Goal: Information Seeking & Learning: Learn about a topic

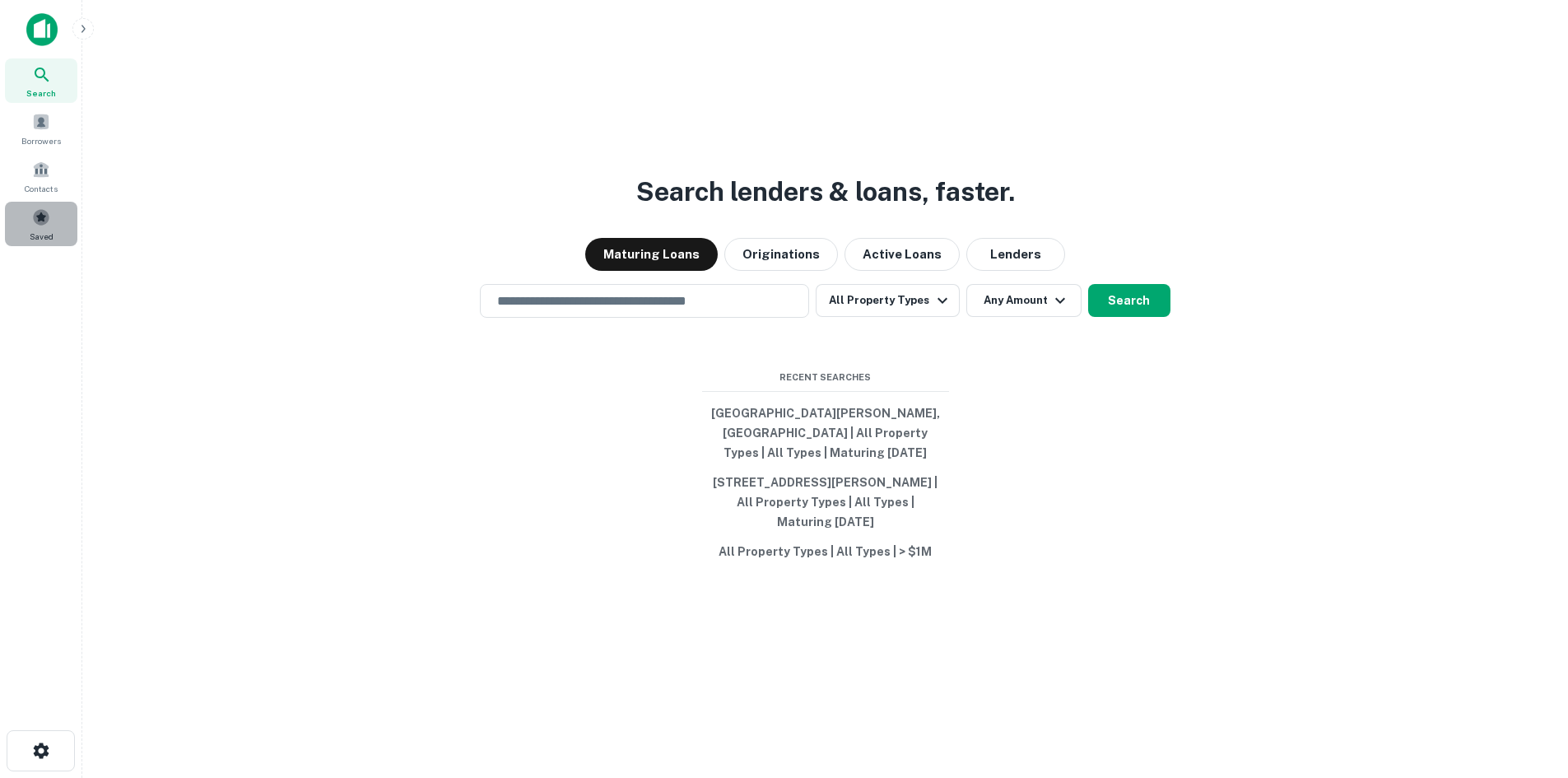
click at [59, 214] on div "Saved" at bounding box center [41, 223] width 73 height 44
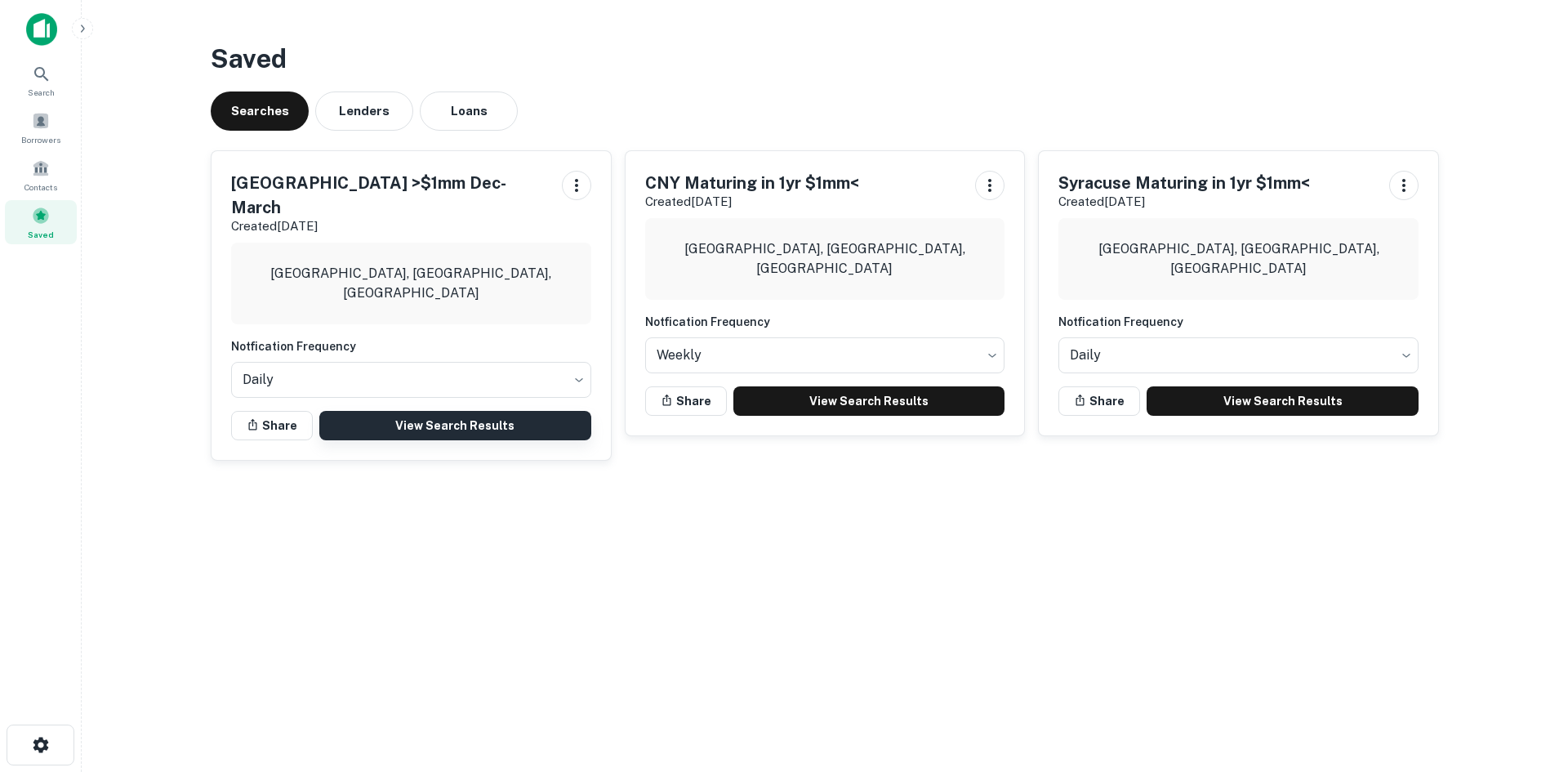
click at [471, 411] on link "View Search Results" at bounding box center [454, 425] width 272 height 29
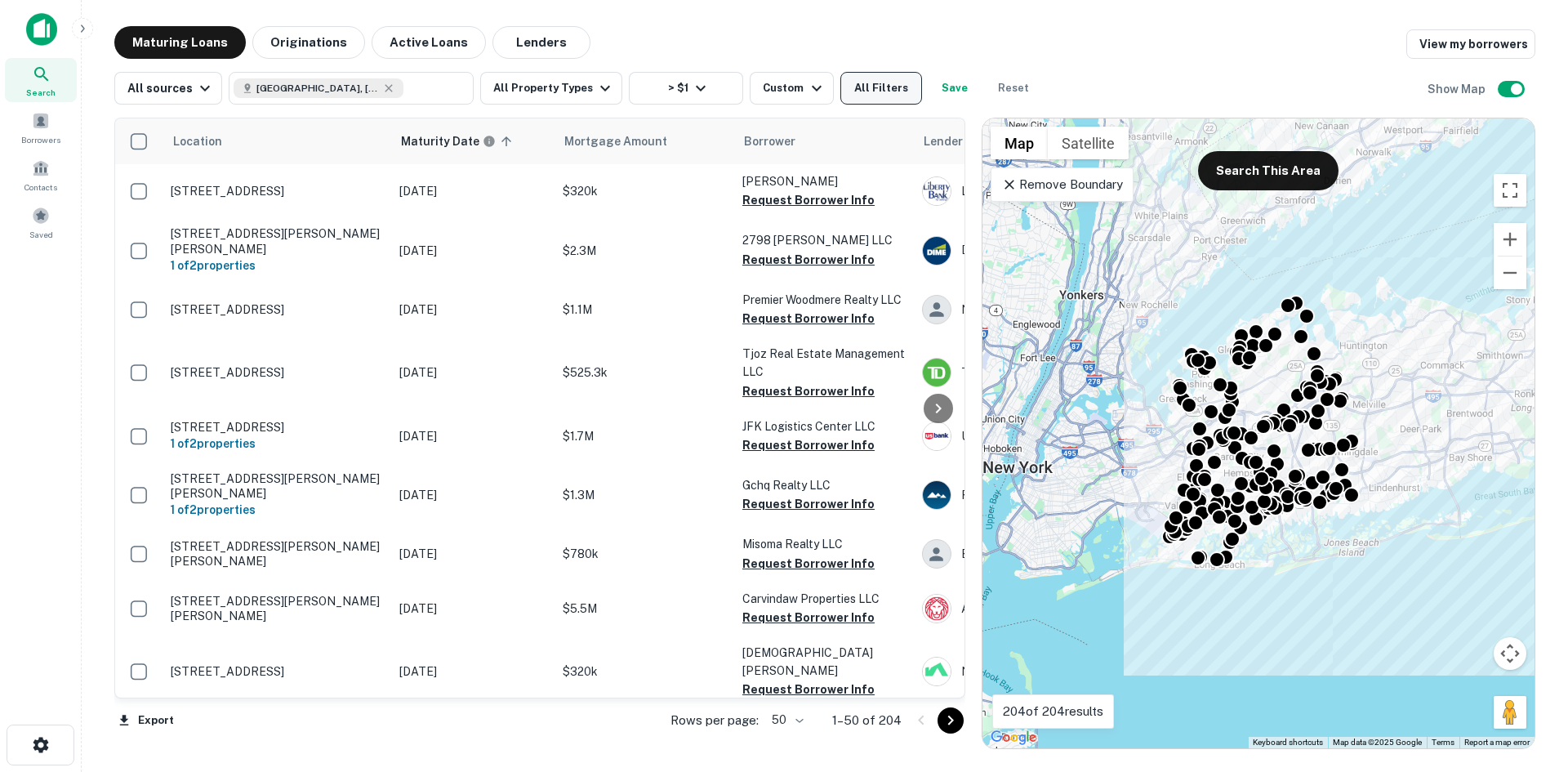
click at [852, 90] on button "All Filters" at bounding box center [880, 88] width 81 height 33
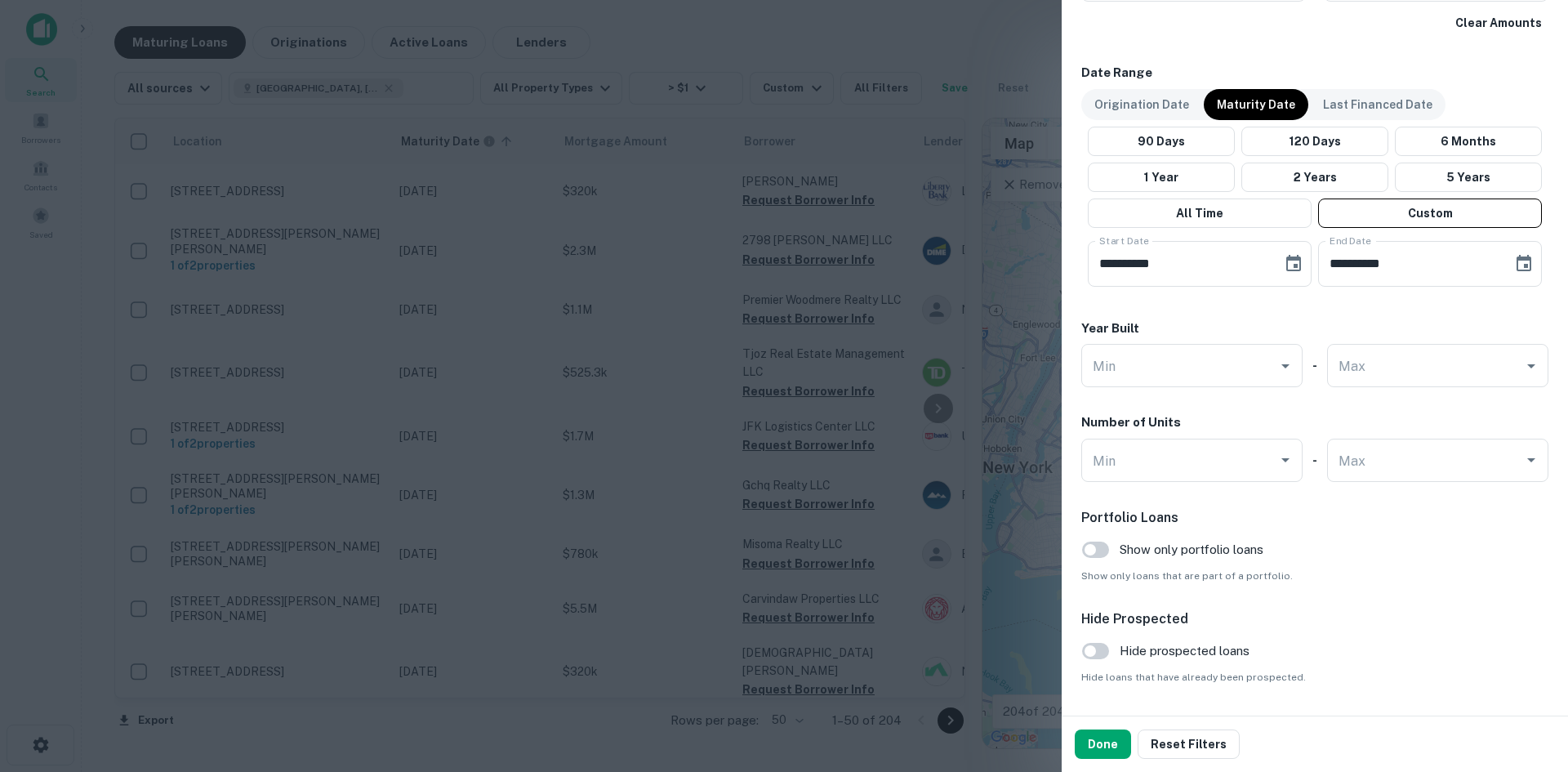
scroll to position [995, 0]
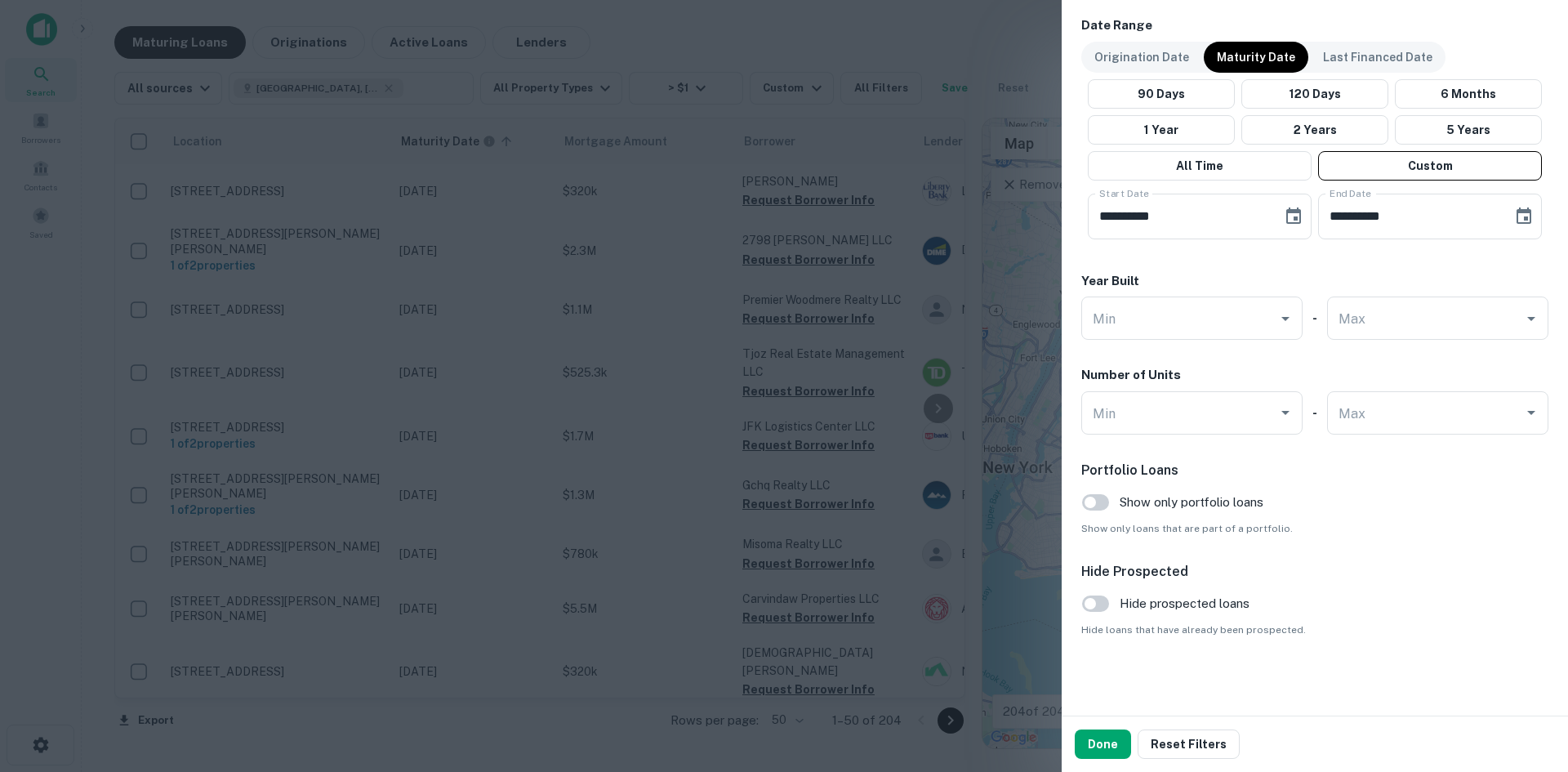
click at [1158, 612] on span "Hide prospected loans" at bounding box center [1184, 603] width 129 height 20
click at [1104, 751] on button "Done" at bounding box center [1102, 745] width 57 height 29
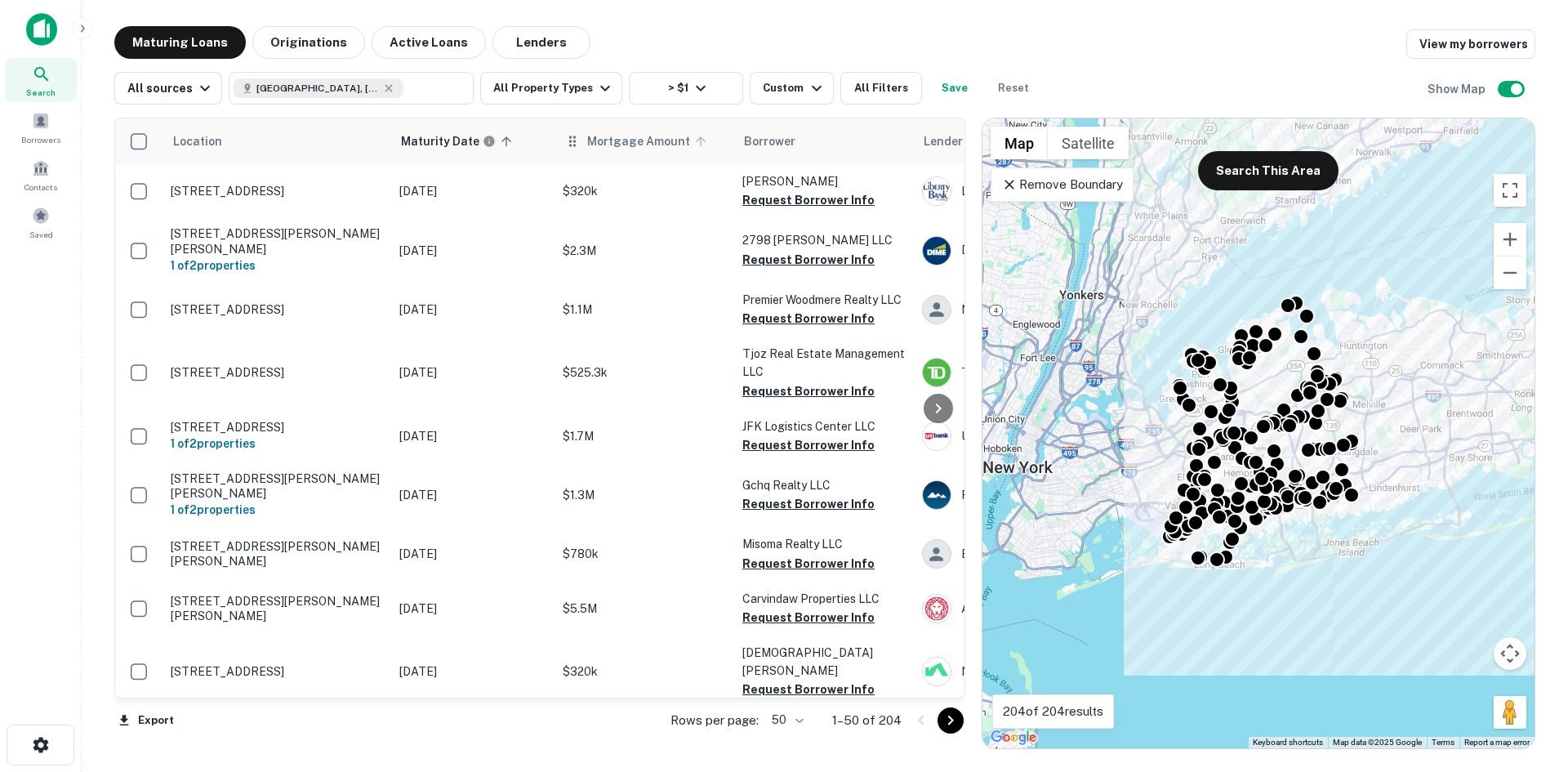
click at [616, 145] on span "Mortgage Amount" at bounding box center [649, 141] width 124 height 20
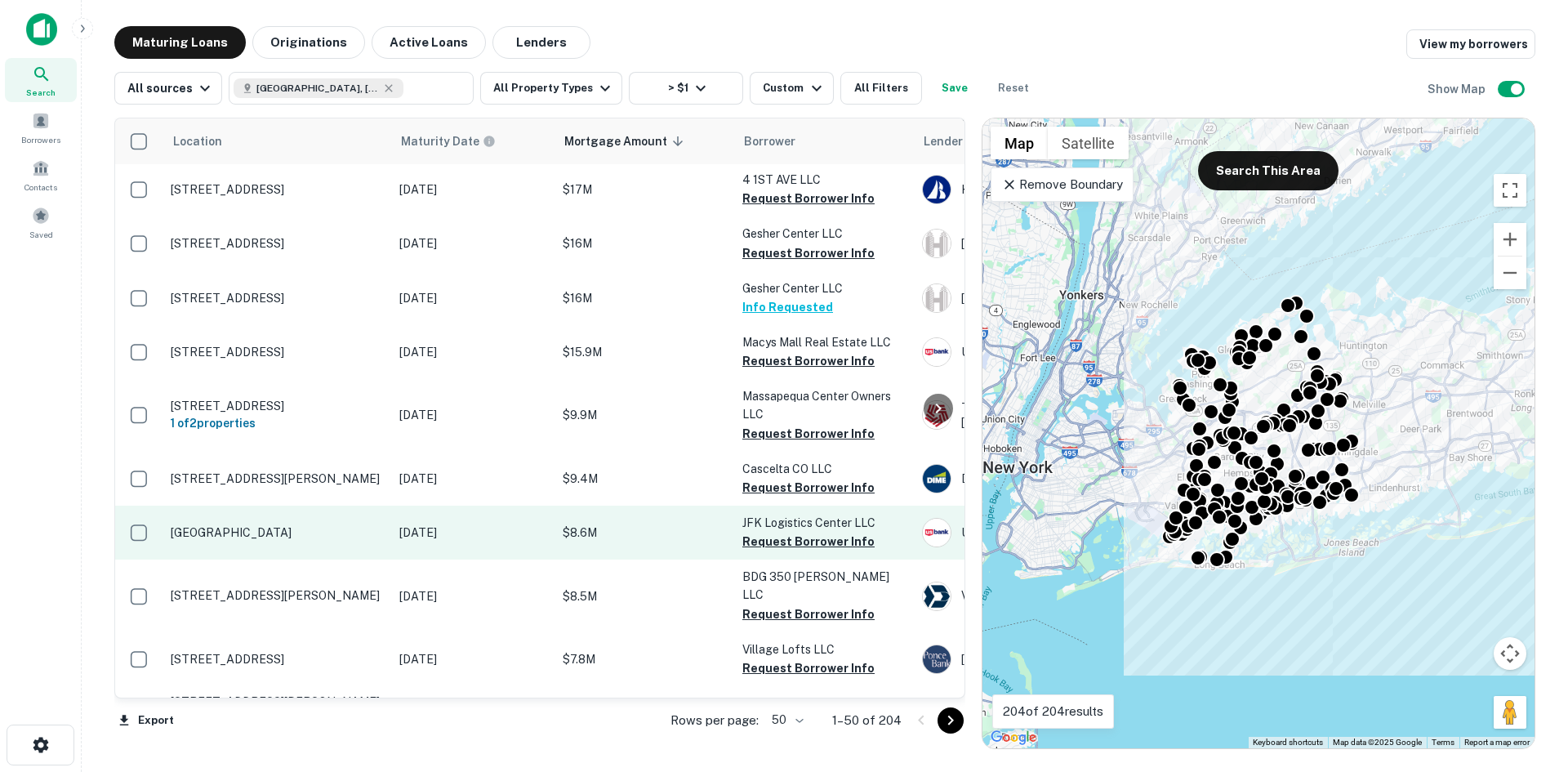
scroll to position [163, 0]
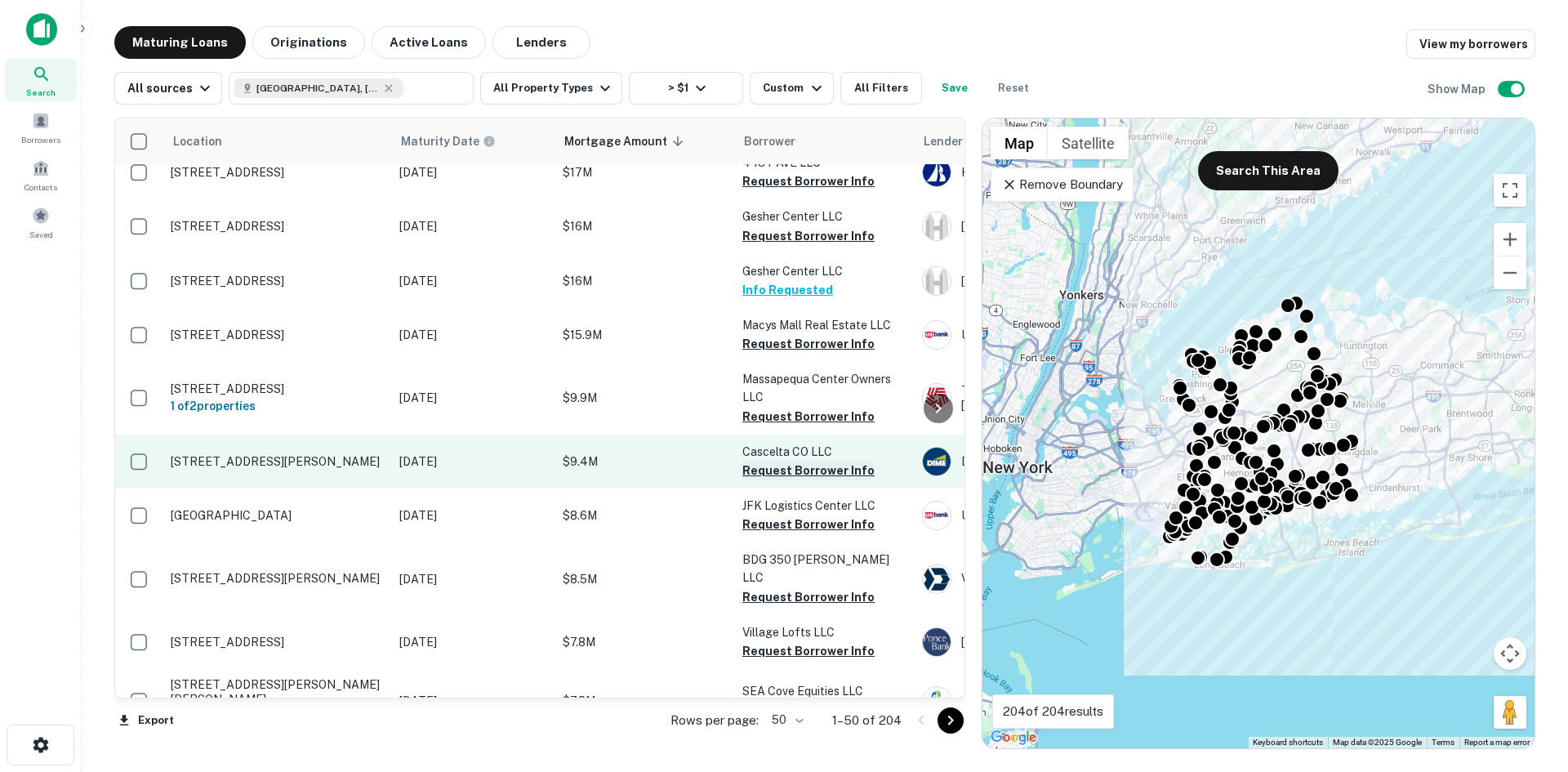
click at [790, 461] on button "Request Borrower Info" at bounding box center [808, 470] width 132 height 20
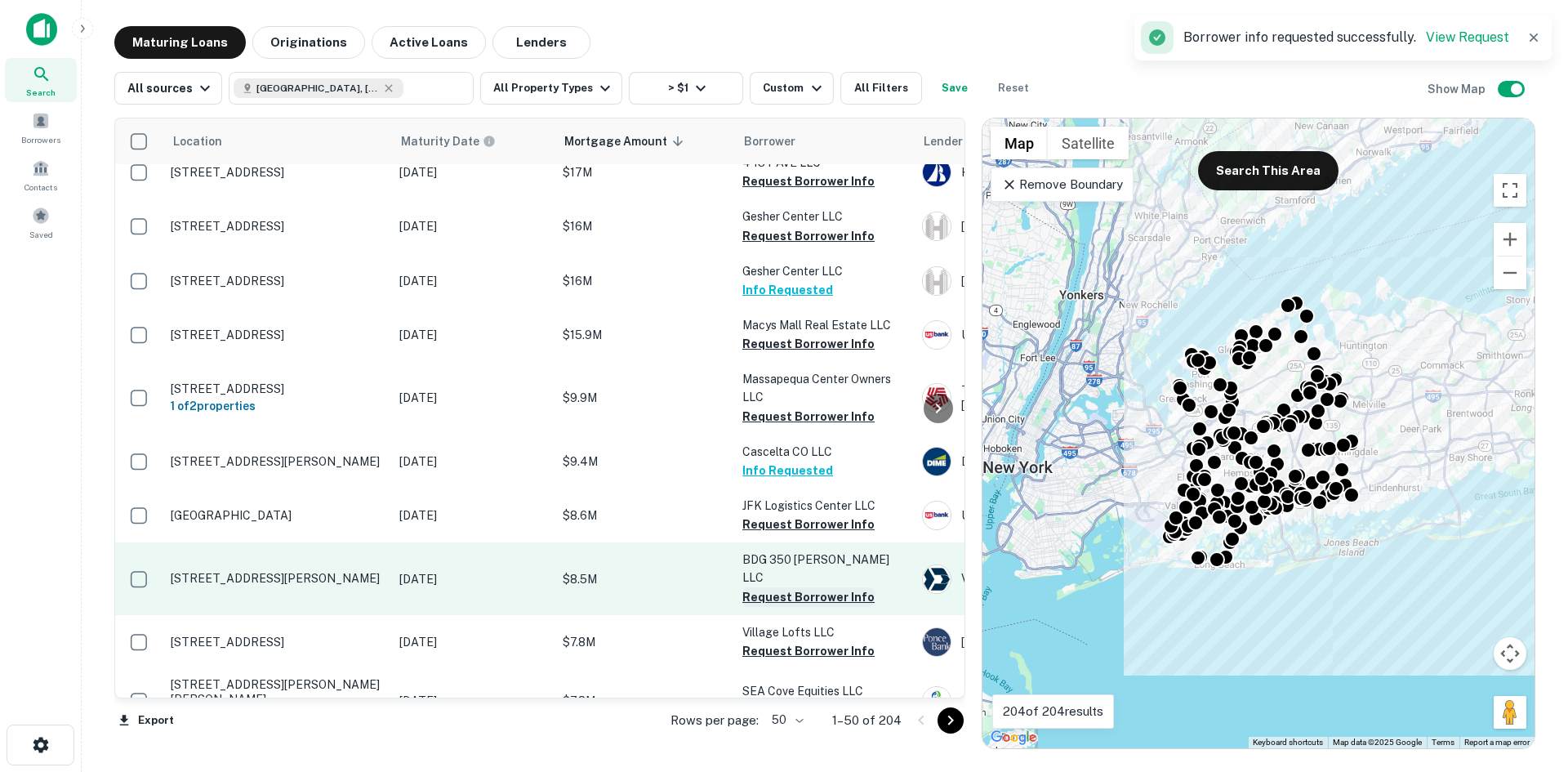
click at [842, 588] on button "Request Borrower Info" at bounding box center [808, 597] width 132 height 20
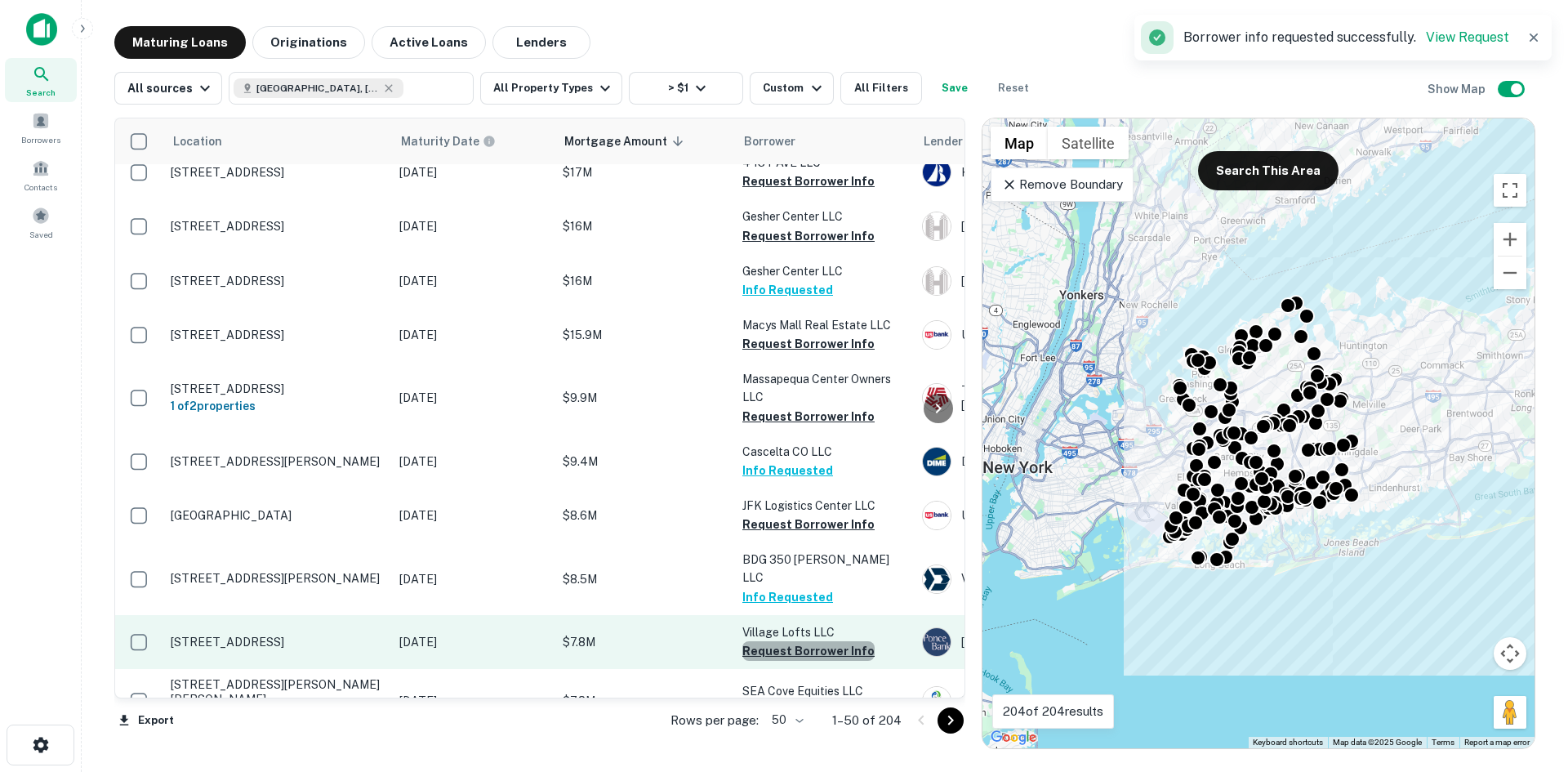
click at [831, 642] on button "Request Borrower Info" at bounding box center [808, 651] width 132 height 20
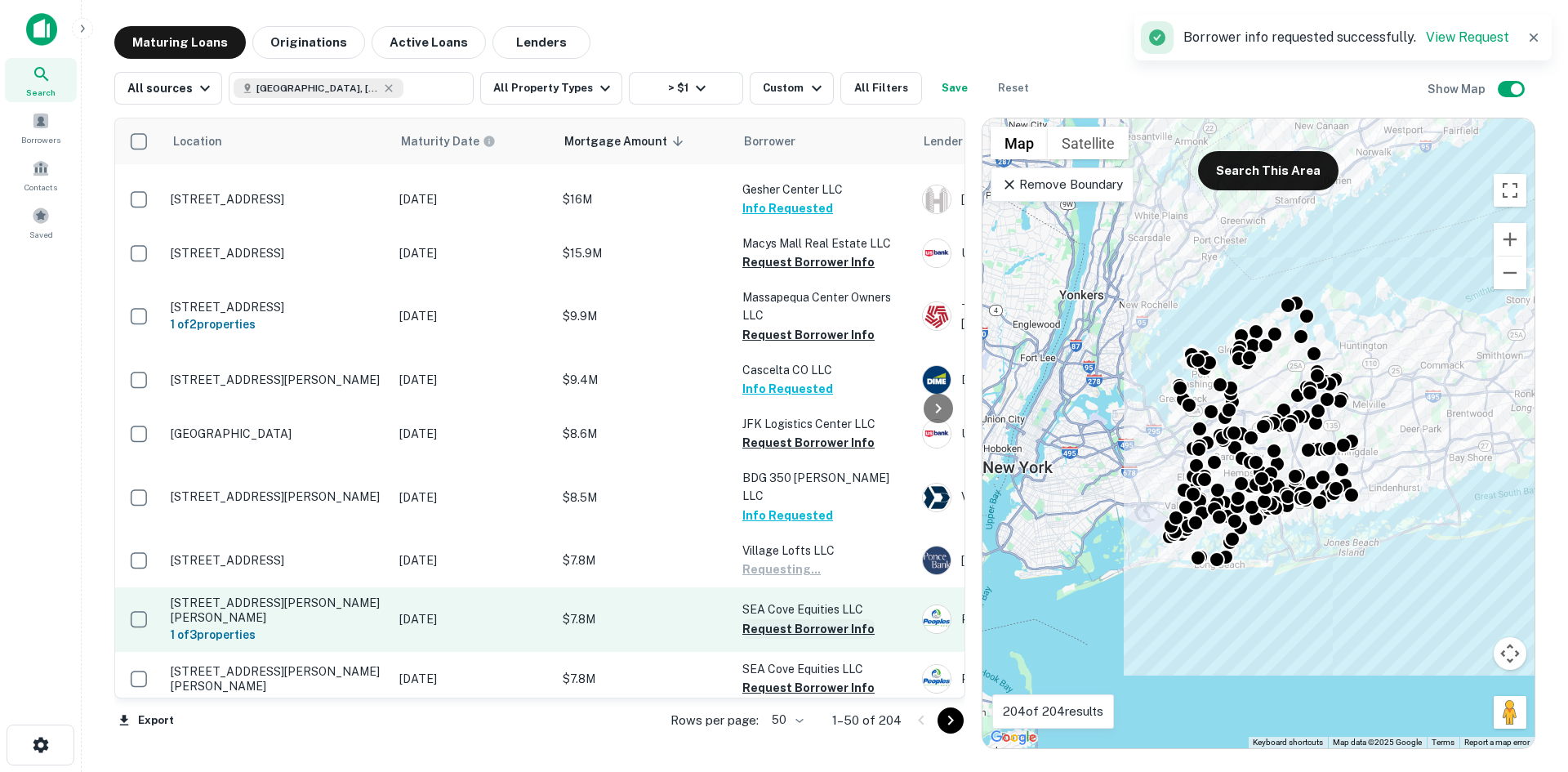
click at [825, 619] on button "Request Borrower Info" at bounding box center [808, 629] width 132 height 20
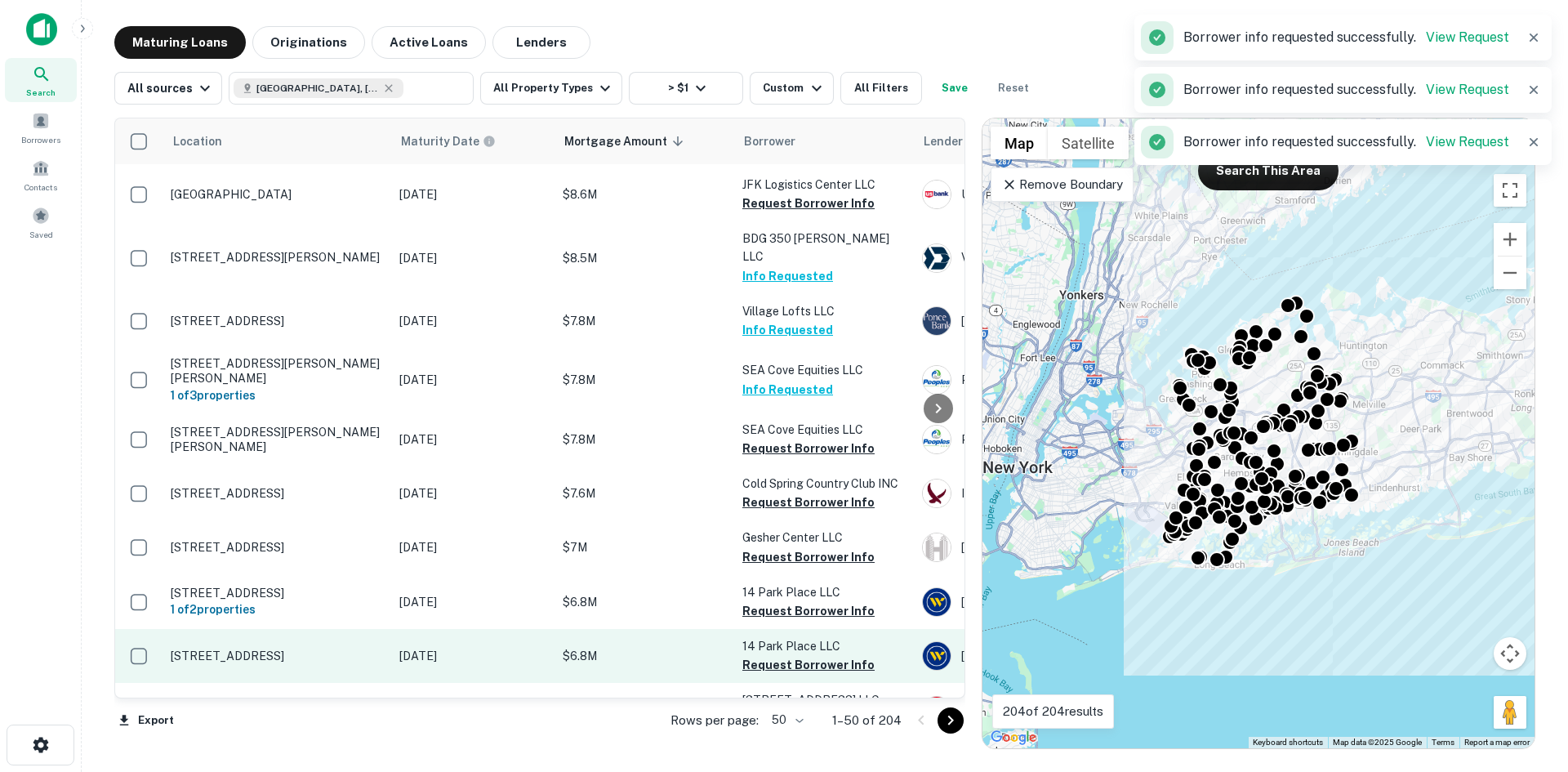
scroll to position [490, 0]
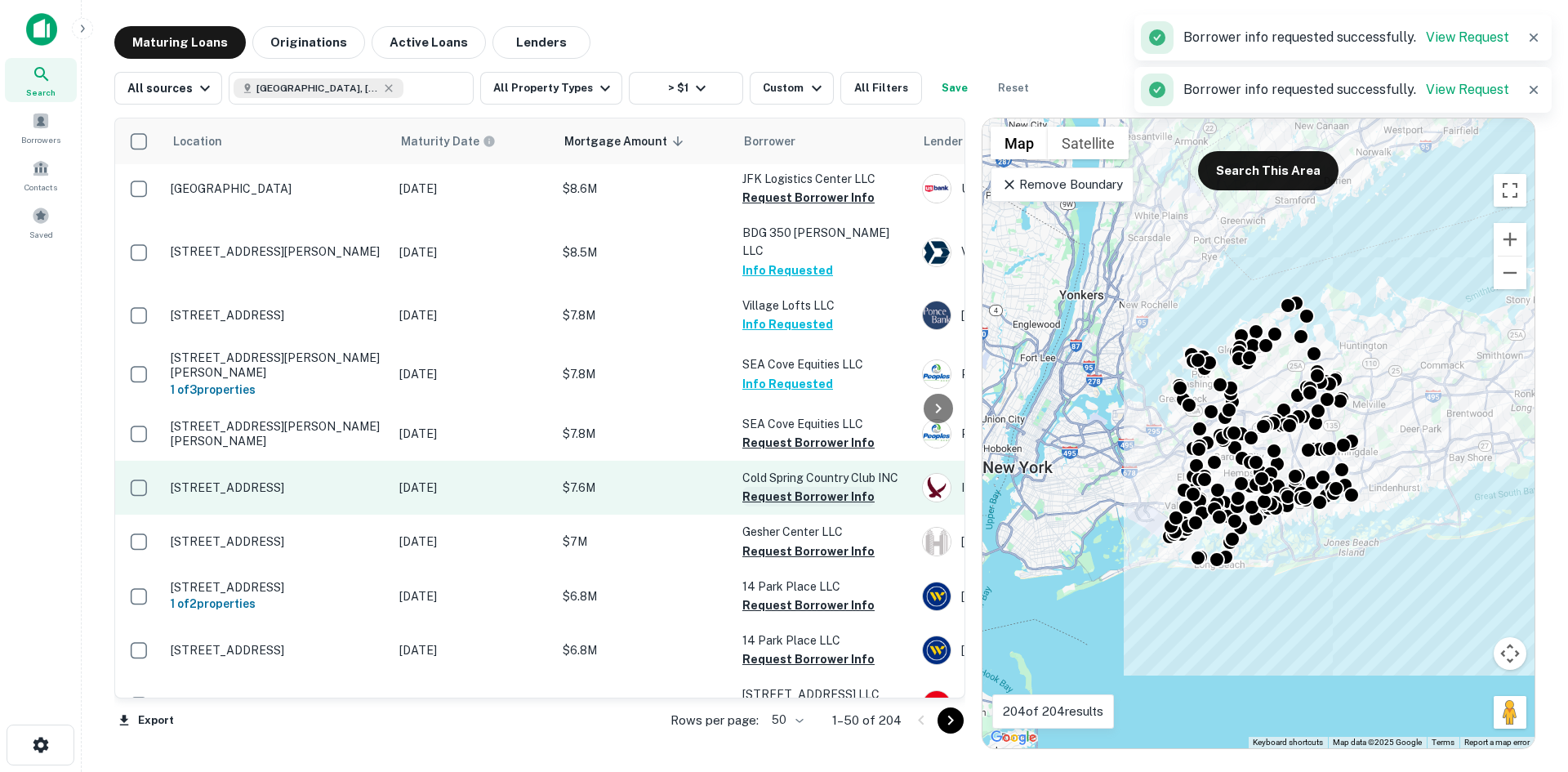
click at [805, 487] on button "Request Borrower Info" at bounding box center [808, 497] width 132 height 20
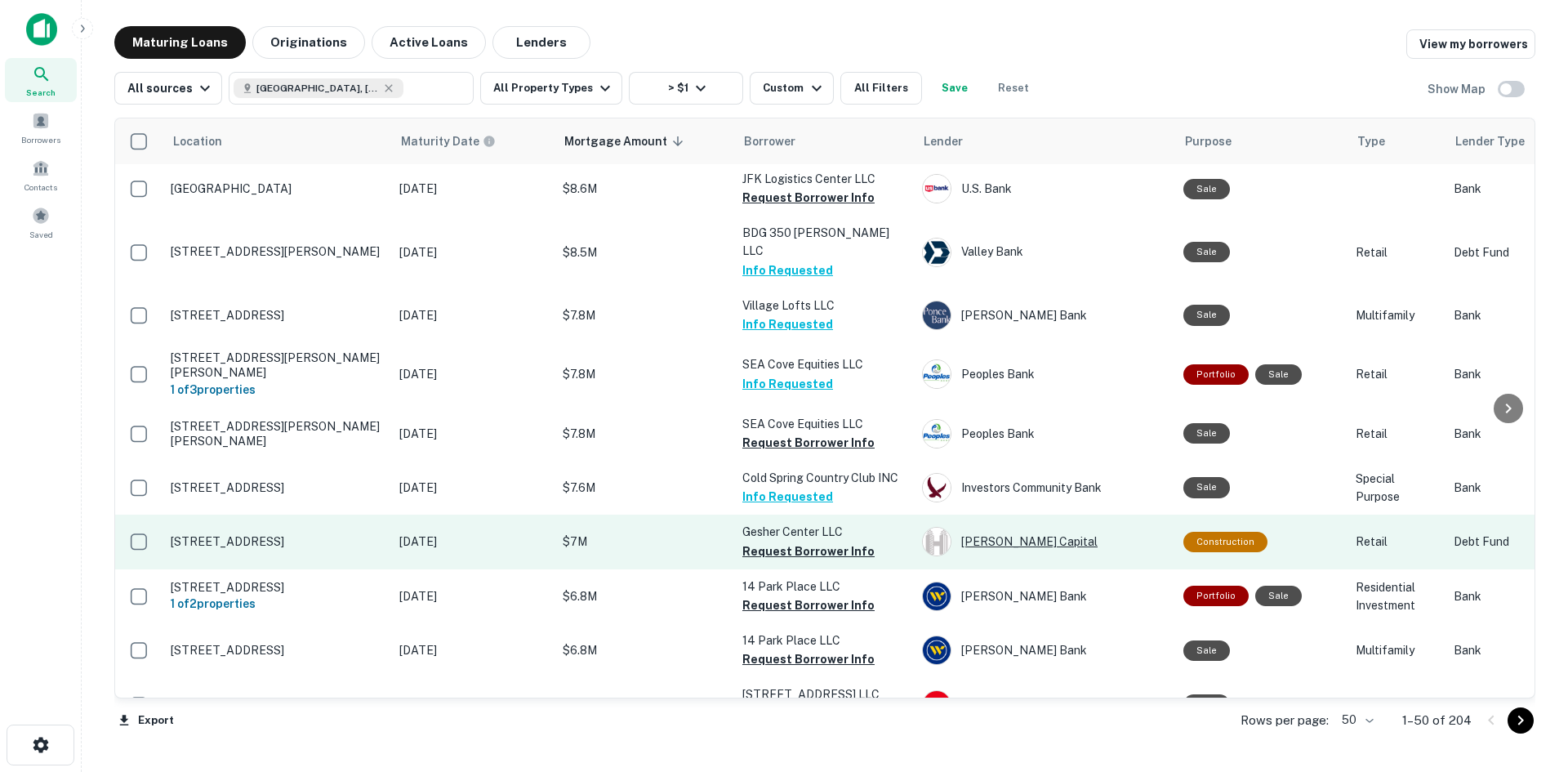
click at [1012, 527] on div "Hakimian Capital" at bounding box center [1044, 541] width 245 height 29
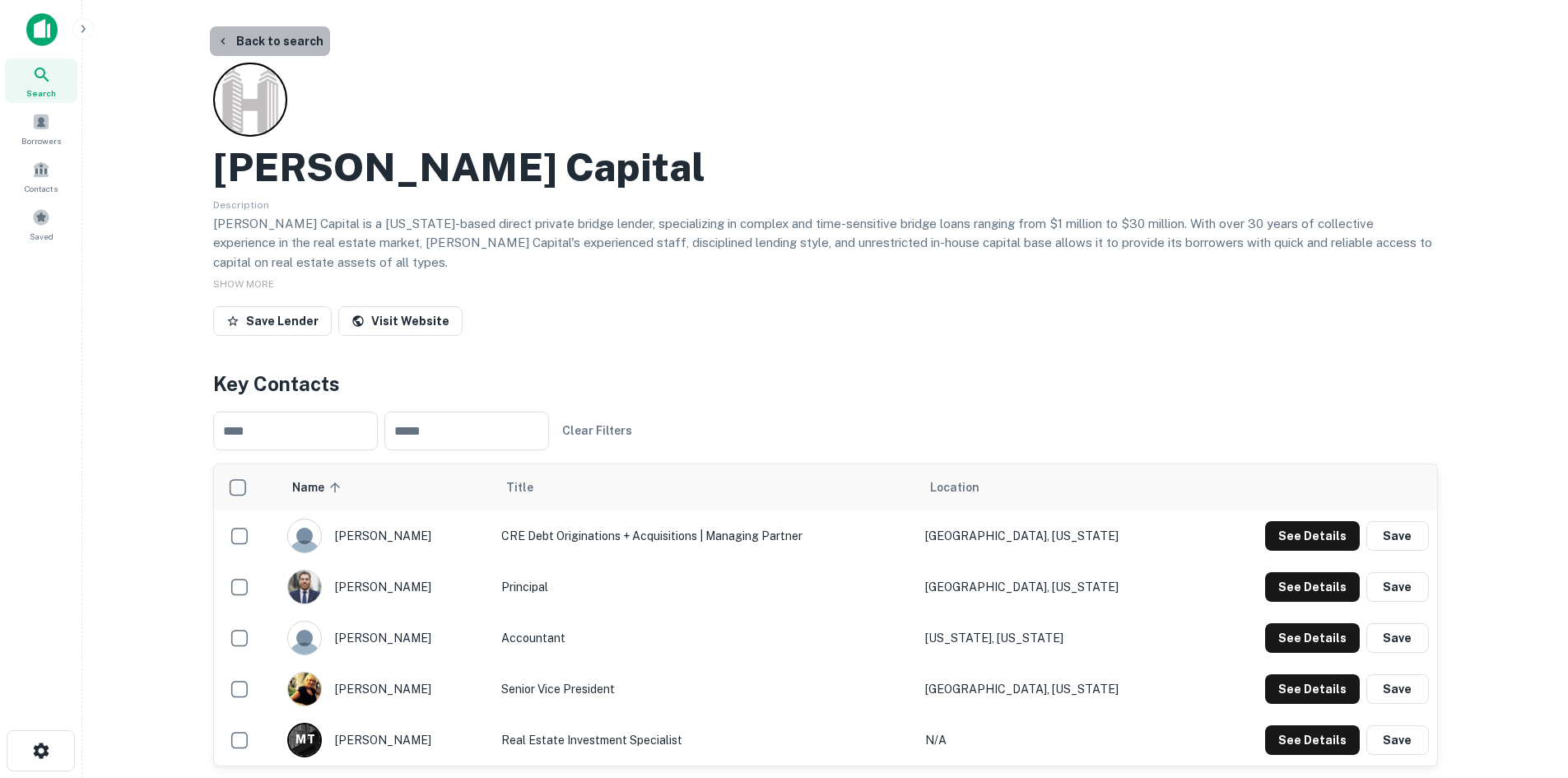
click at [269, 41] on button "Back to search" at bounding box center [270, 41] width 120 height 29
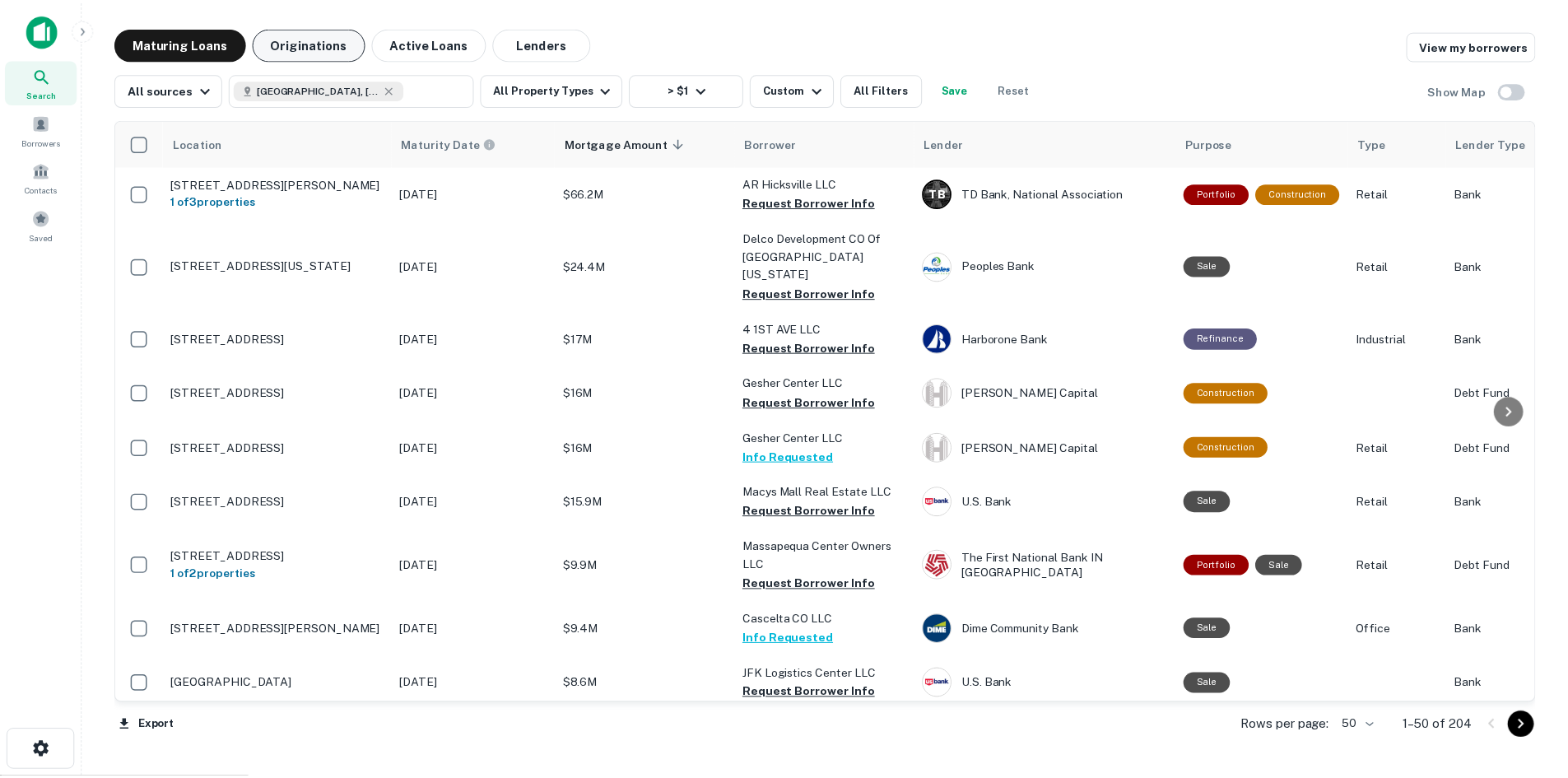
scroll to position [494, 0]
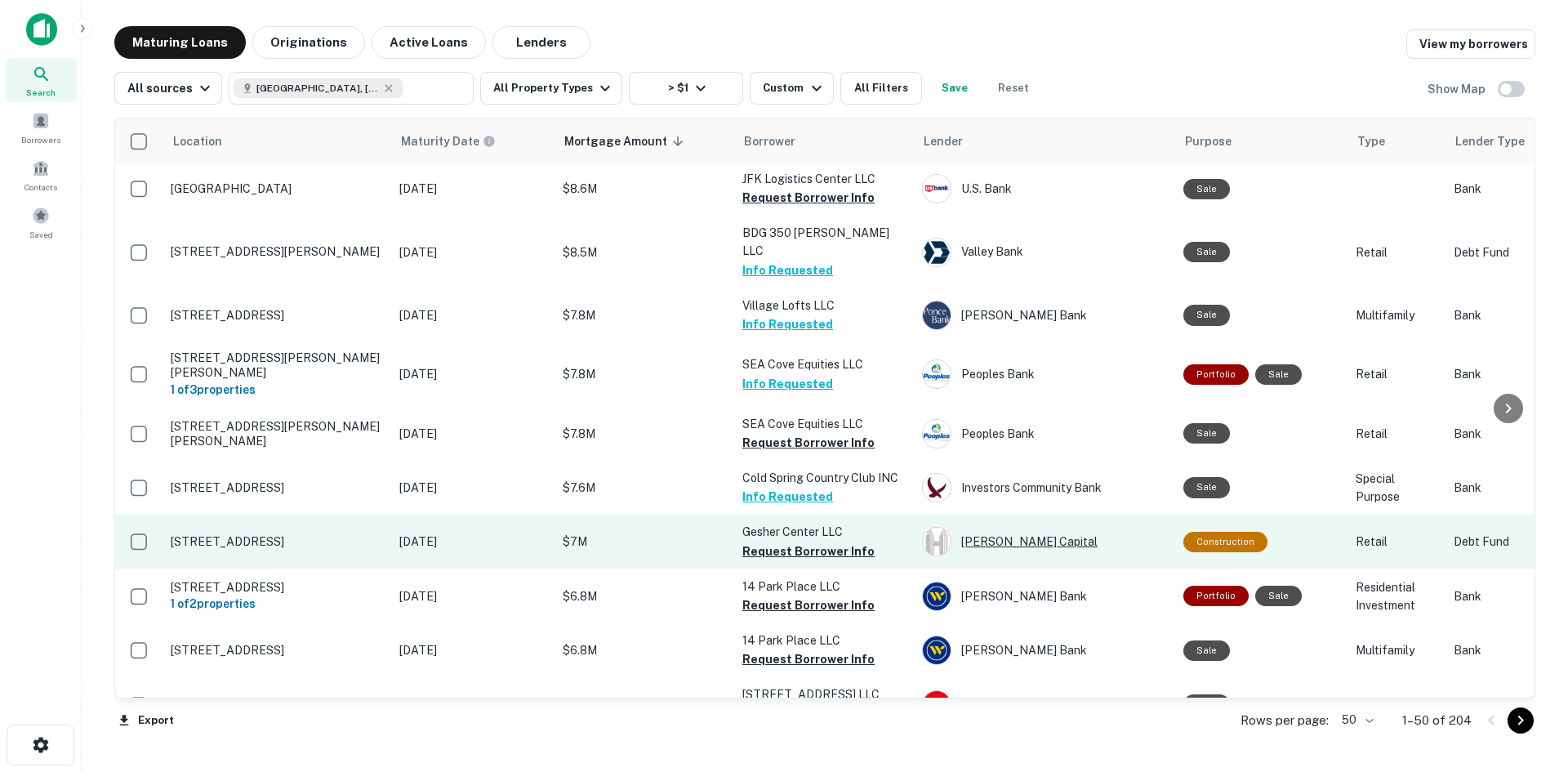
click at [1032, 527] on div "Hakimian Capital" at bounding box center [1044, 541] width 245 height 29
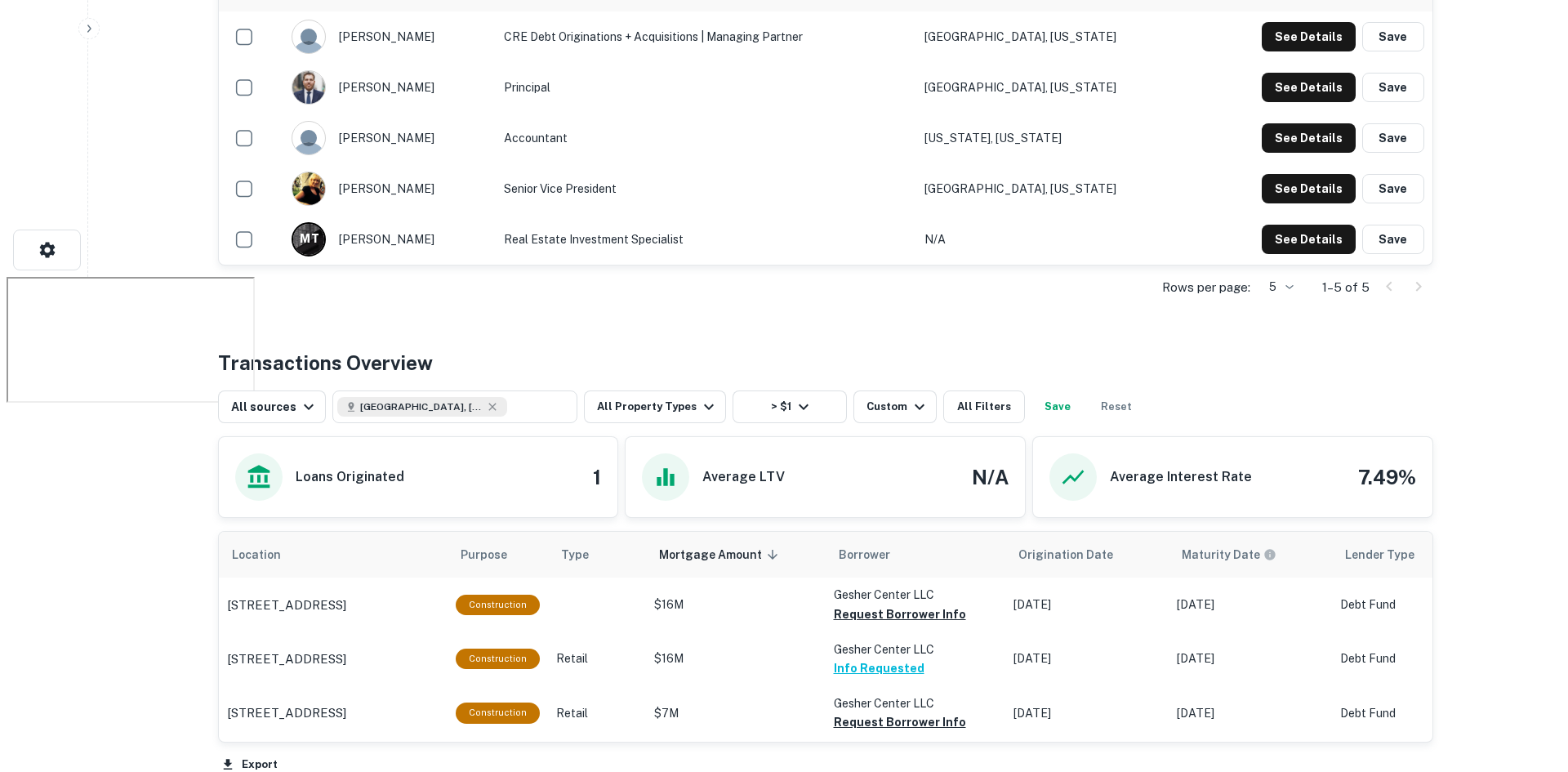
scroll to position [654, 0]
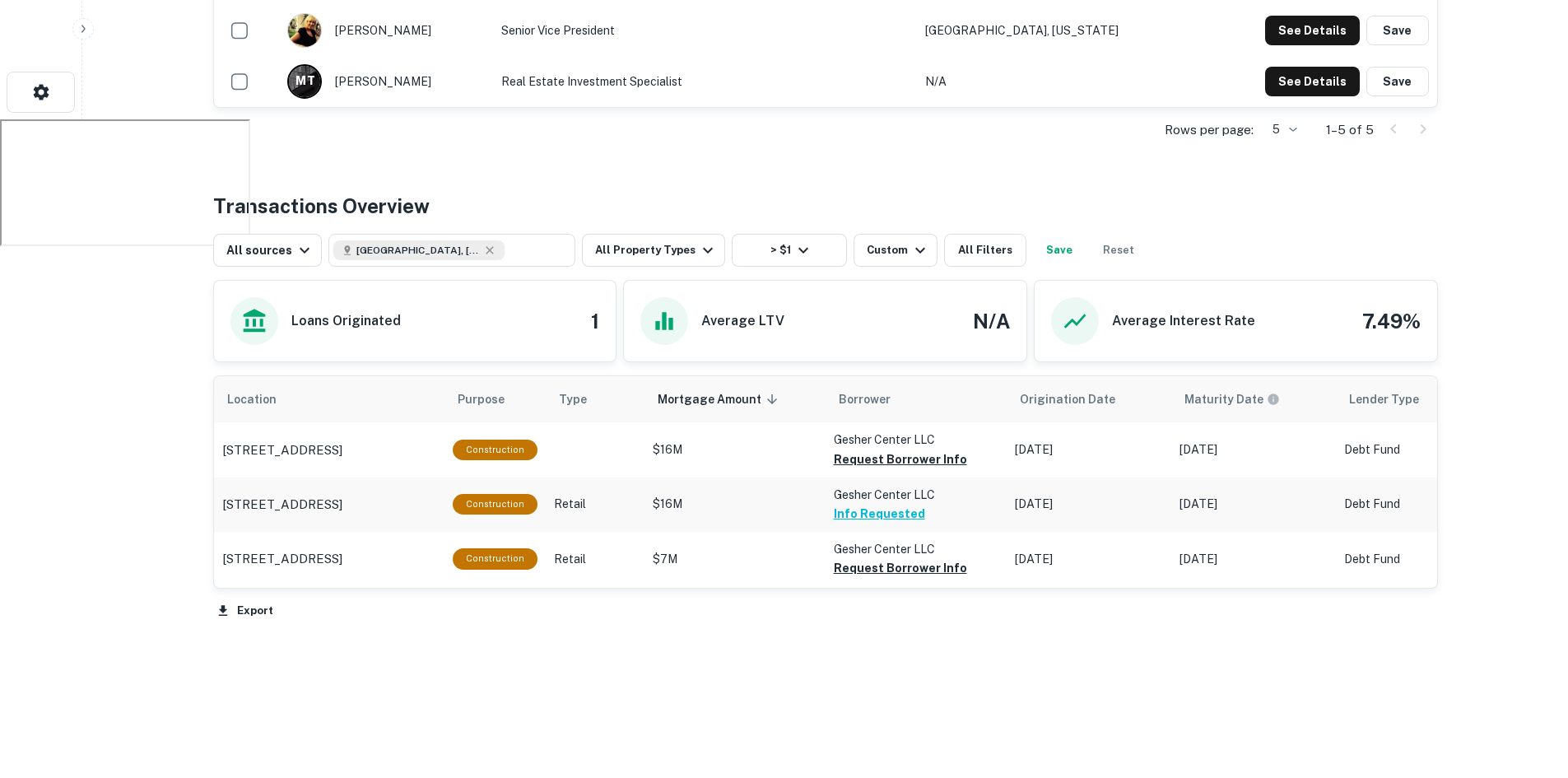
click at [871, 519] on button "Info Requested" at bounding box center [880, 513] width 92 height 20
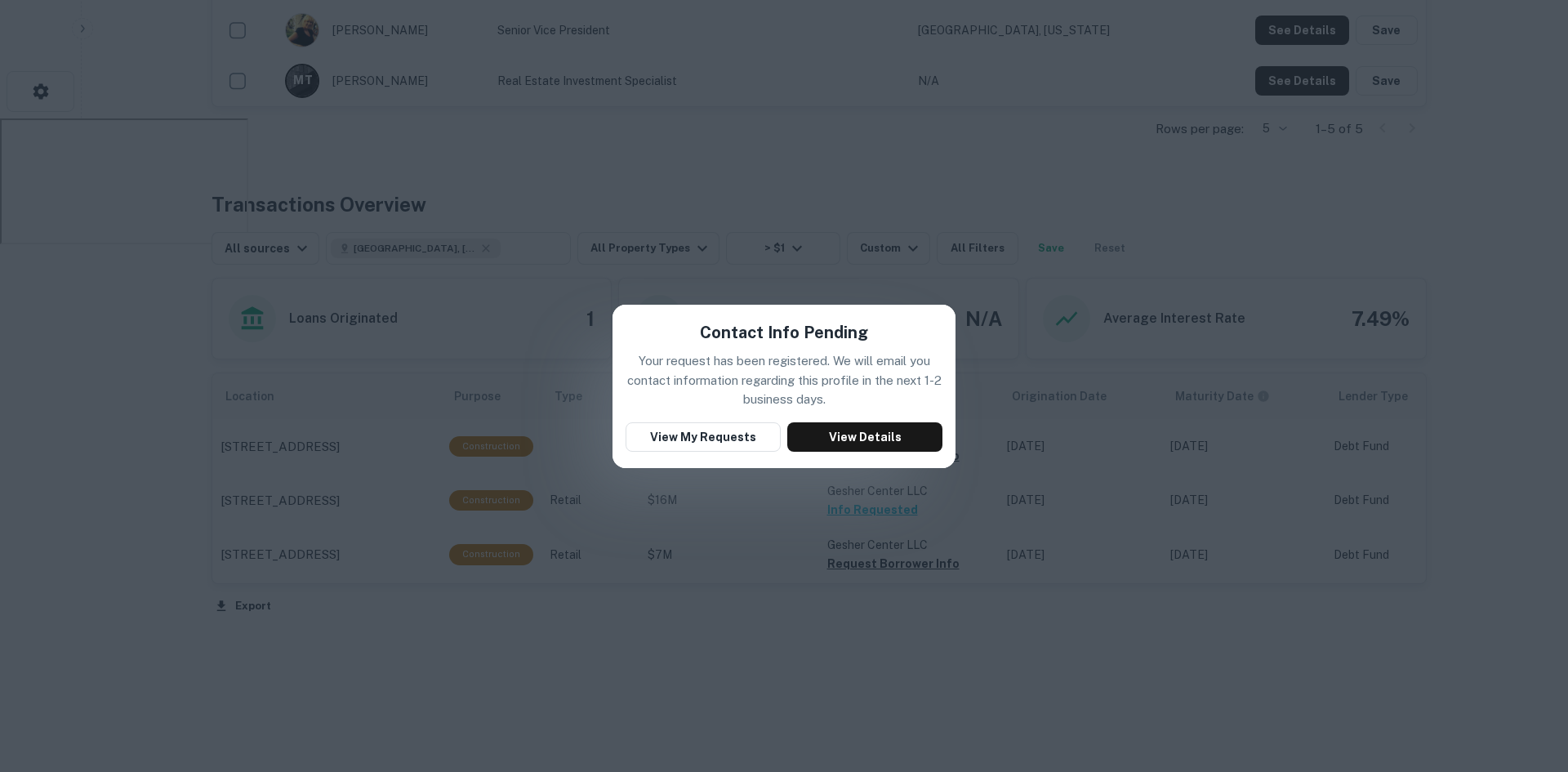
click at [852, 594] on div "Contact Info Pending Your request has been registered. We will email you contac…" at bounding box center [784, 386] width 1568 height 772
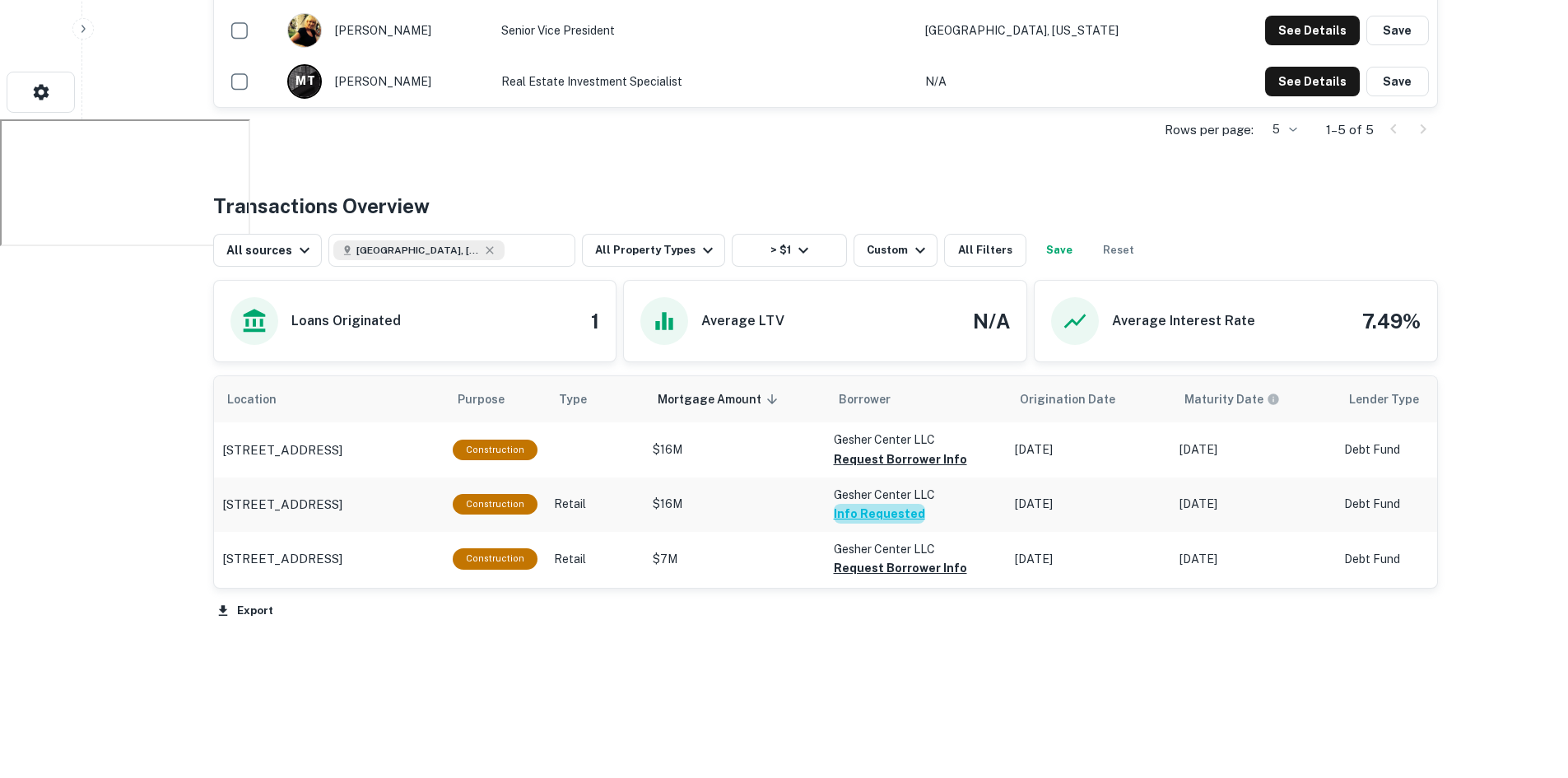
click at [882, 507] on button "Info Requested" at bounding box center [880, 513] width 92 height 20
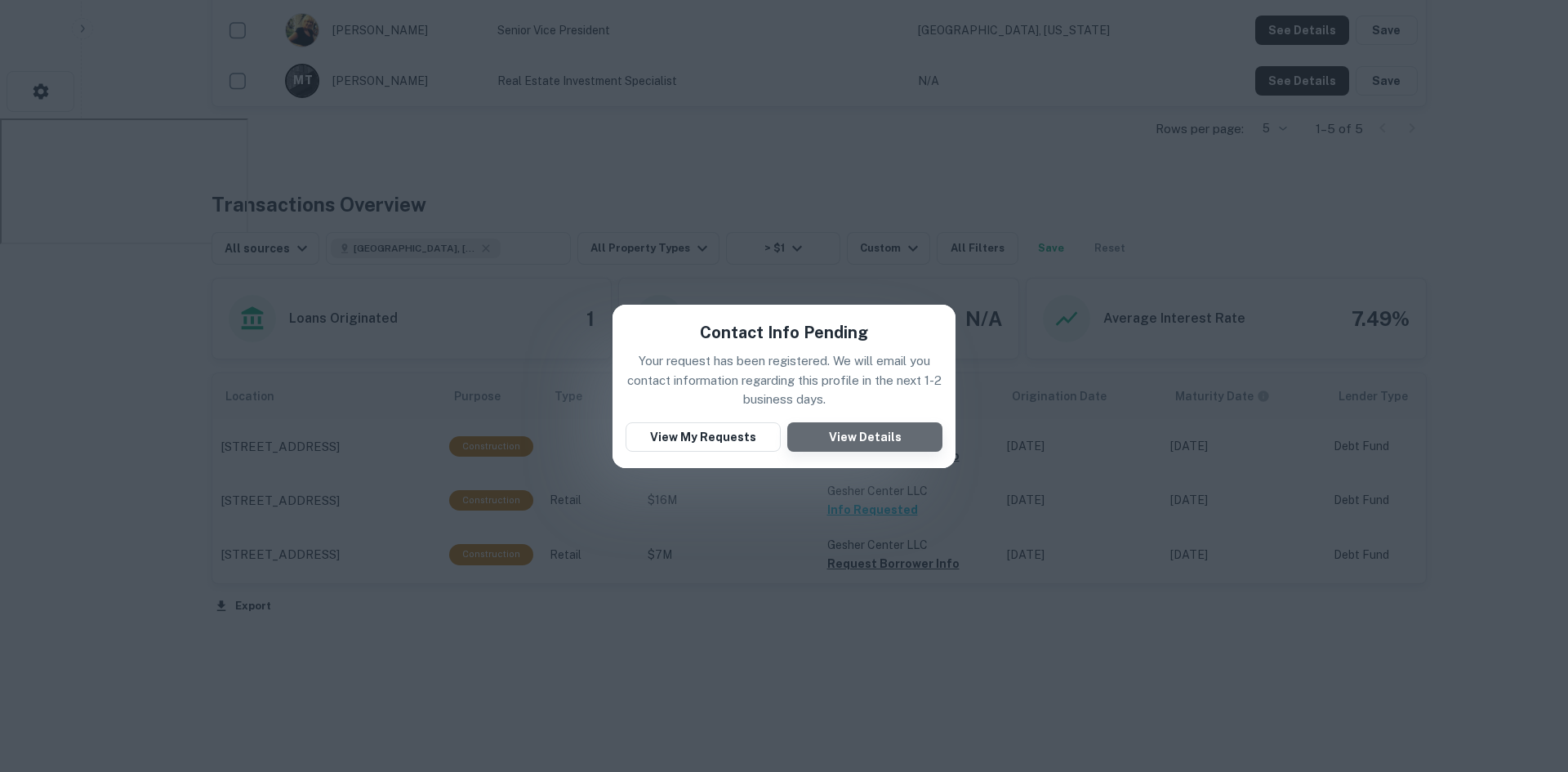
click at [885, 431] on button "View Details" at bounding box center [864, 437] width 155 height 29
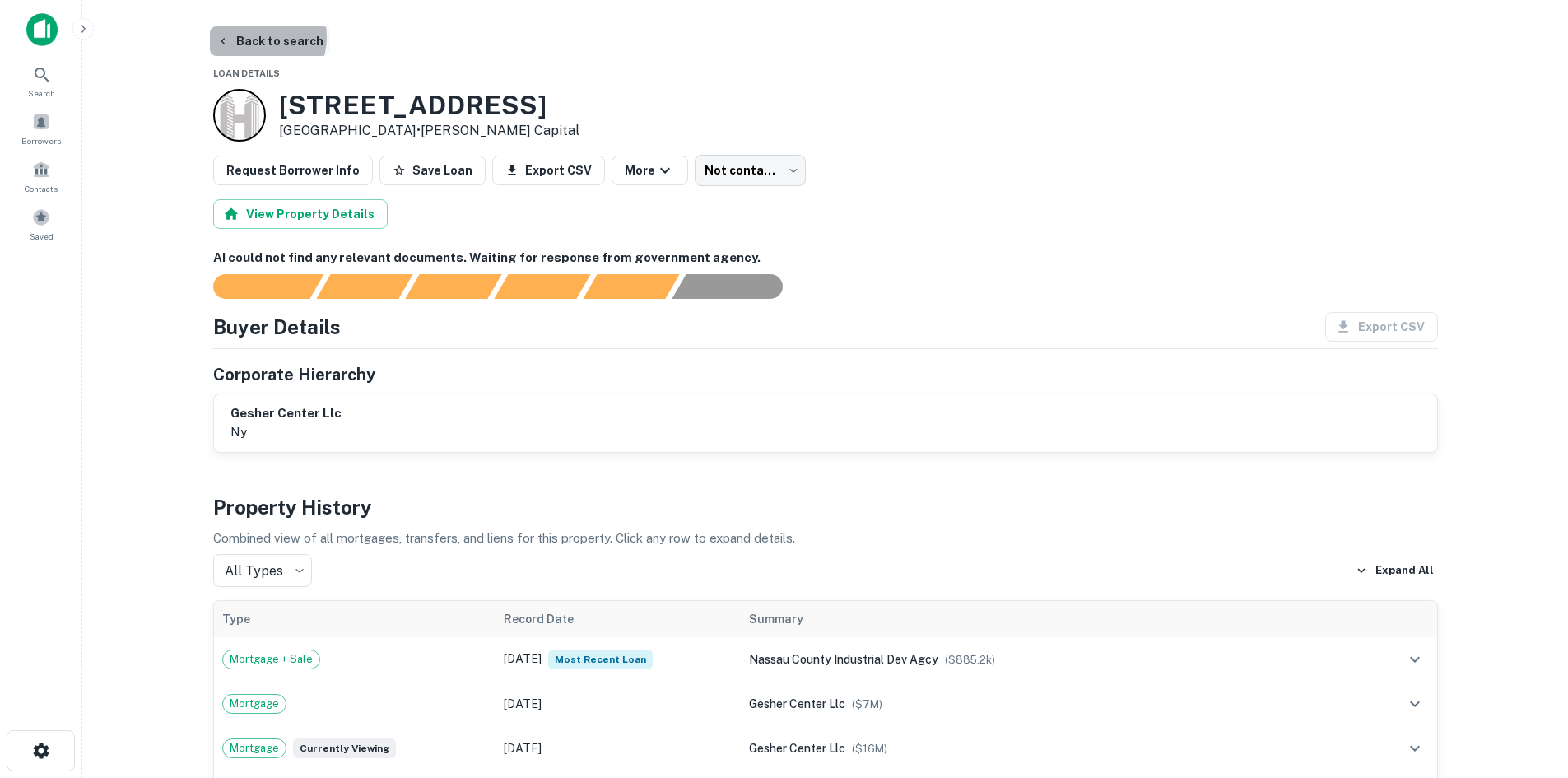
click at [258, 37] on button "Back to search" at bounding box center [270, 41] width 120 height 29
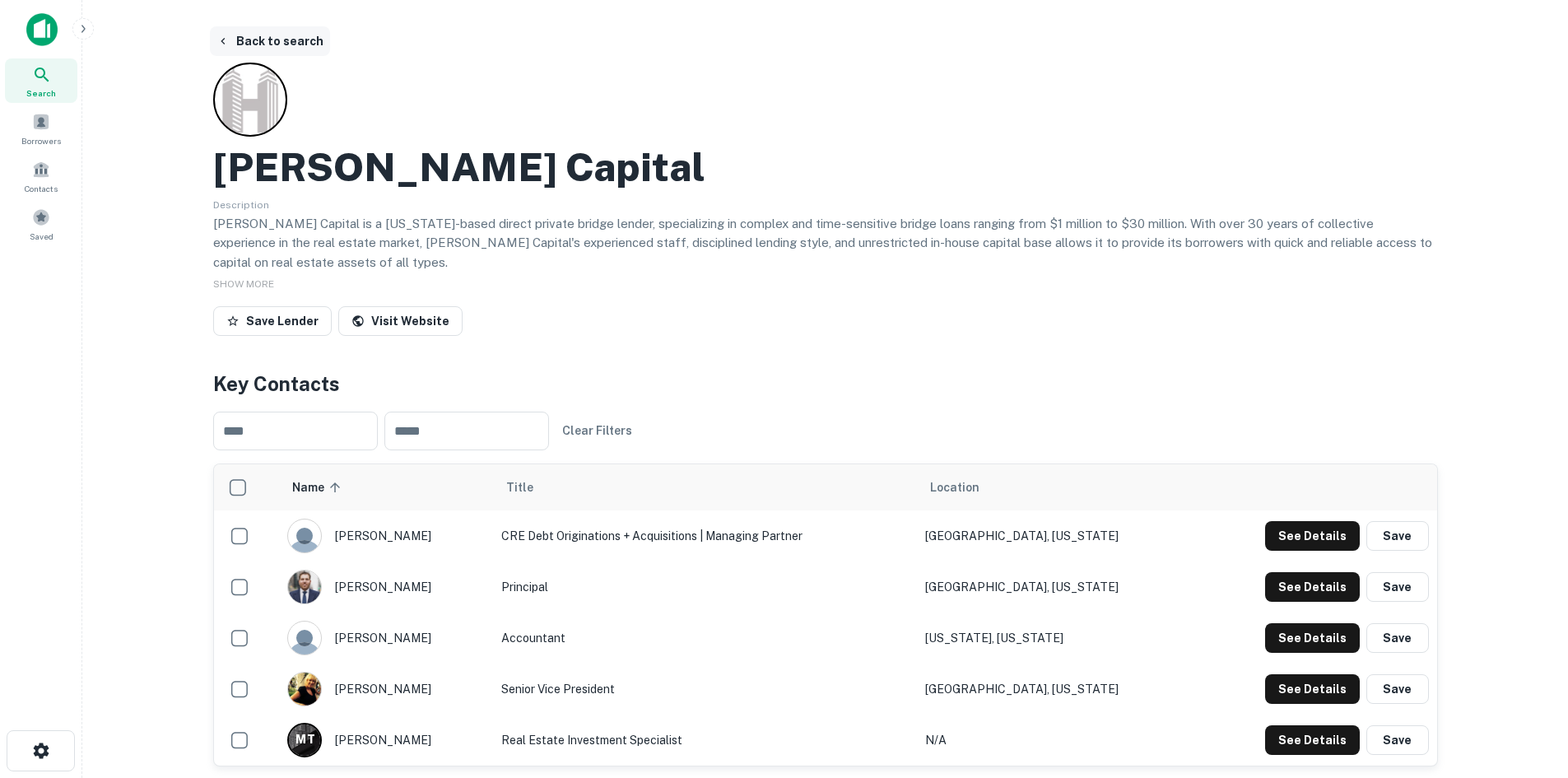
click at [248, 42] on button "Back to search" at bounding box center [270, 41] width 120 height 29
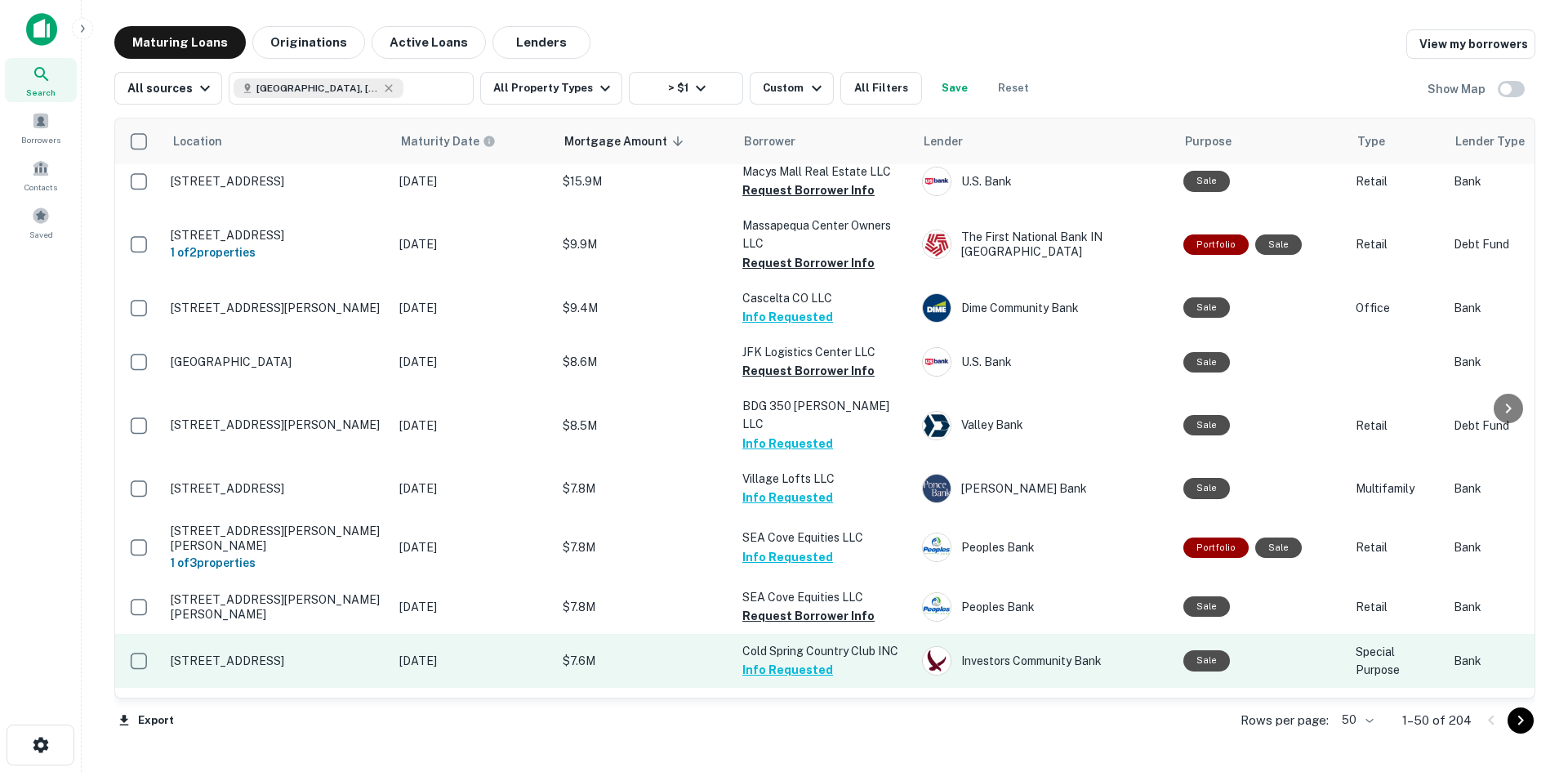
scroll to position [572, 0]
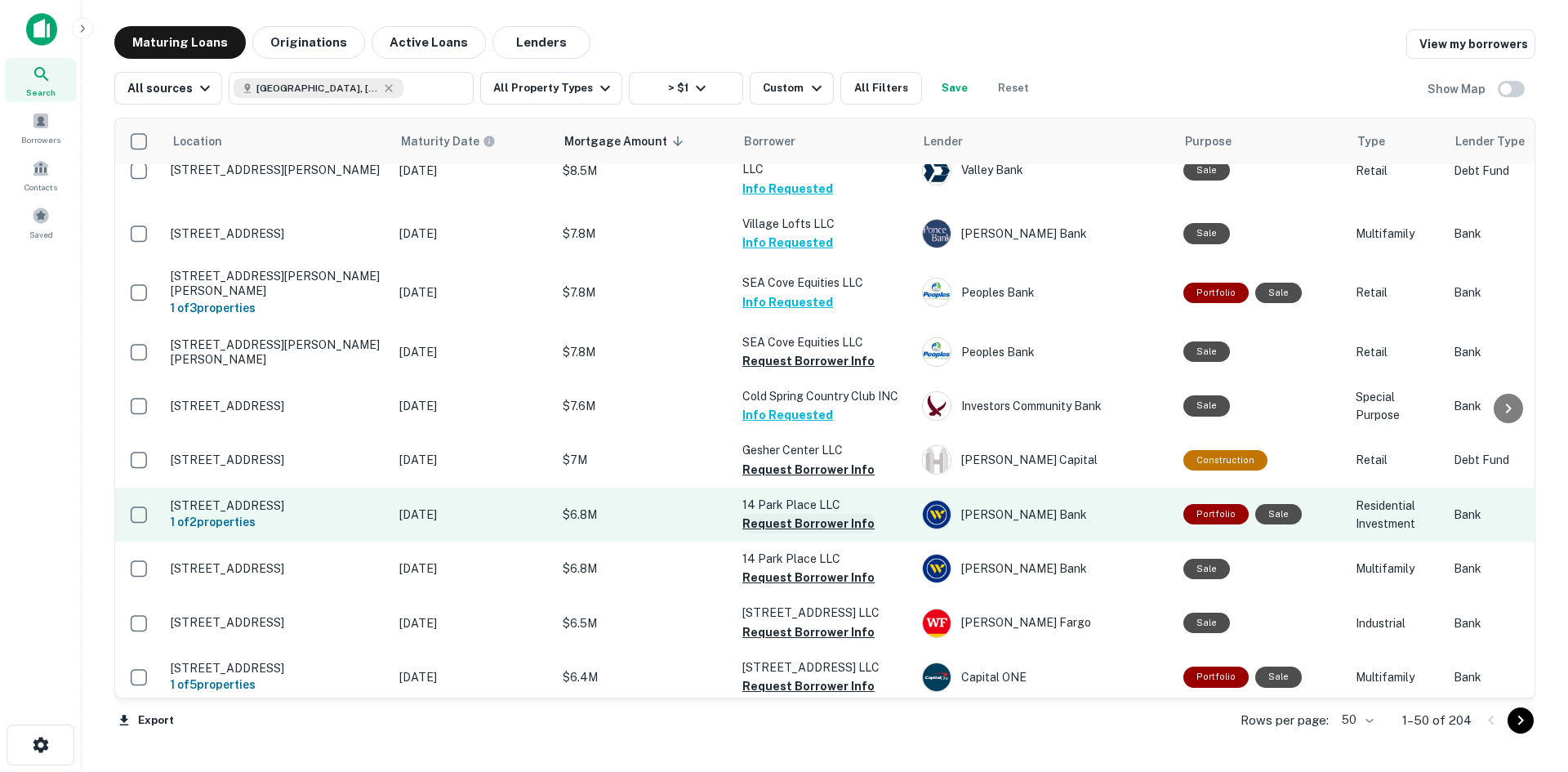
click at [799, 514] on button "Request Borrower Info" at bounding box center [808, 523] width 132 height 20
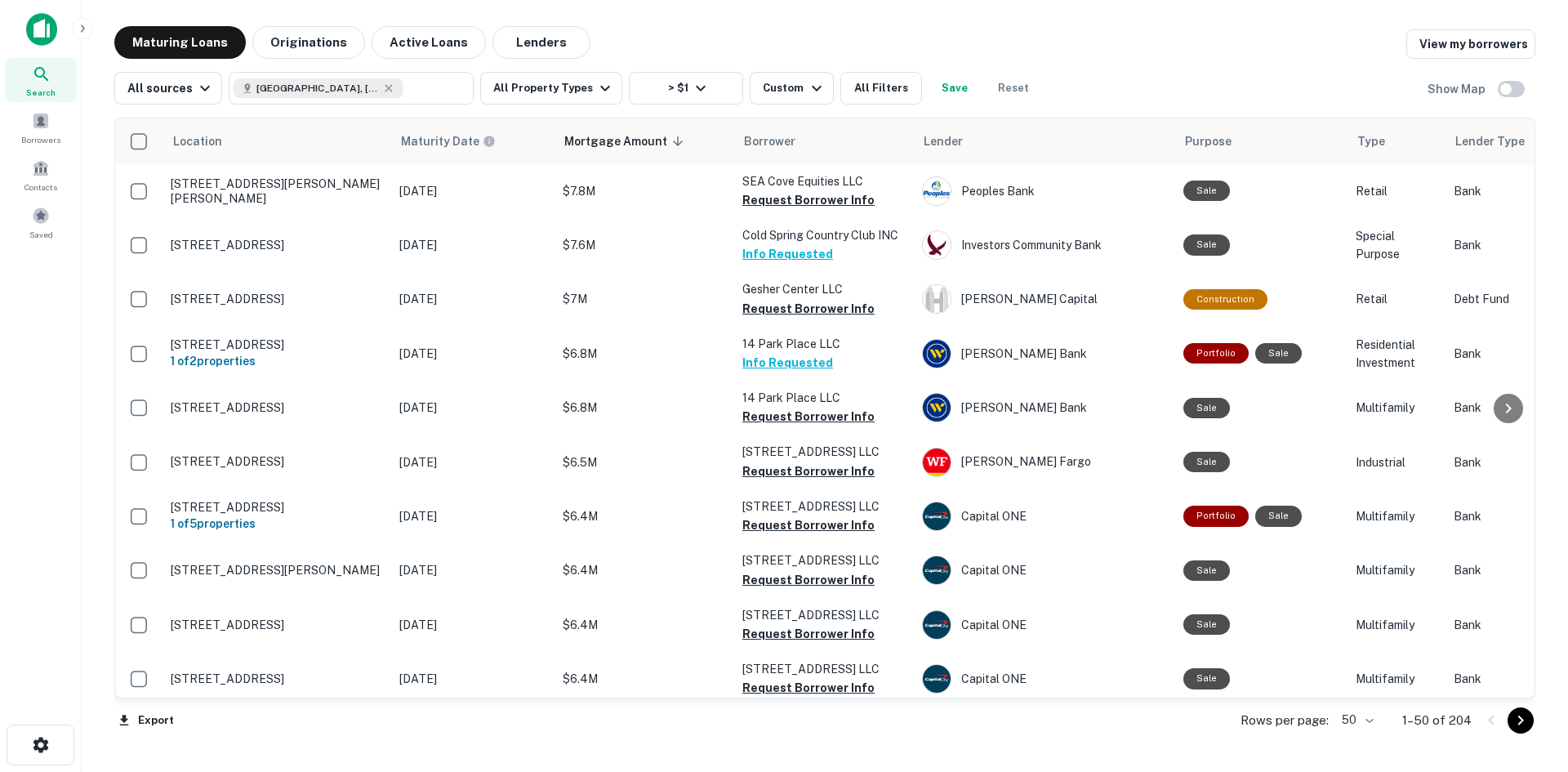
scroll to position [899, 0]
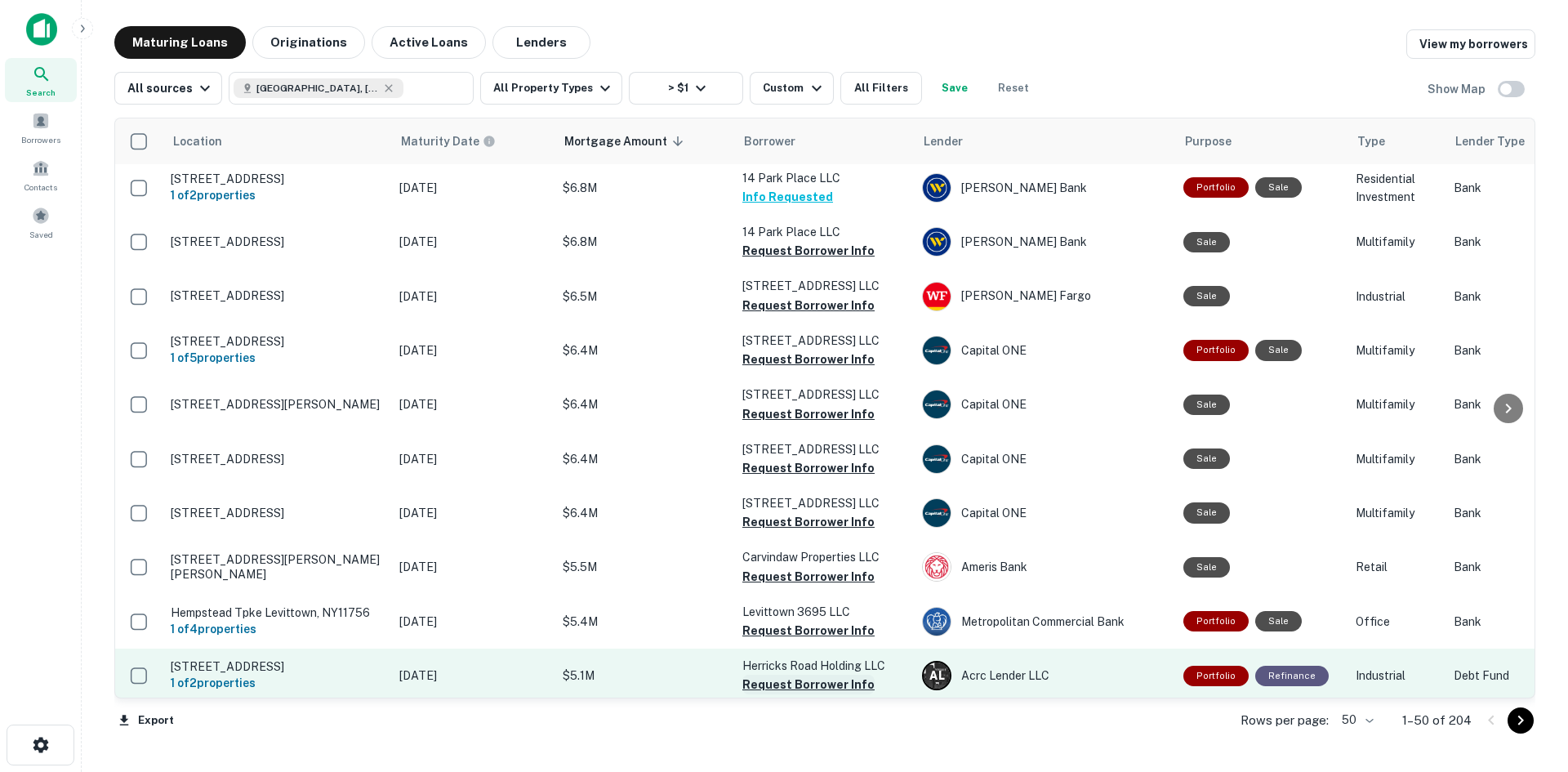
click at [833, 675] on button "Request Borrower Info" at bounding box center [808, 685] width 132 height 20
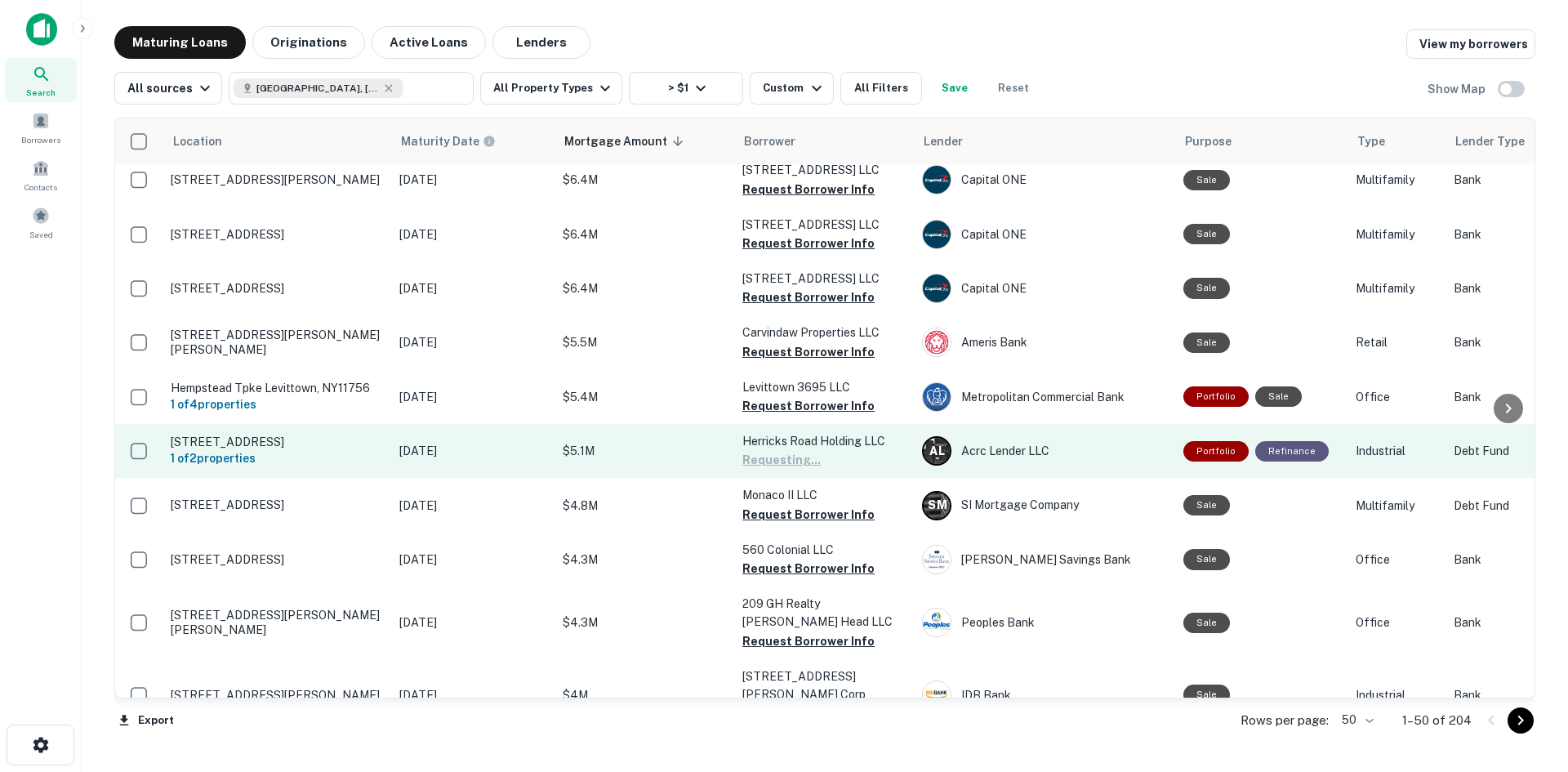
scroll to position [1226, 0]
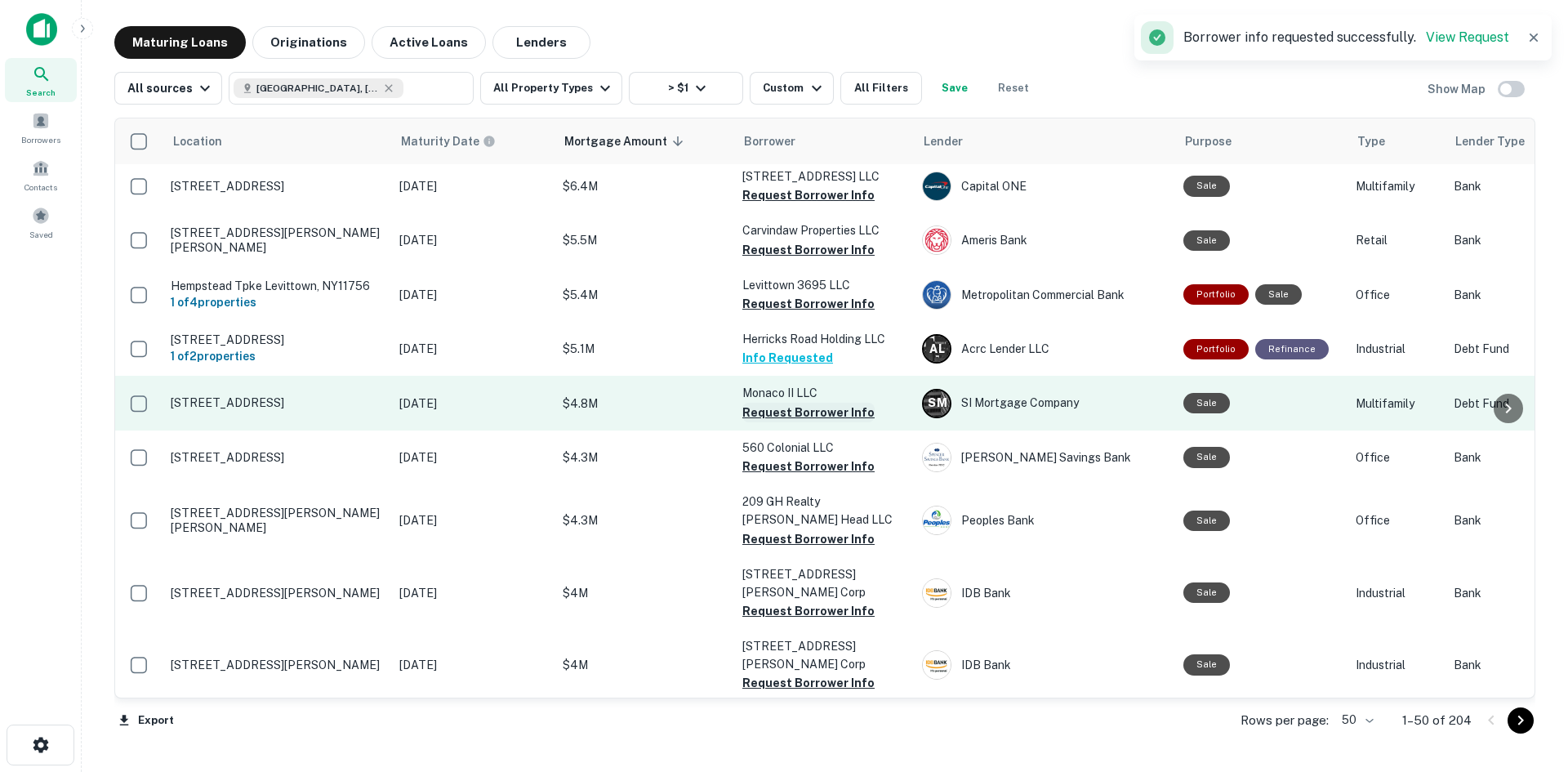
click at [825, 403] on button "Request Borrower Info" at bounding box center [808, 413] width 132 height 20
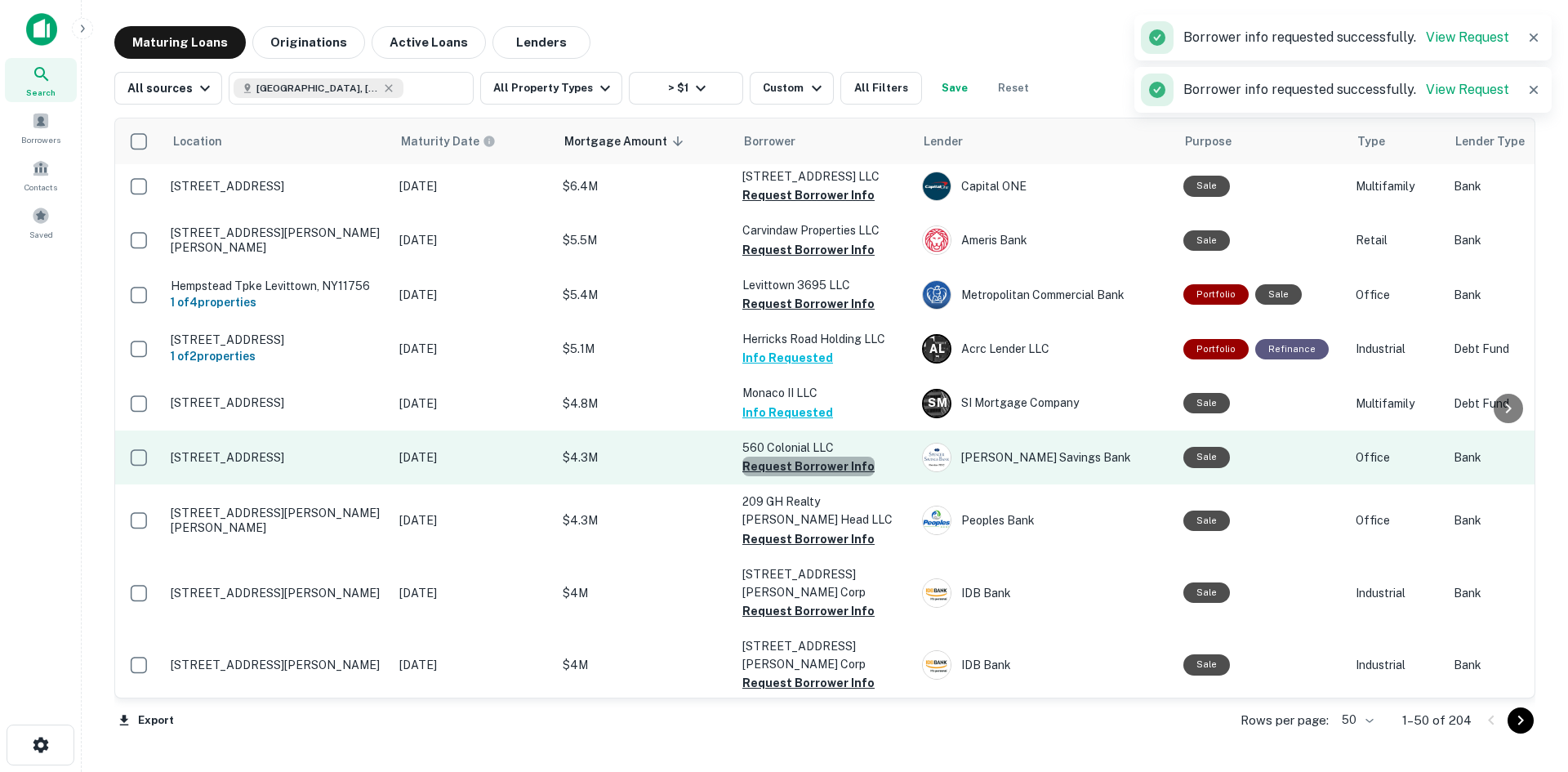
click at [833, 456] on button "Request Borrower Info" at bounding box center [808, 466] width 132 height 20
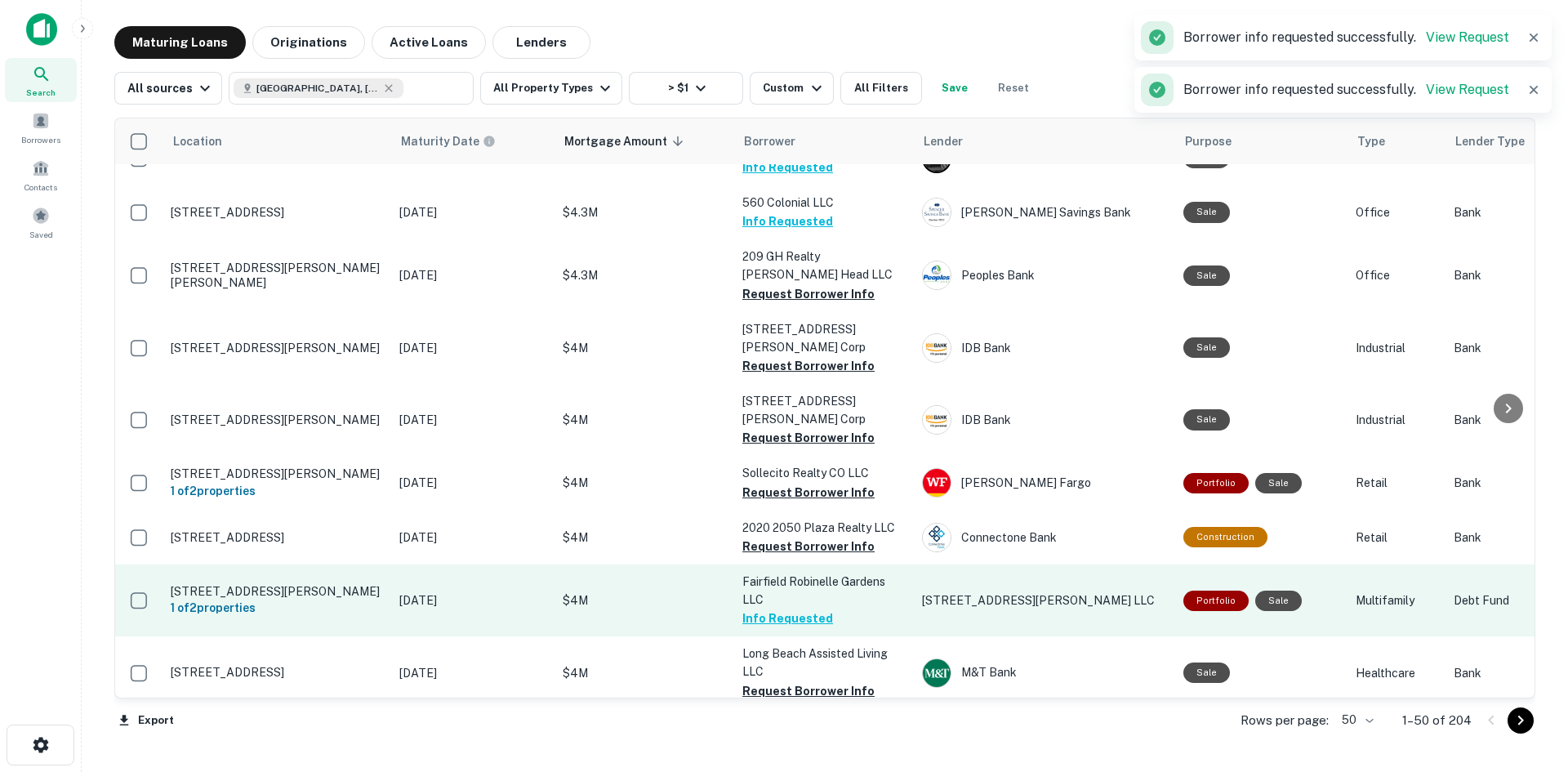
scroll to position [1553, 0]
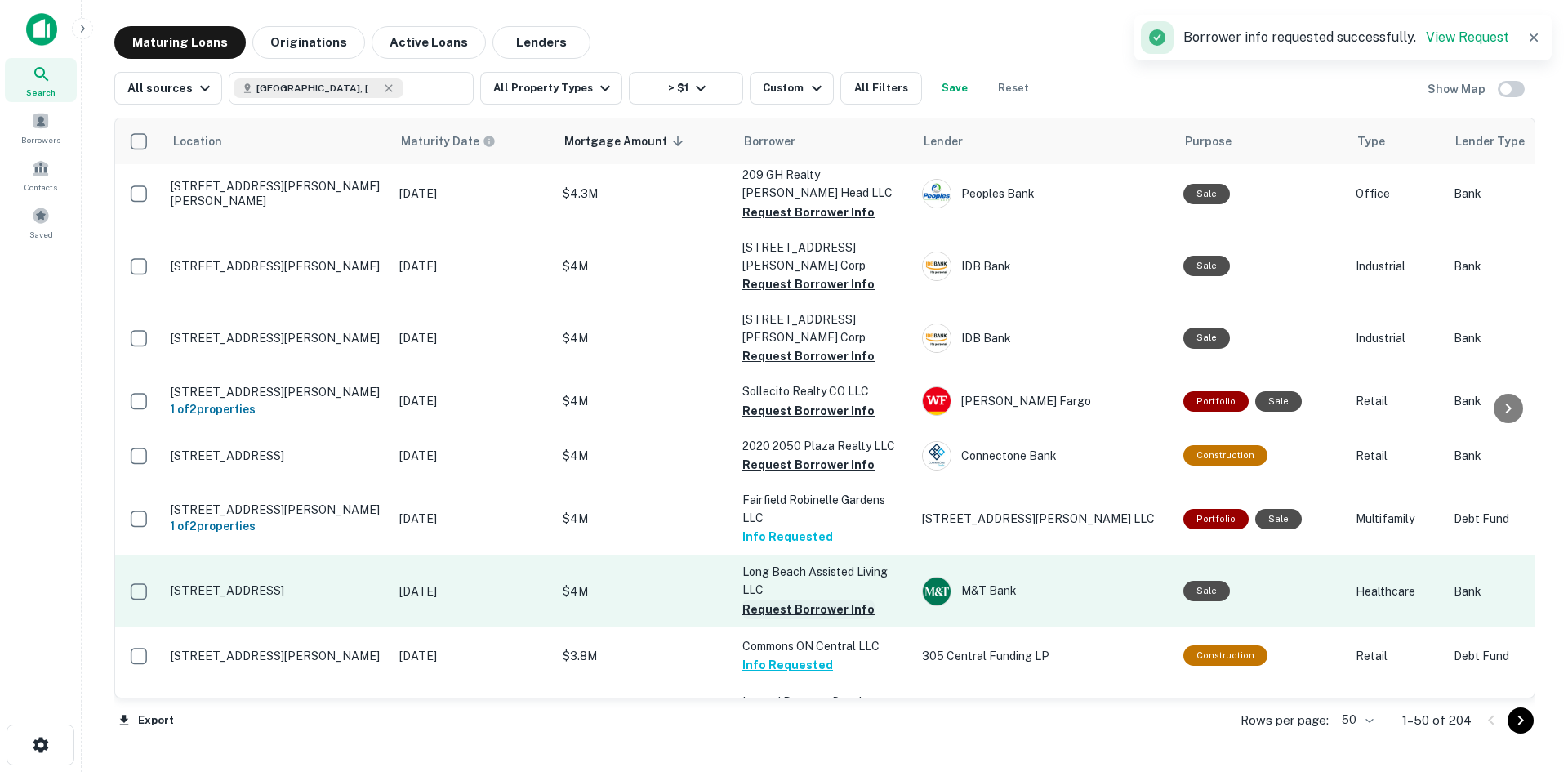
click at [814, 600] on button "Request Borrower Info" at bounding box center [808, 609] width 132 height 20
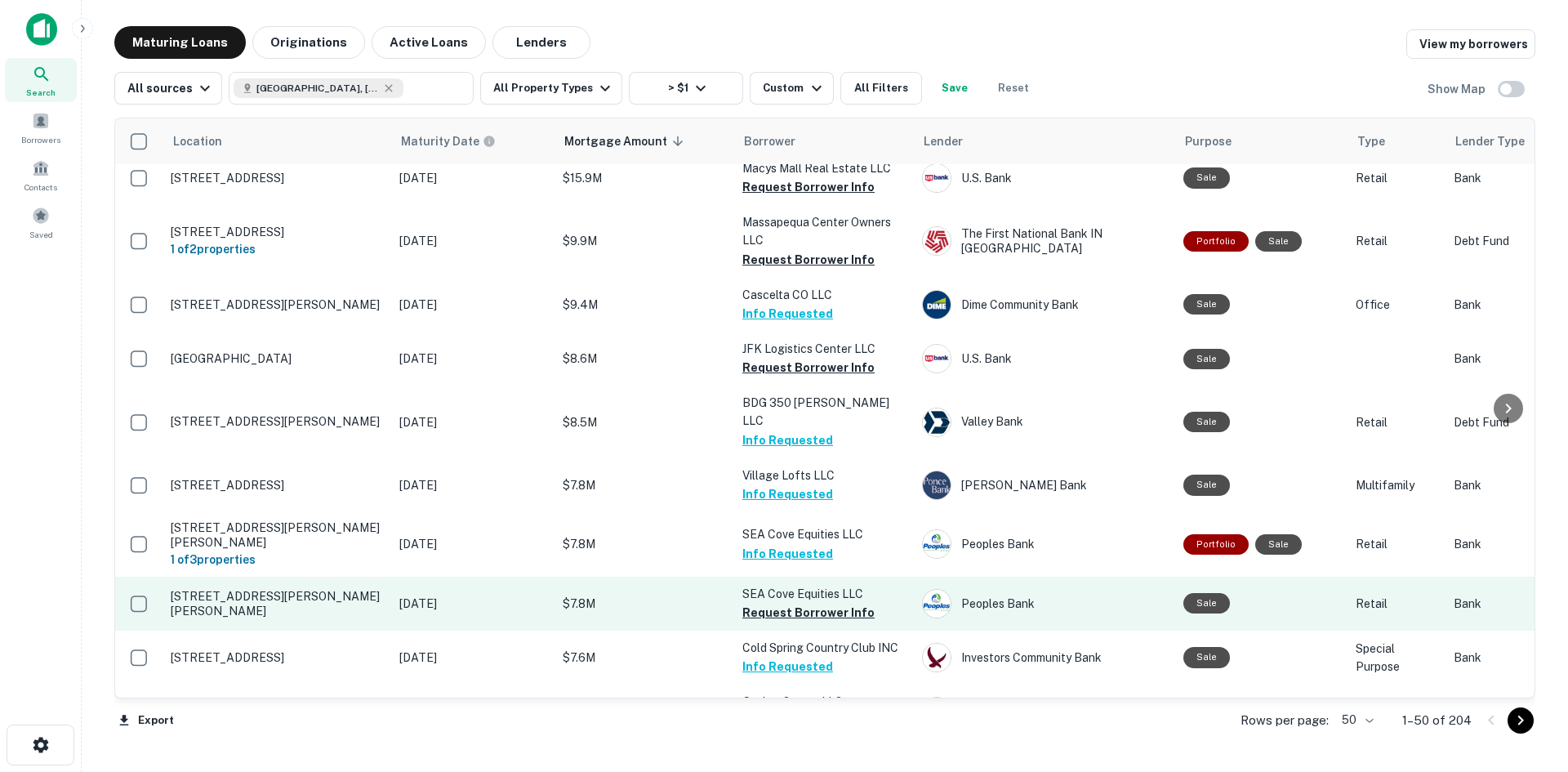
scroll to position [238, 0]
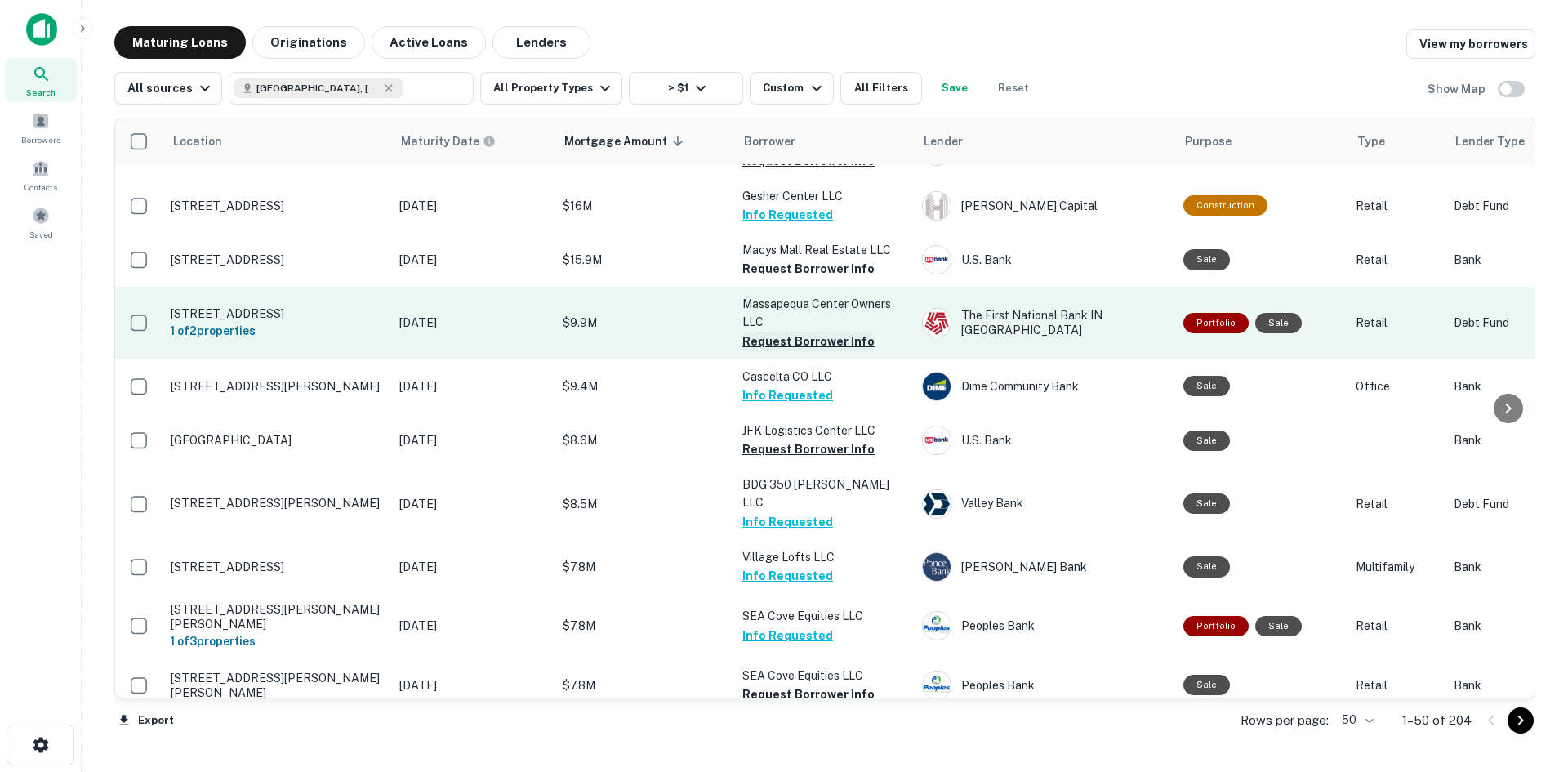
click at [825, 332] on button "Request Borrower Info" at bounding box center [808, 341] width 132 height 20
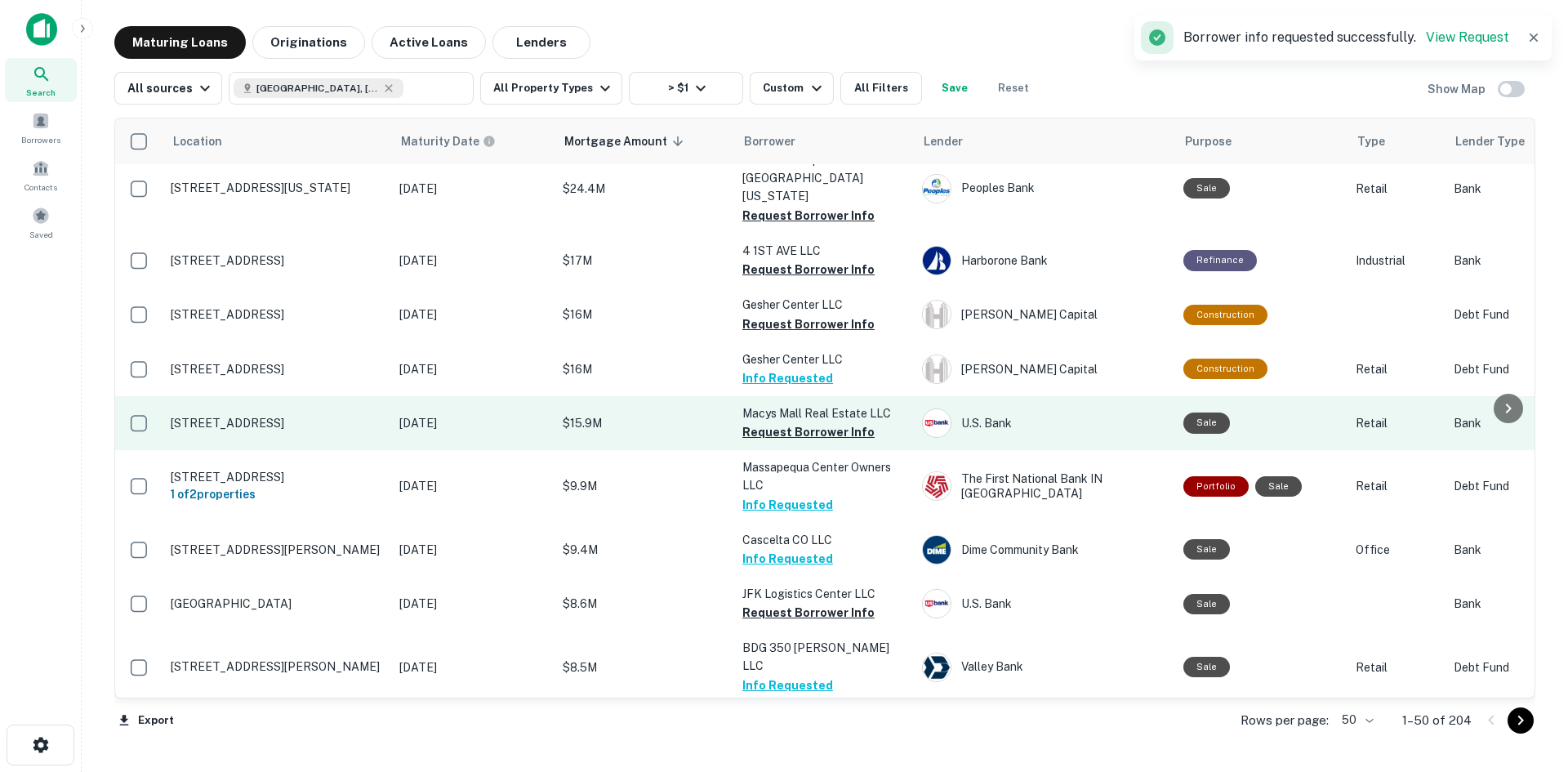
scroll to position [0, 0]
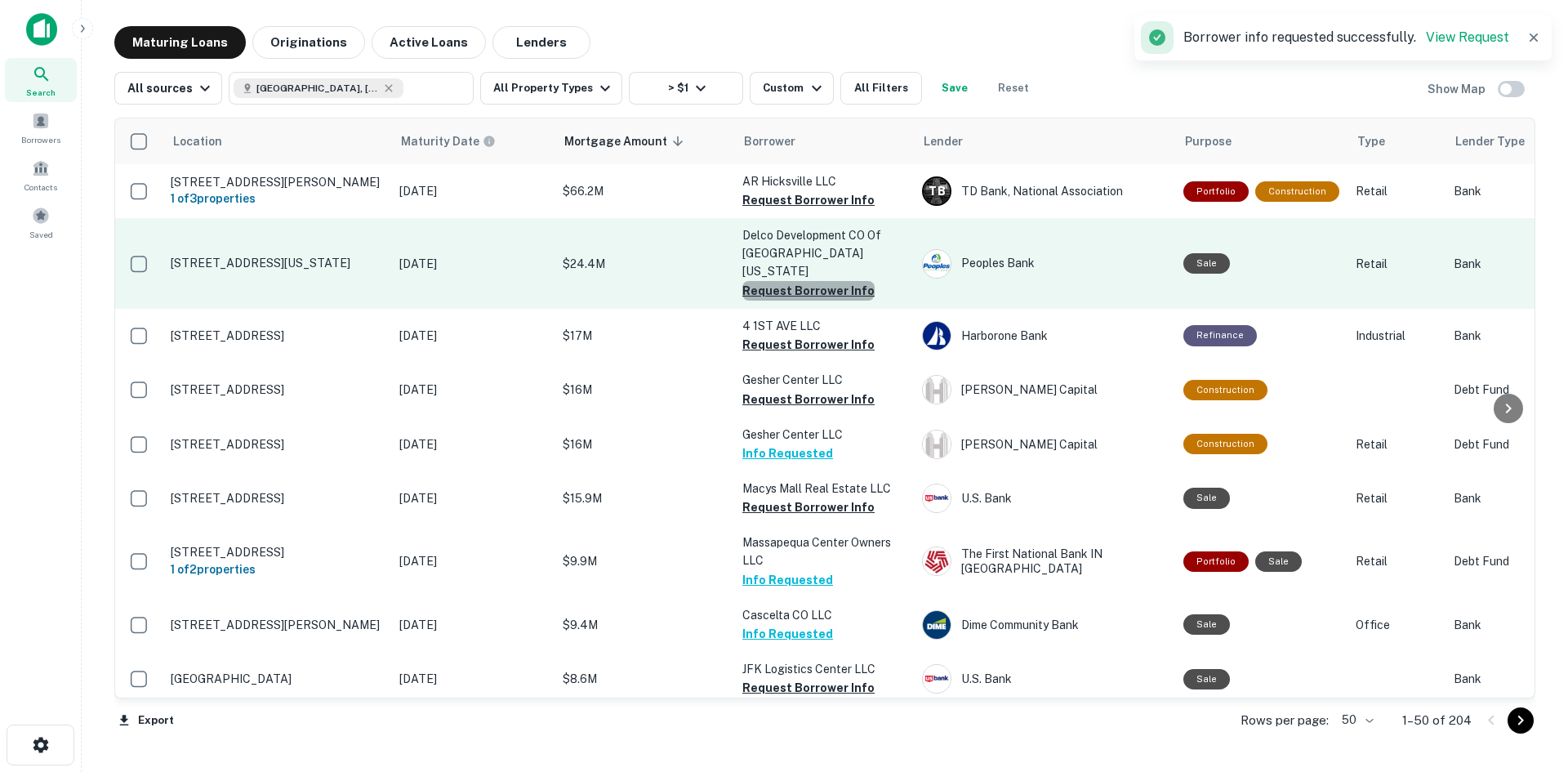
click at [837, 281] on button "Request Borrower Info" at bounding box center [808, 291] width 132 height 20
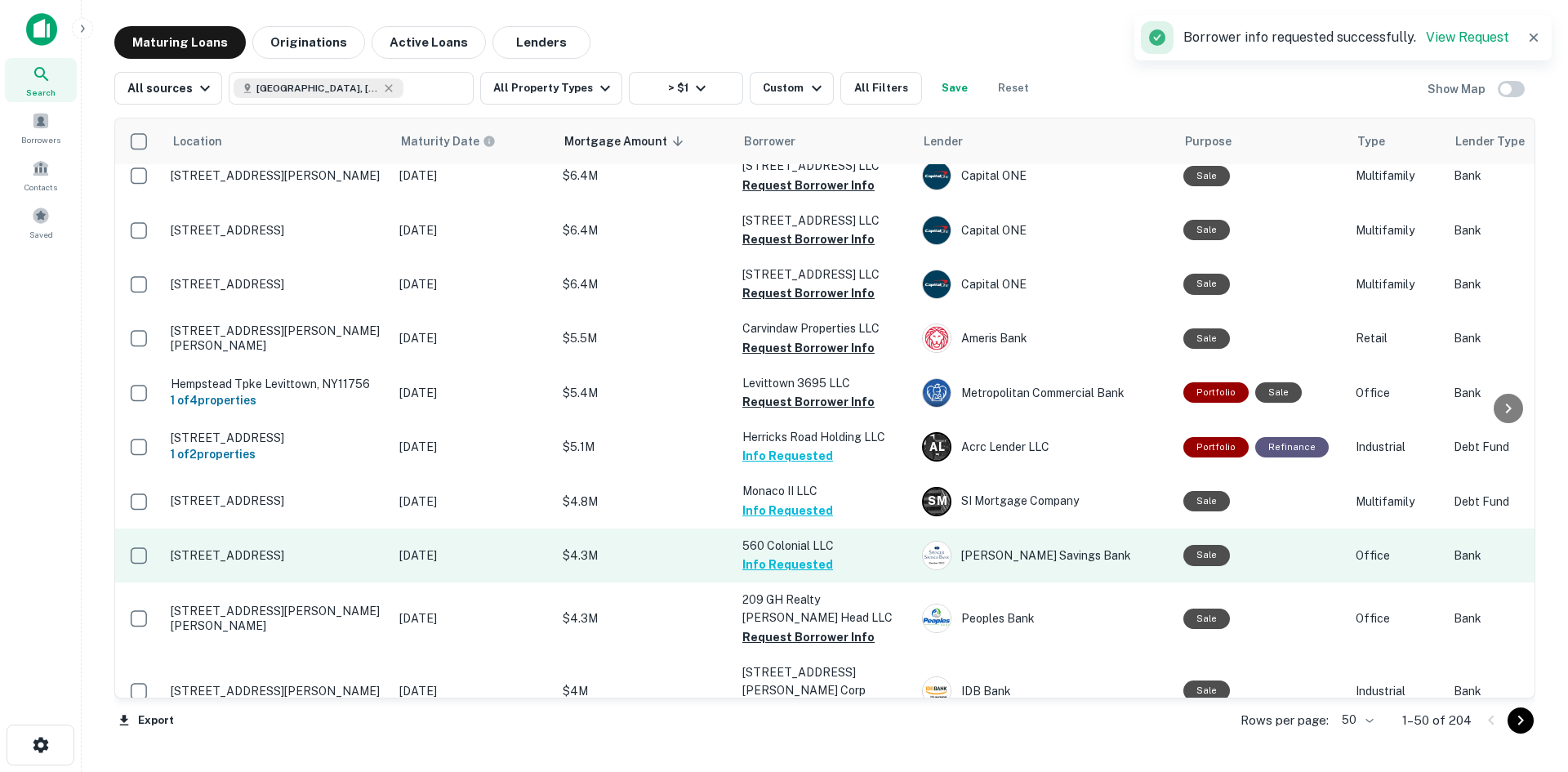
scroll to position [1226, 0]
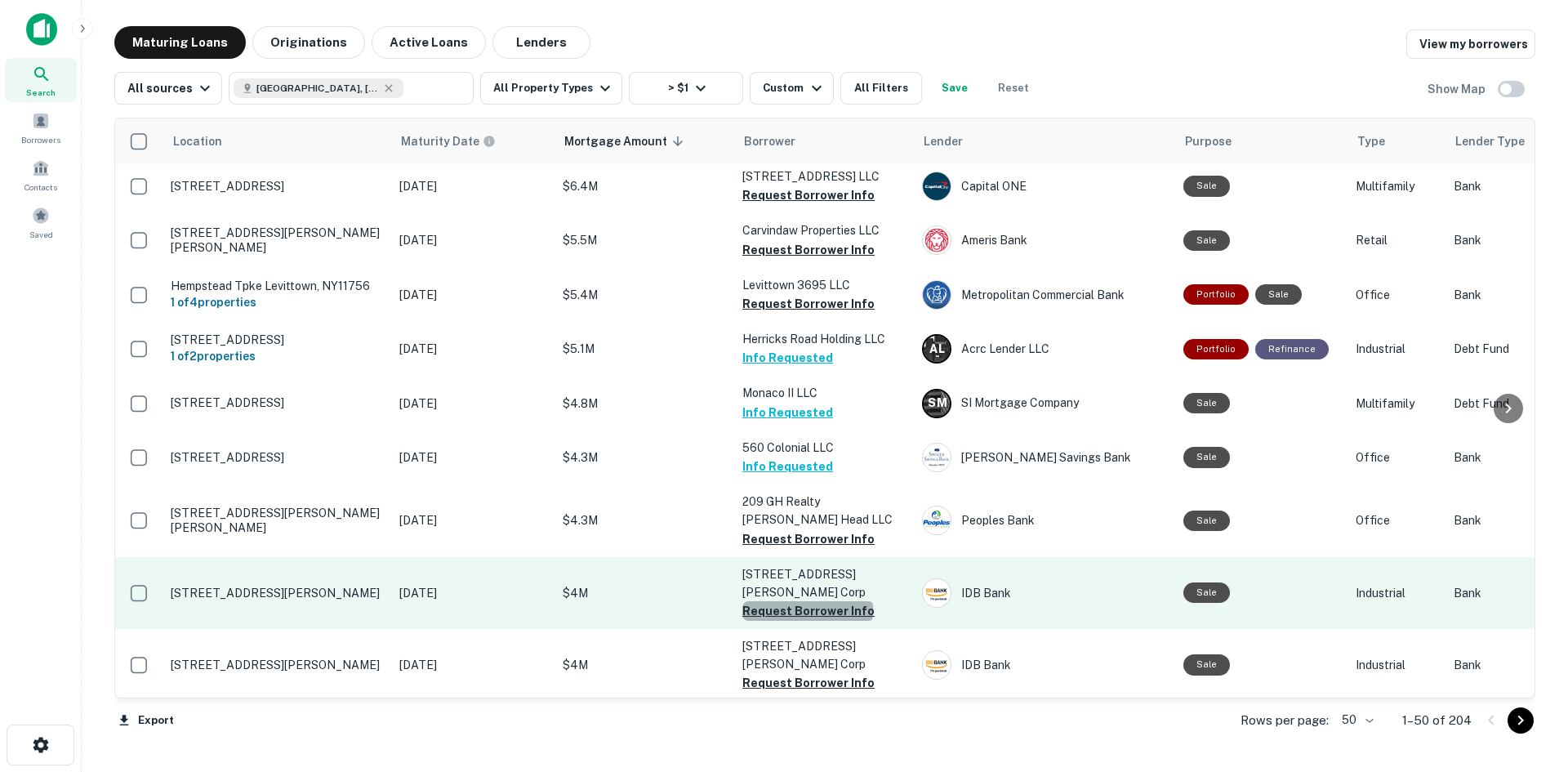
click at [809, 601] on button "Request Borrower Info" at bounding box center [808, 611] width 132 height 20
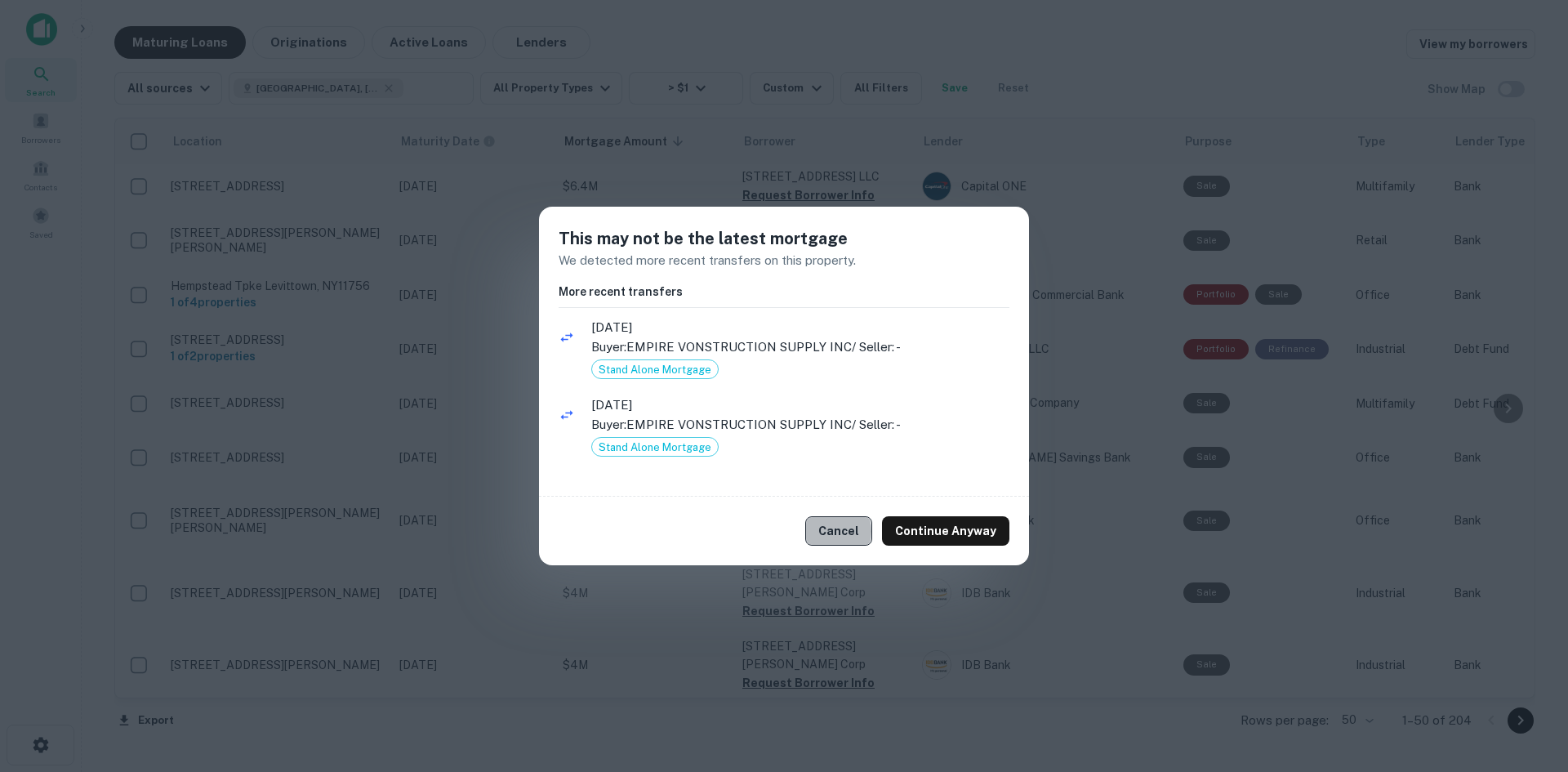
click at [828, 531] on button "Cancel" at bounding box center [838, 531] width 67 height 29
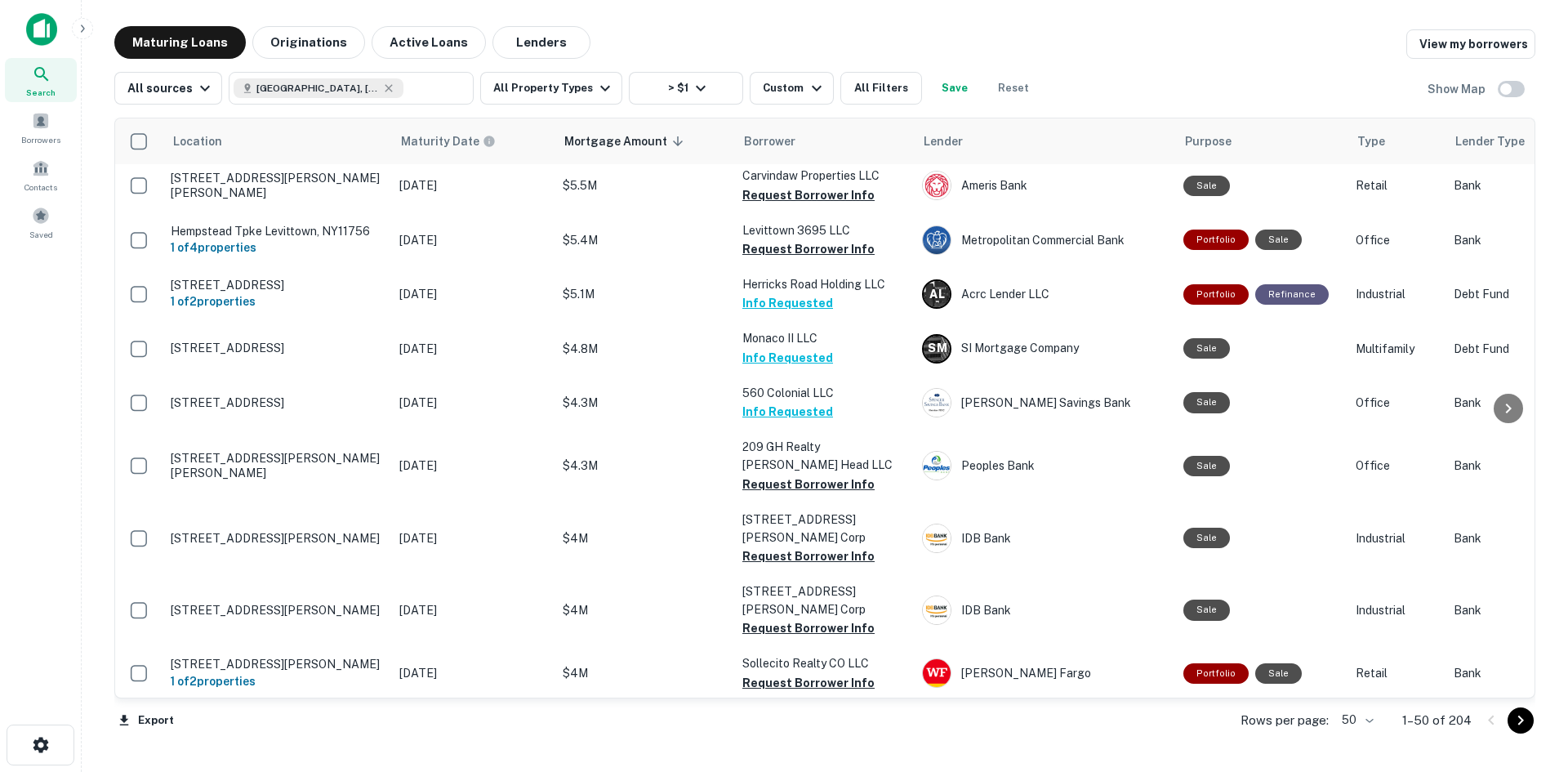
scroll to position [1470, 0]
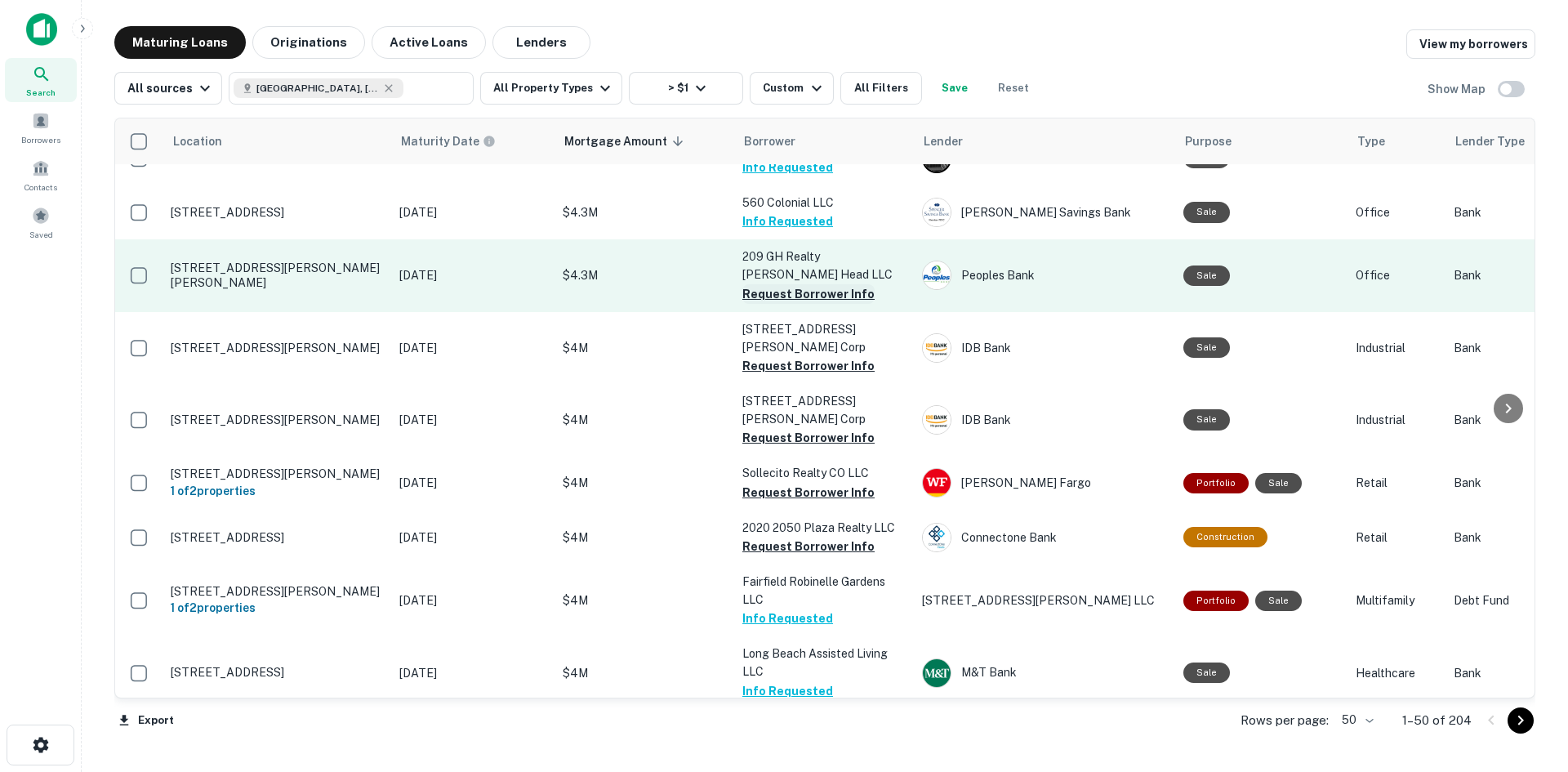
click at [816, 284] on button "Request Borrower Info" at bounding box center [808, 293] width 132 height 20
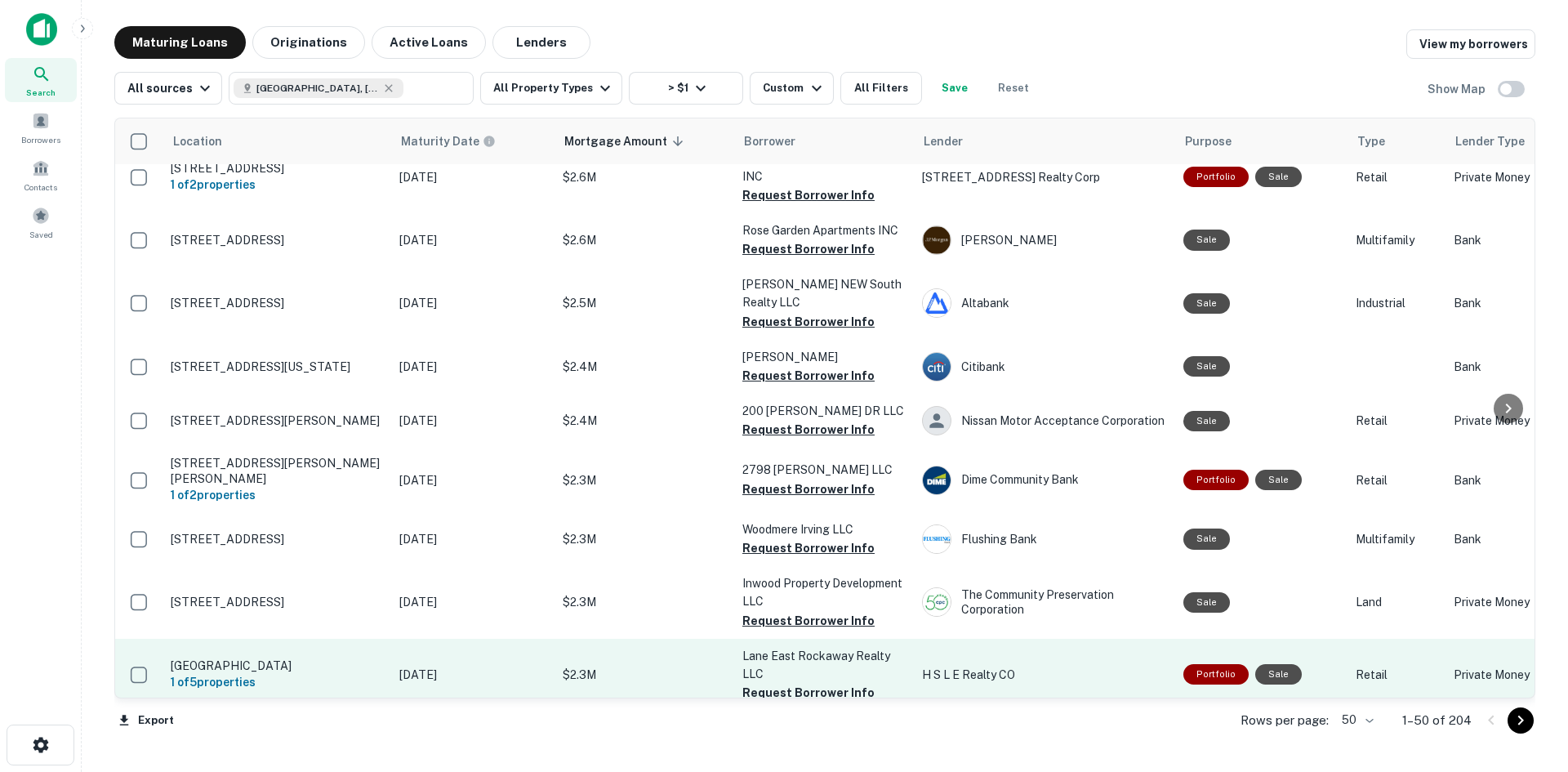
scroll to position [2362, 0]
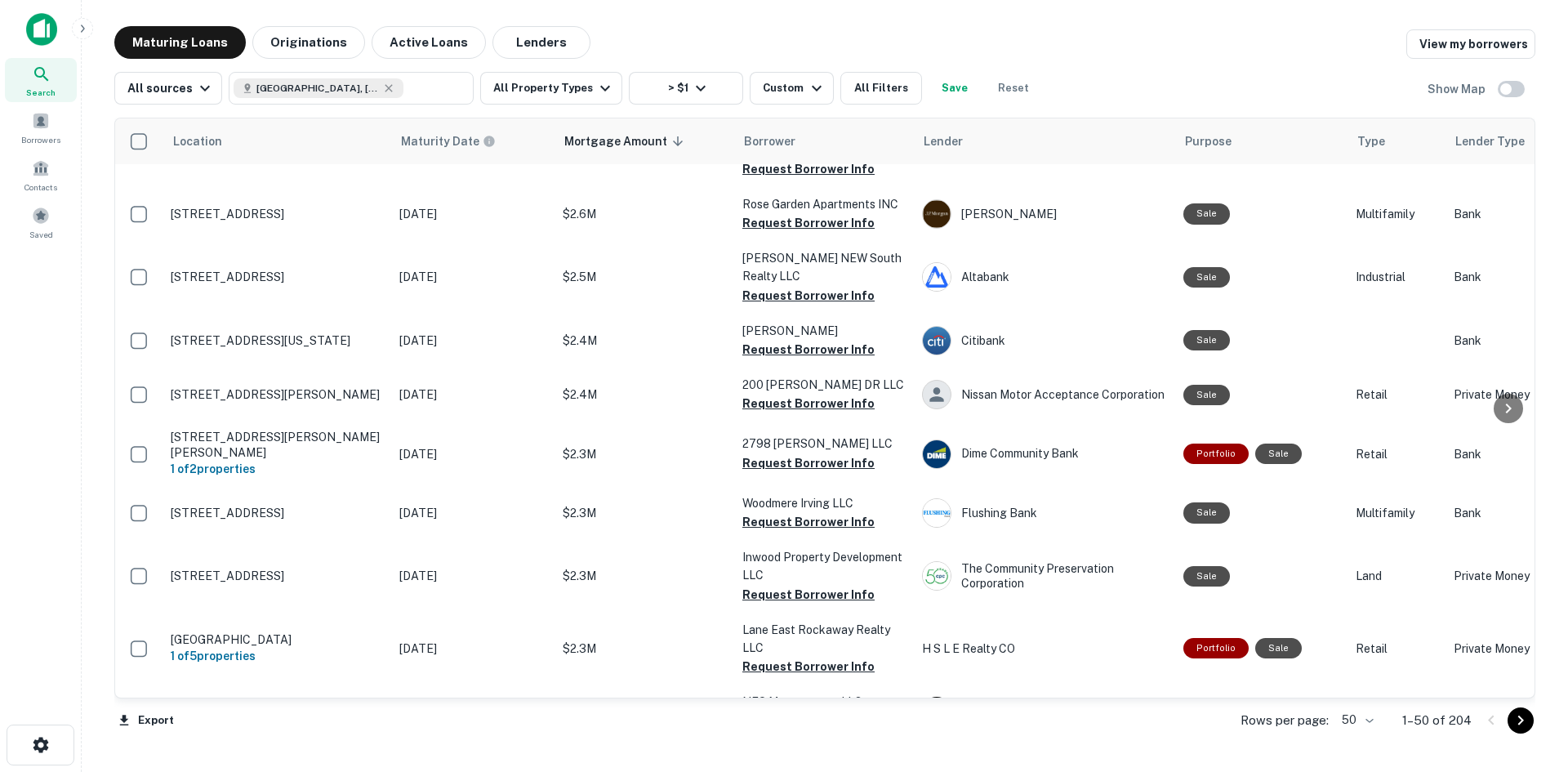
click at [1512, 715] on icon "Go to next page" at bounding box center [1520, 721] width 20 height 20
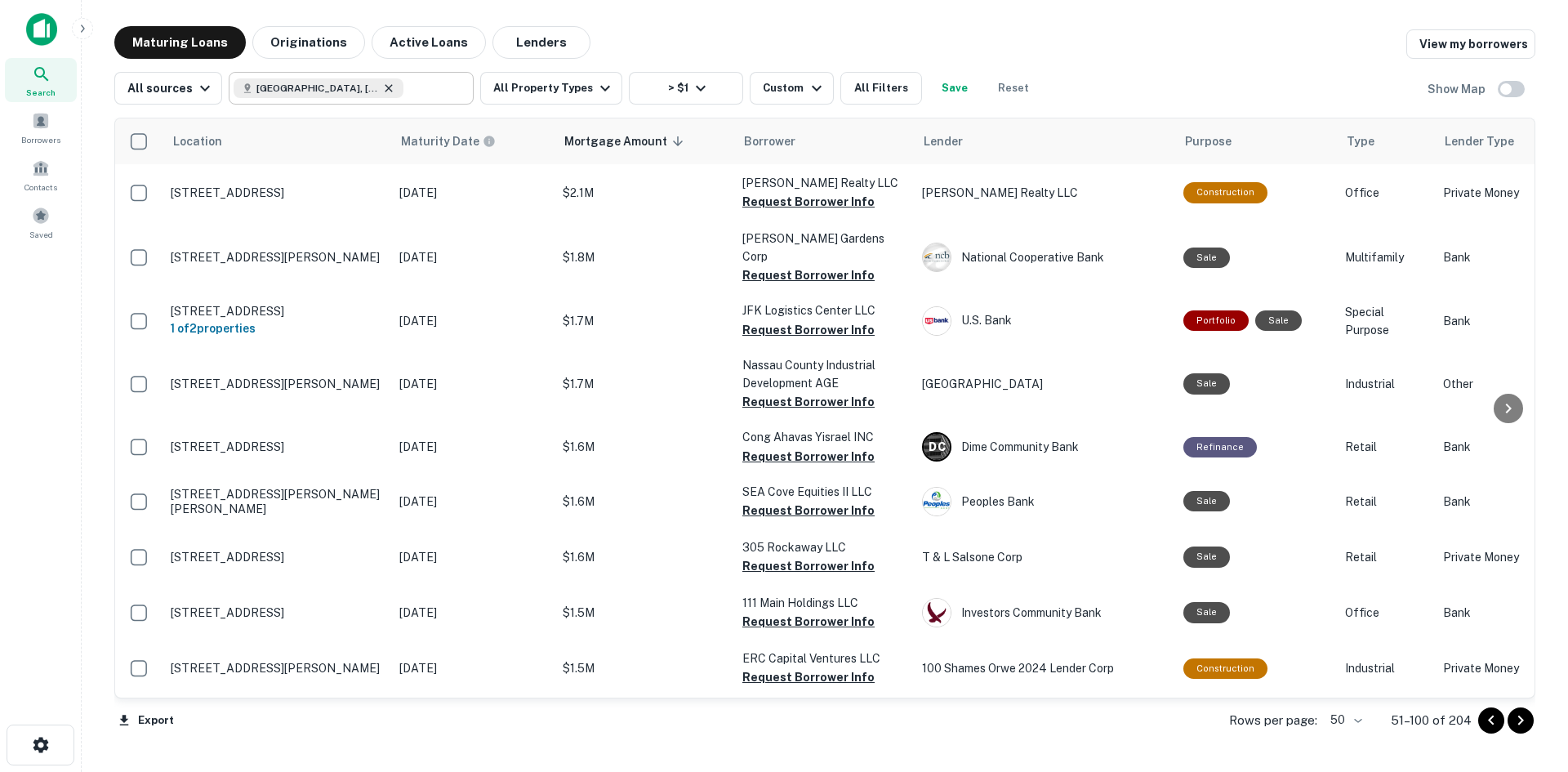
click at [382, 94] on icon at bounding box center [388, 87] width 13 height 13
type input "**********"
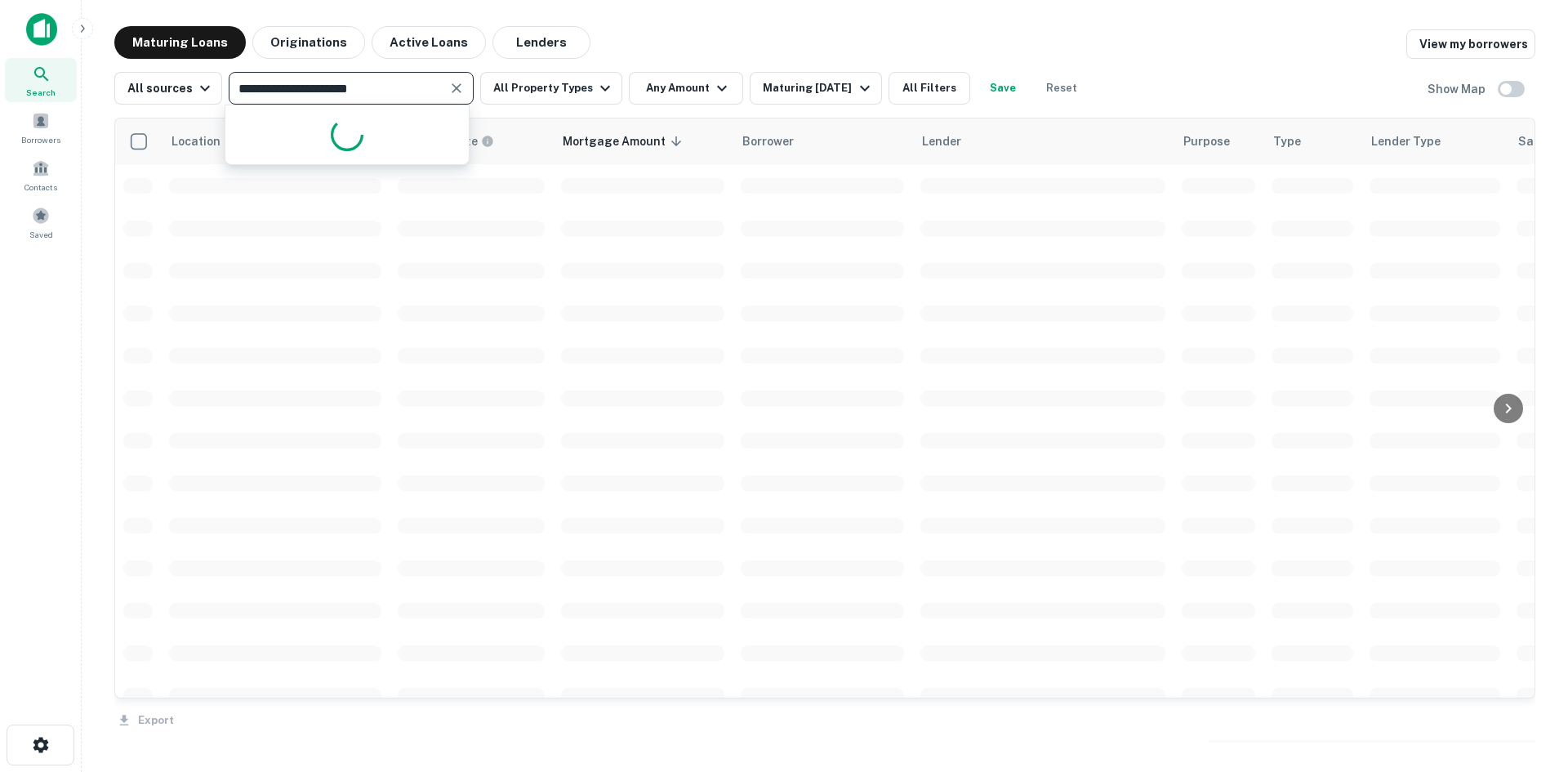
click at [457, 78] on button "Clear" at bounding box center [456, 88] width 23 height 23
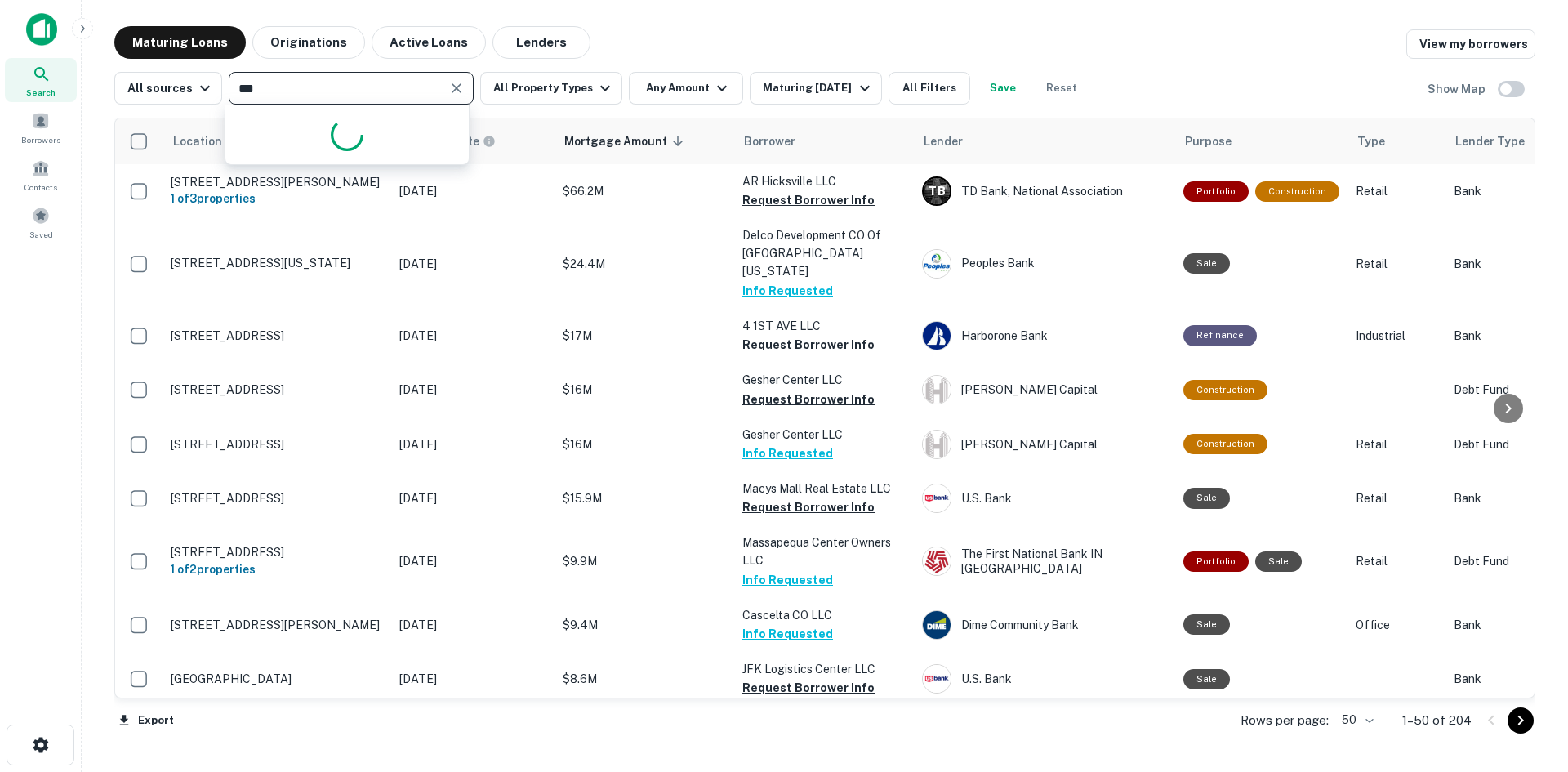
type input "****"
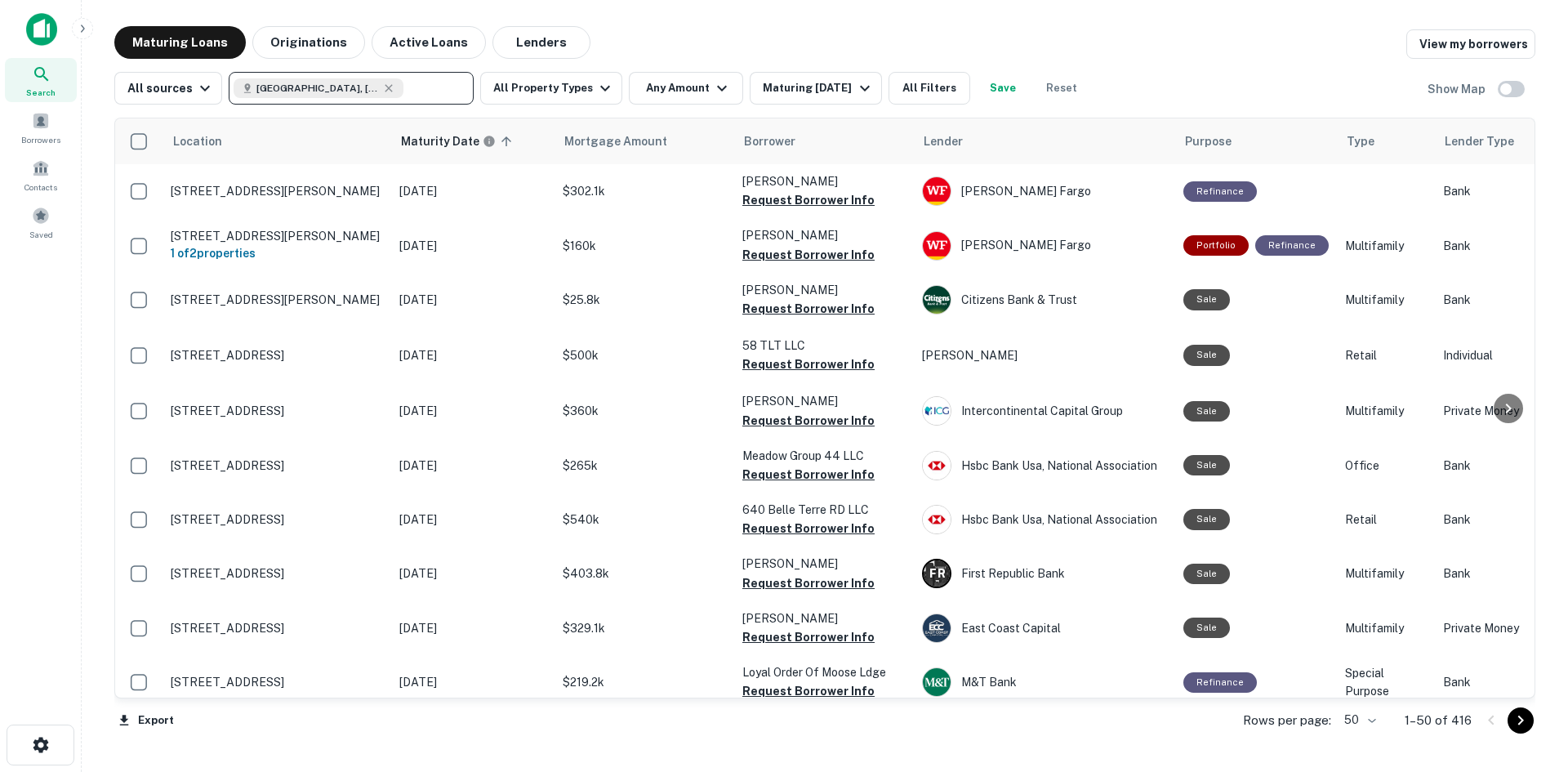
drag, startPoint x: 645, startPoint y: 148, endPoint x: 652, endPoint y: 140, distance: 10.6
click at [635, 135] on span "Mortgage Amount" at bounding box center [649, 141] width 124 height 20
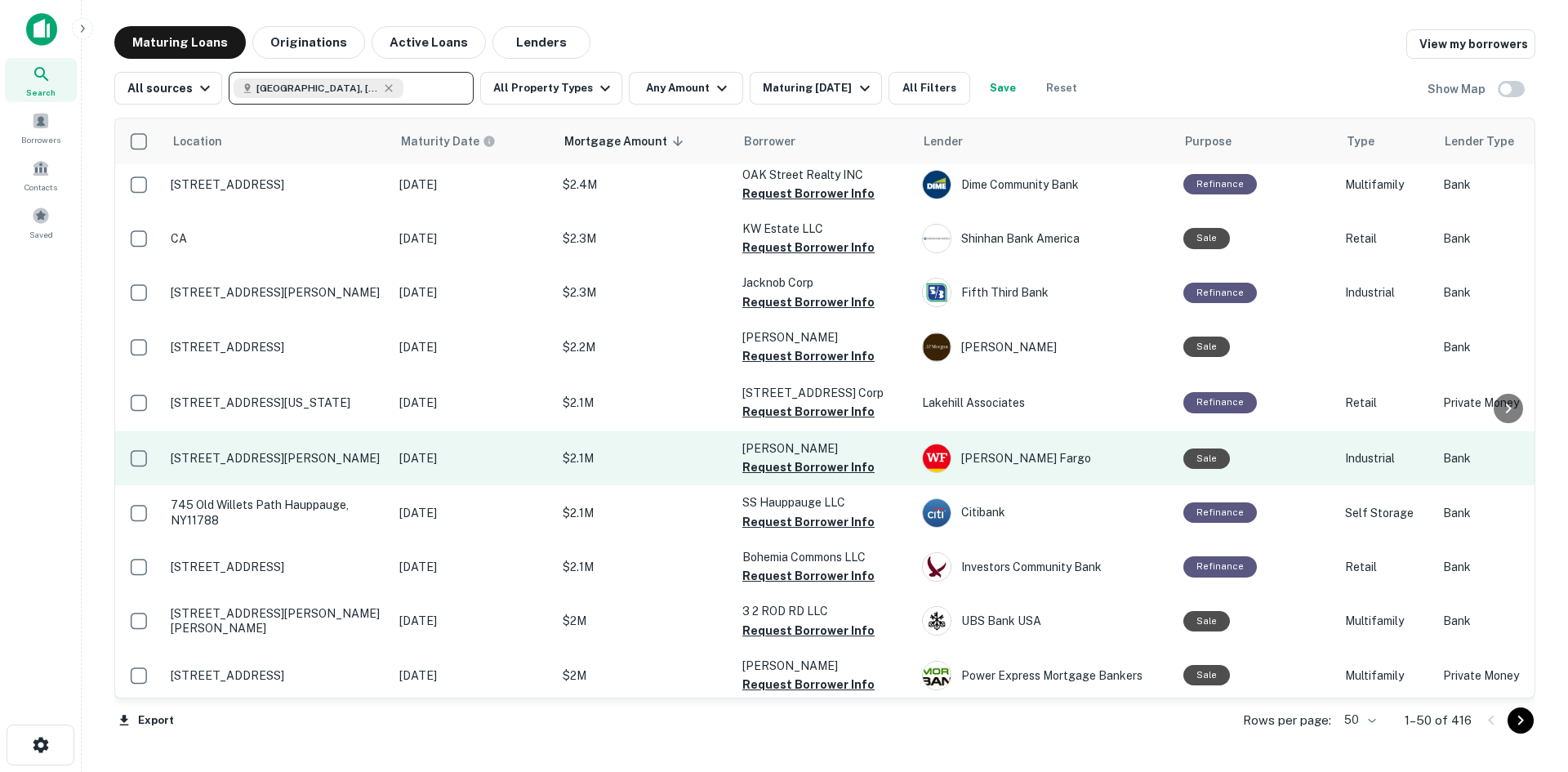
scroll to position [1797, 0]
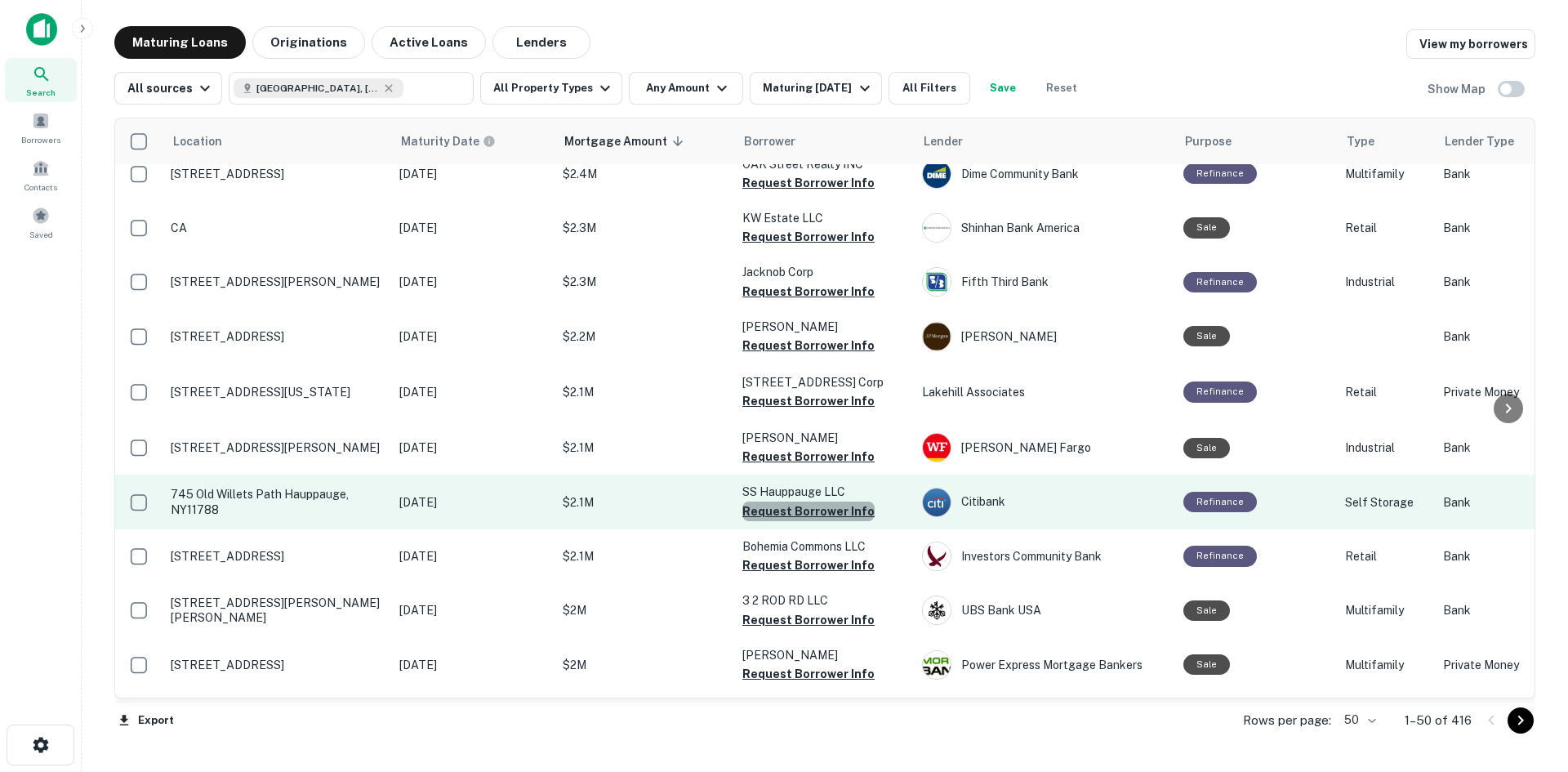
click at [822, 502] on button "Request Borrower Info" at bounding box center [808, 511] width 132 height 20
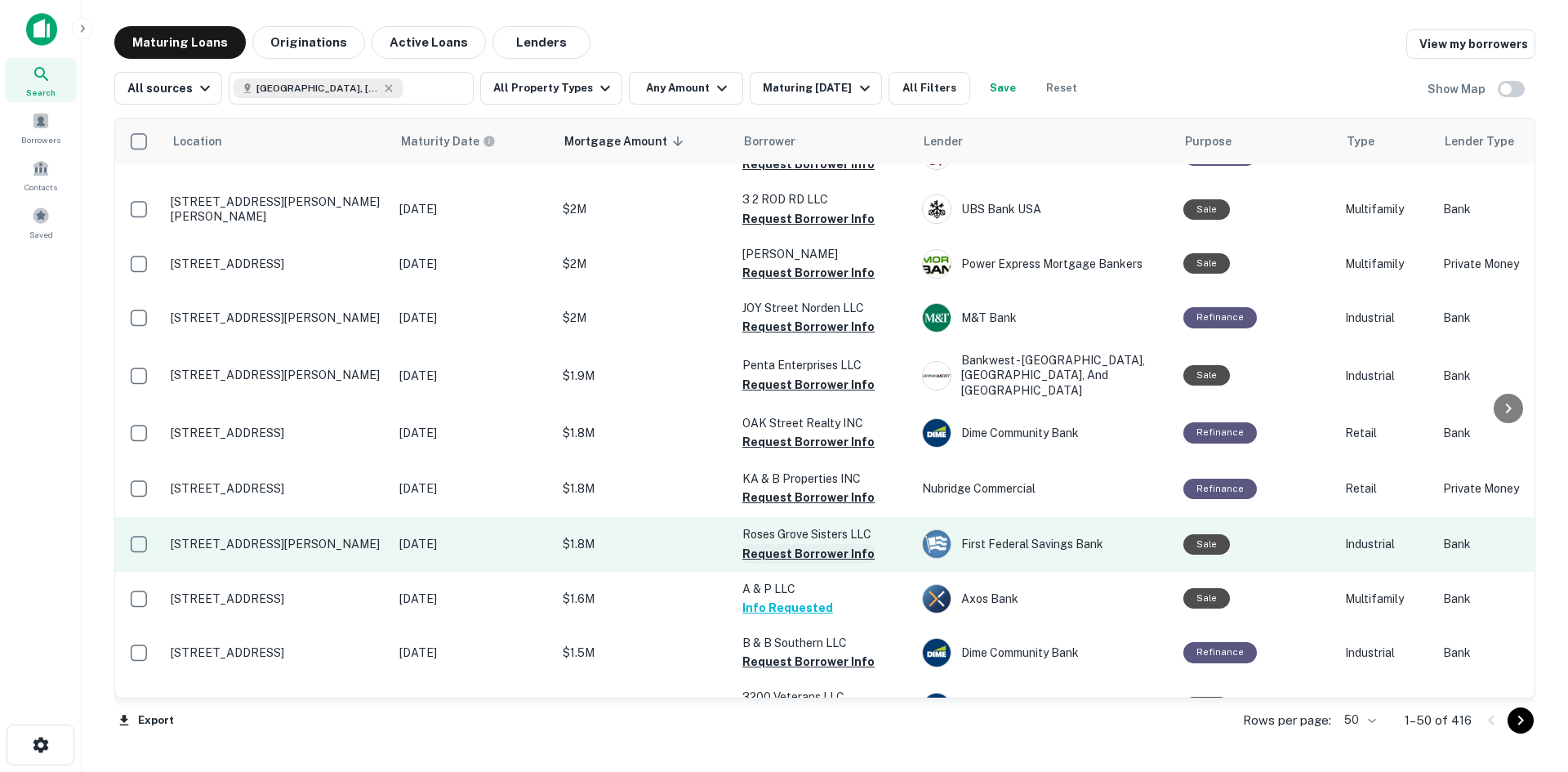
scroll to position [2206, 0]
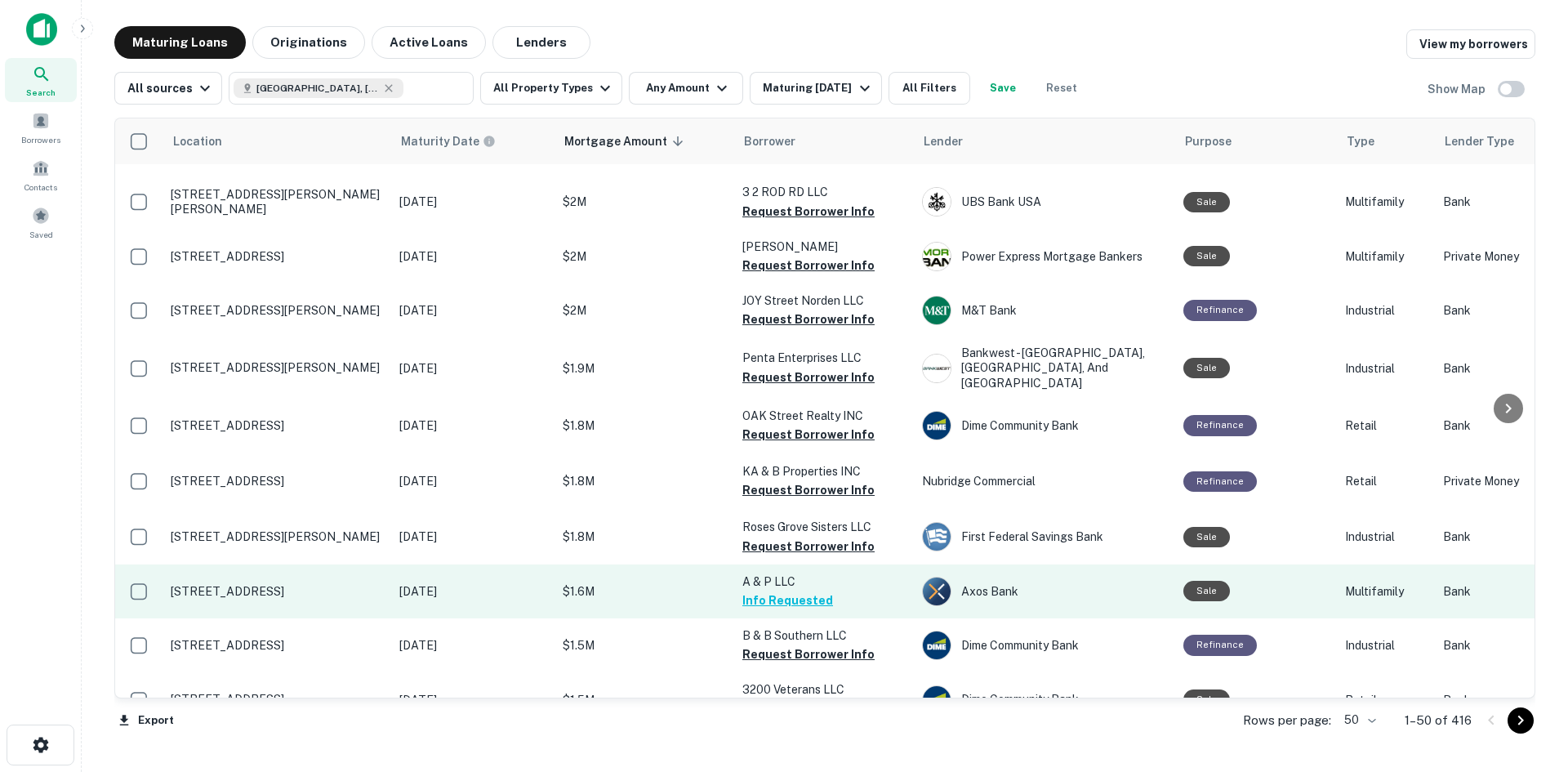
click at [800, 591] on button "Info Requested" at bounding box center [788, 600] width 91 height 20
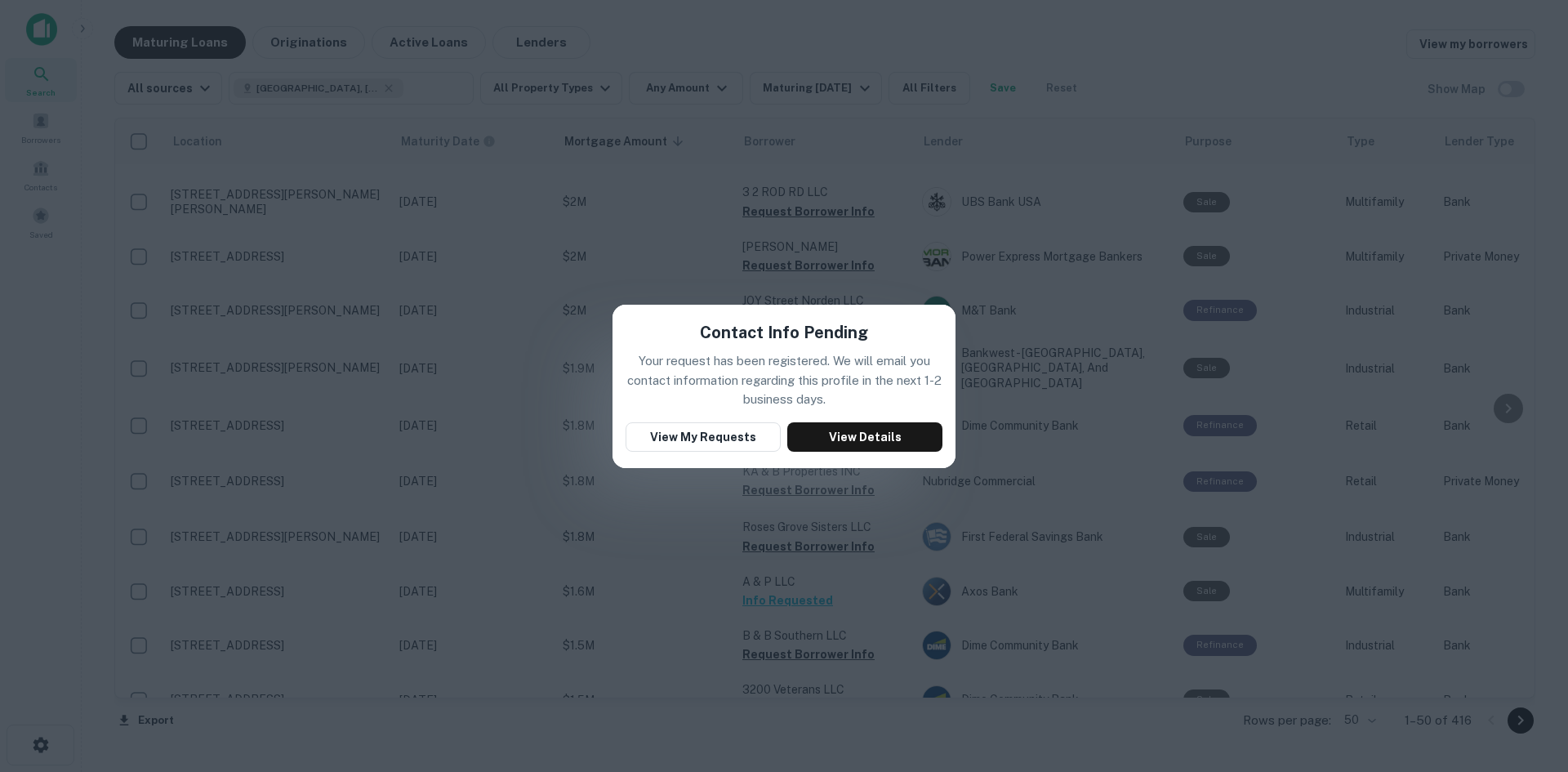
click at [883, 250] on div "Contact Info Pending Your request has been registered. We will email you contac…" at bounding box center [784, 386] width 1568 height 772
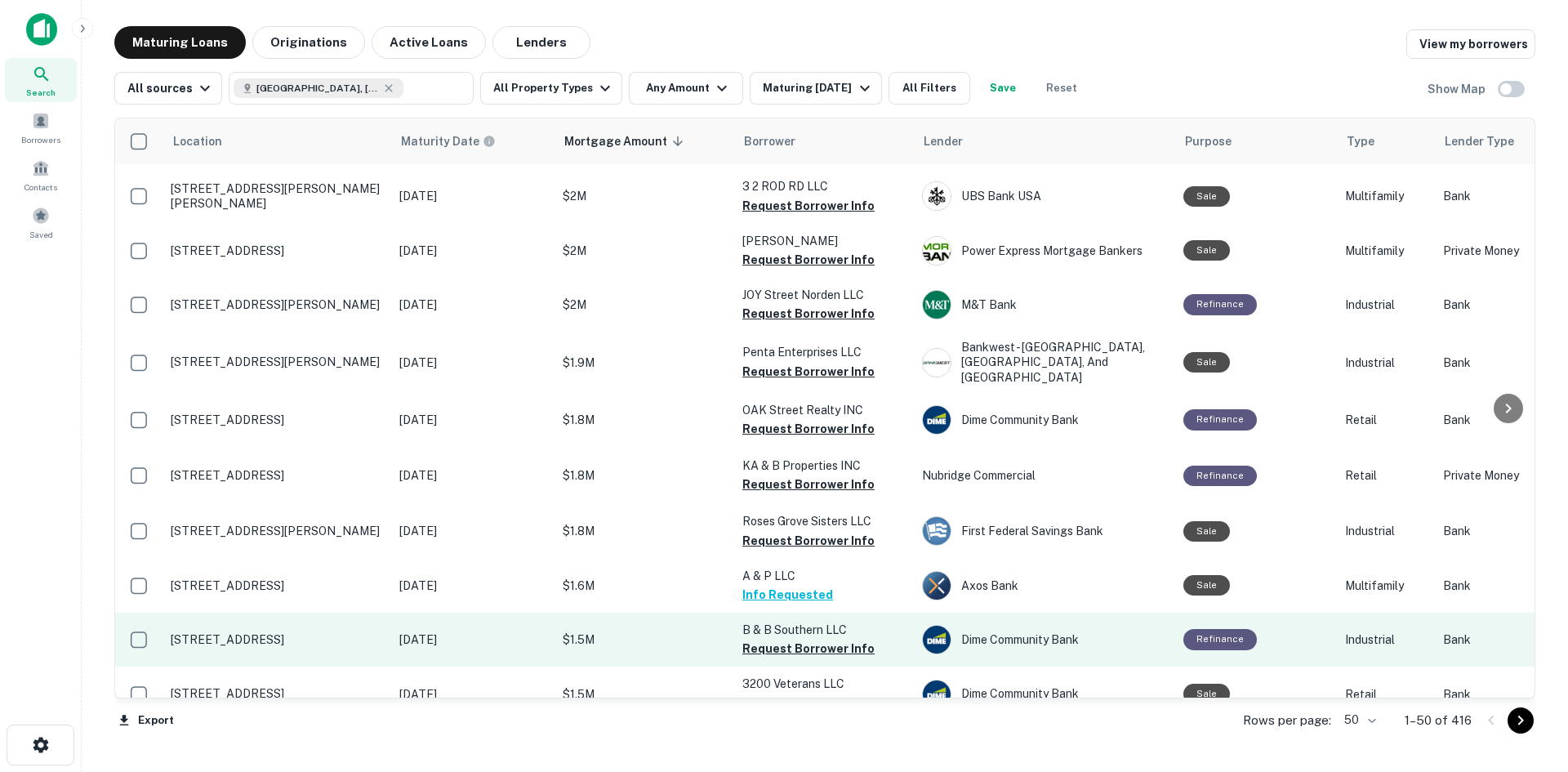
scroll to position [2215, 0]
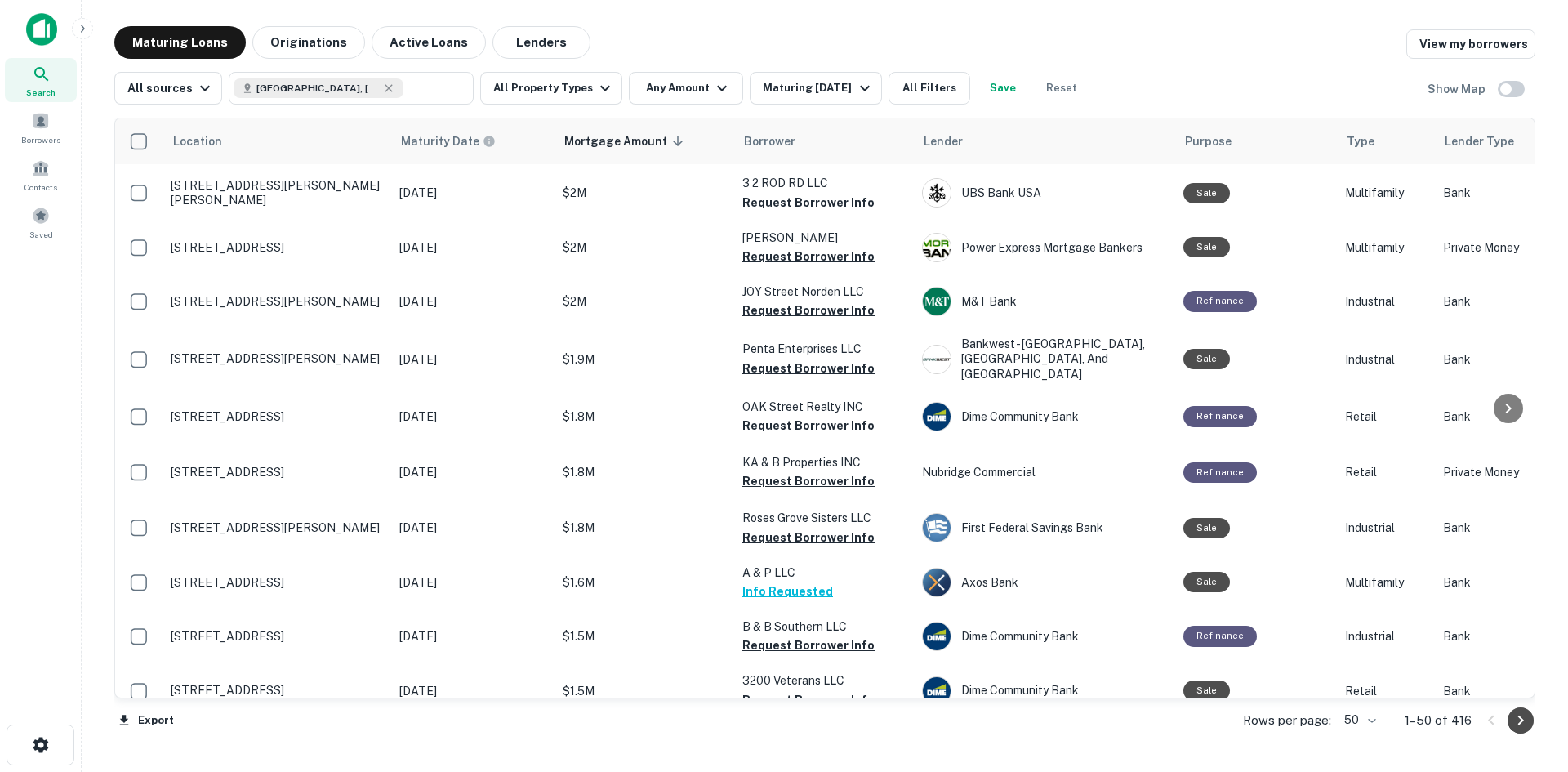
click at [1527, 725] on icon "Go to next page" at bounding box center [1520, 721] width 20 height 20
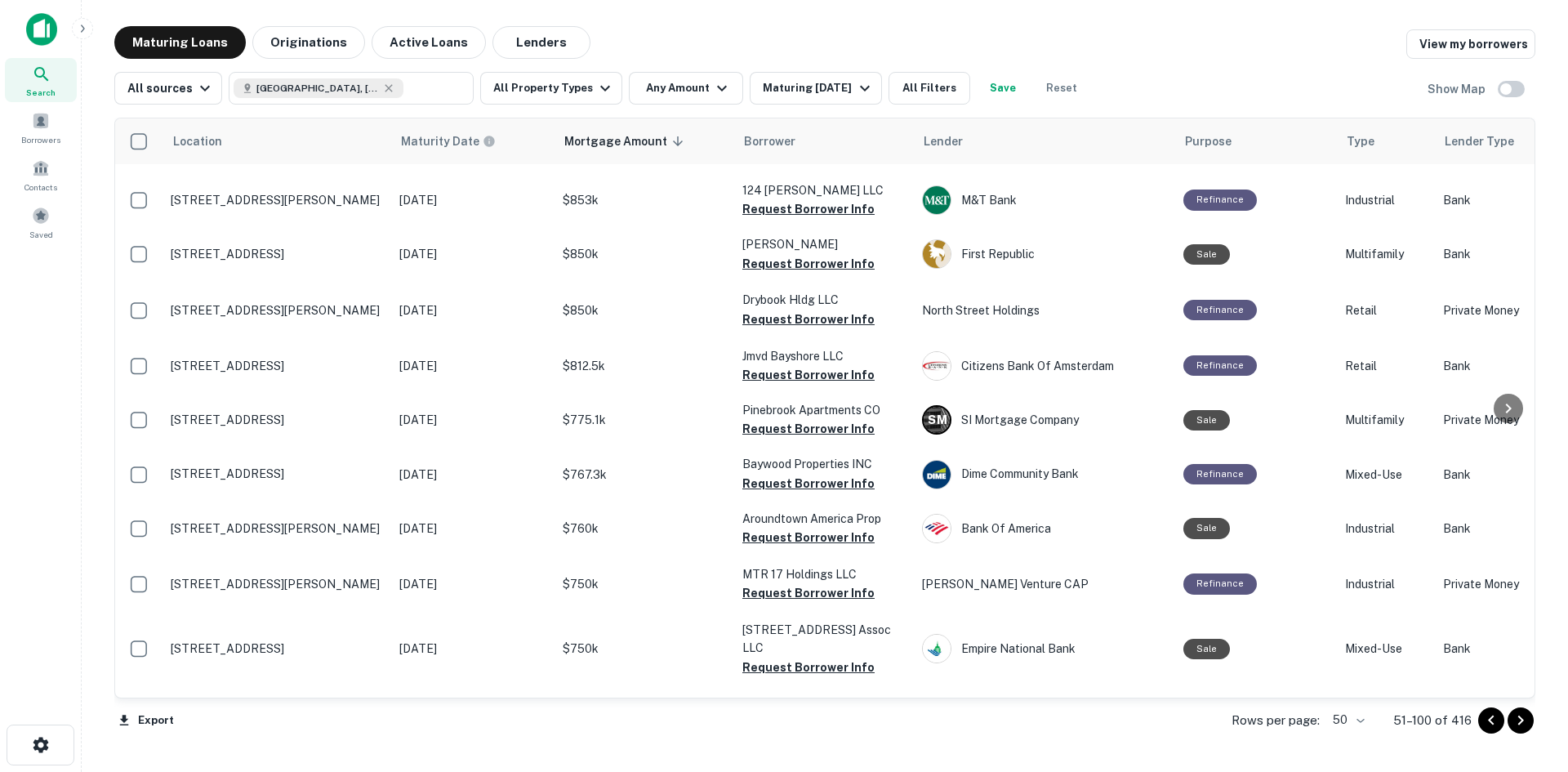
scroll to position [2234, 0]
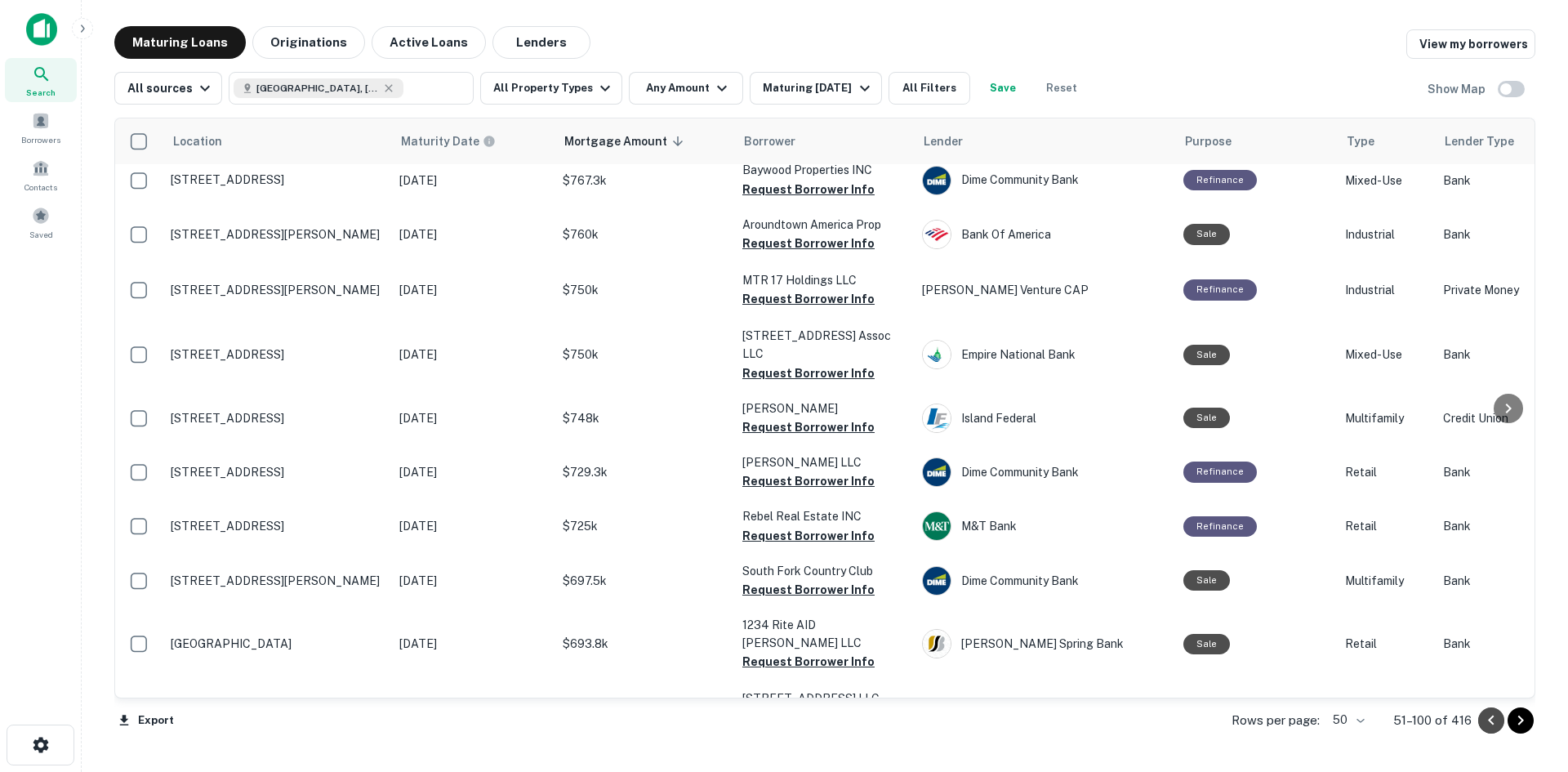
click at [1487, 721] on icon "Go to previous page" at bounding box center [1491, 721] width 20 height 20
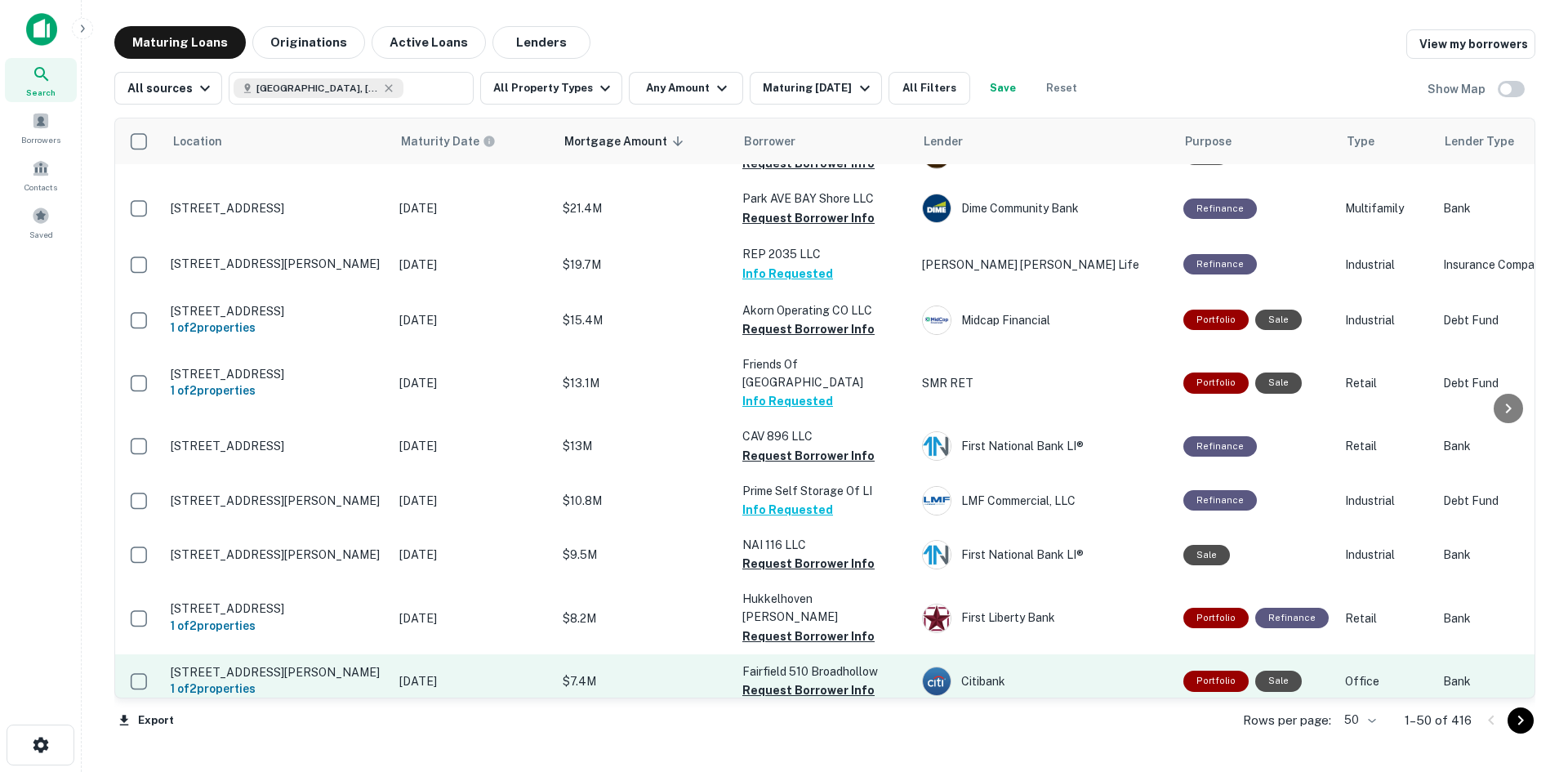
scroll to position [12, 0]
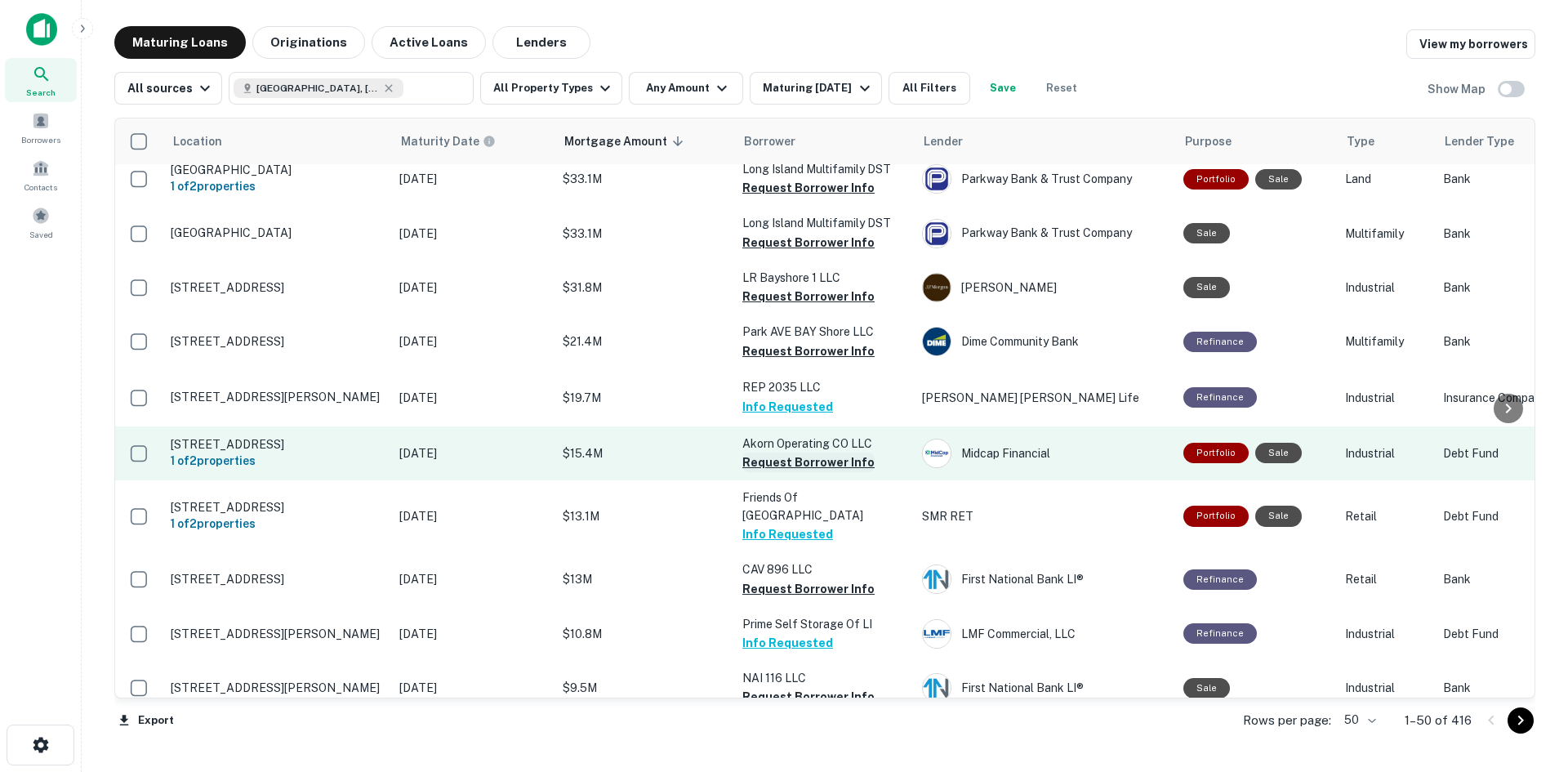
click at [800, 466] on button "Request Borrower Info" at bounding box center [808, 462] width 132 height 20
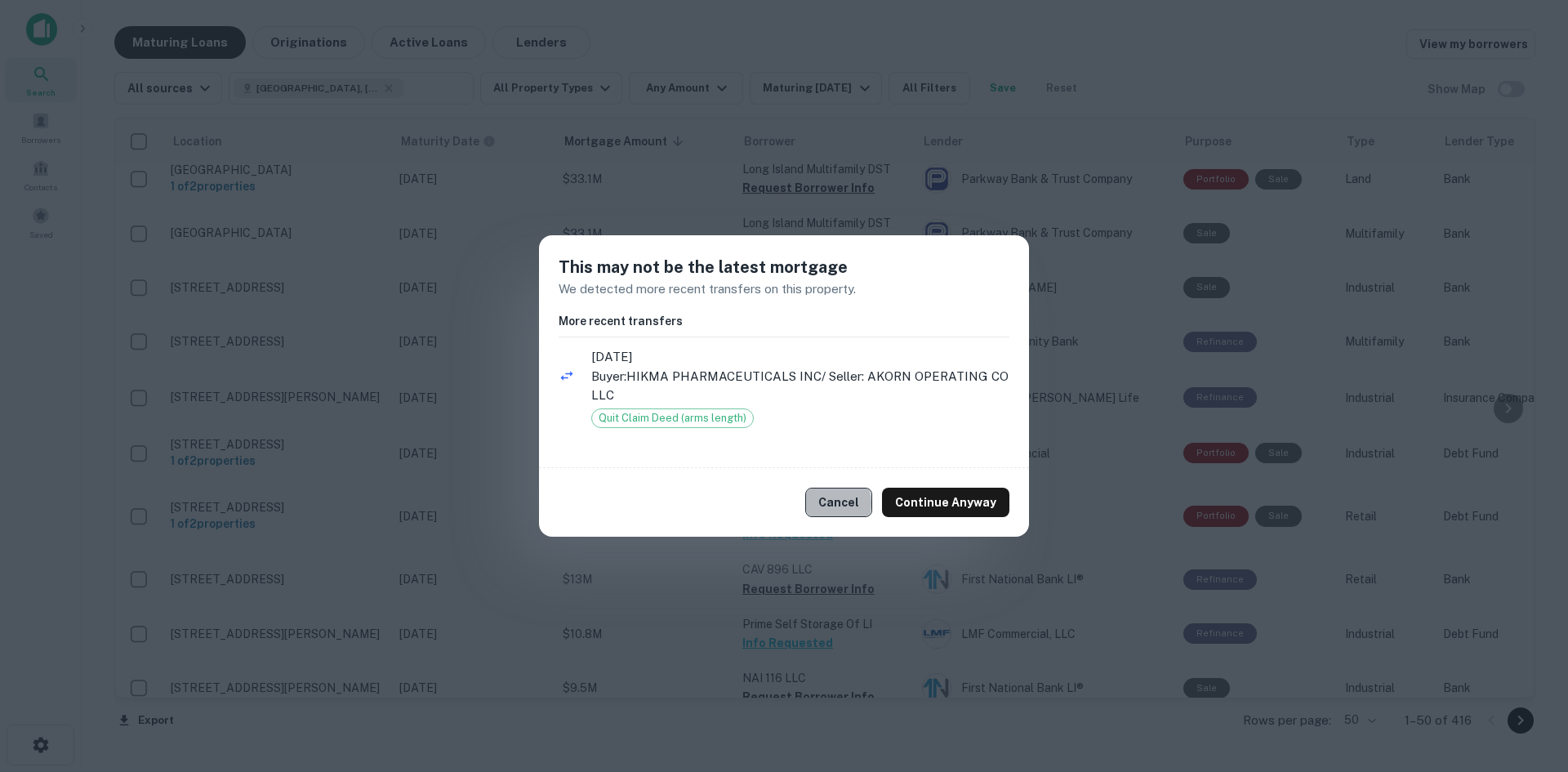
click at [830, 504] on button "Cancel" at bounding box center [838, 503] width 67 height 29
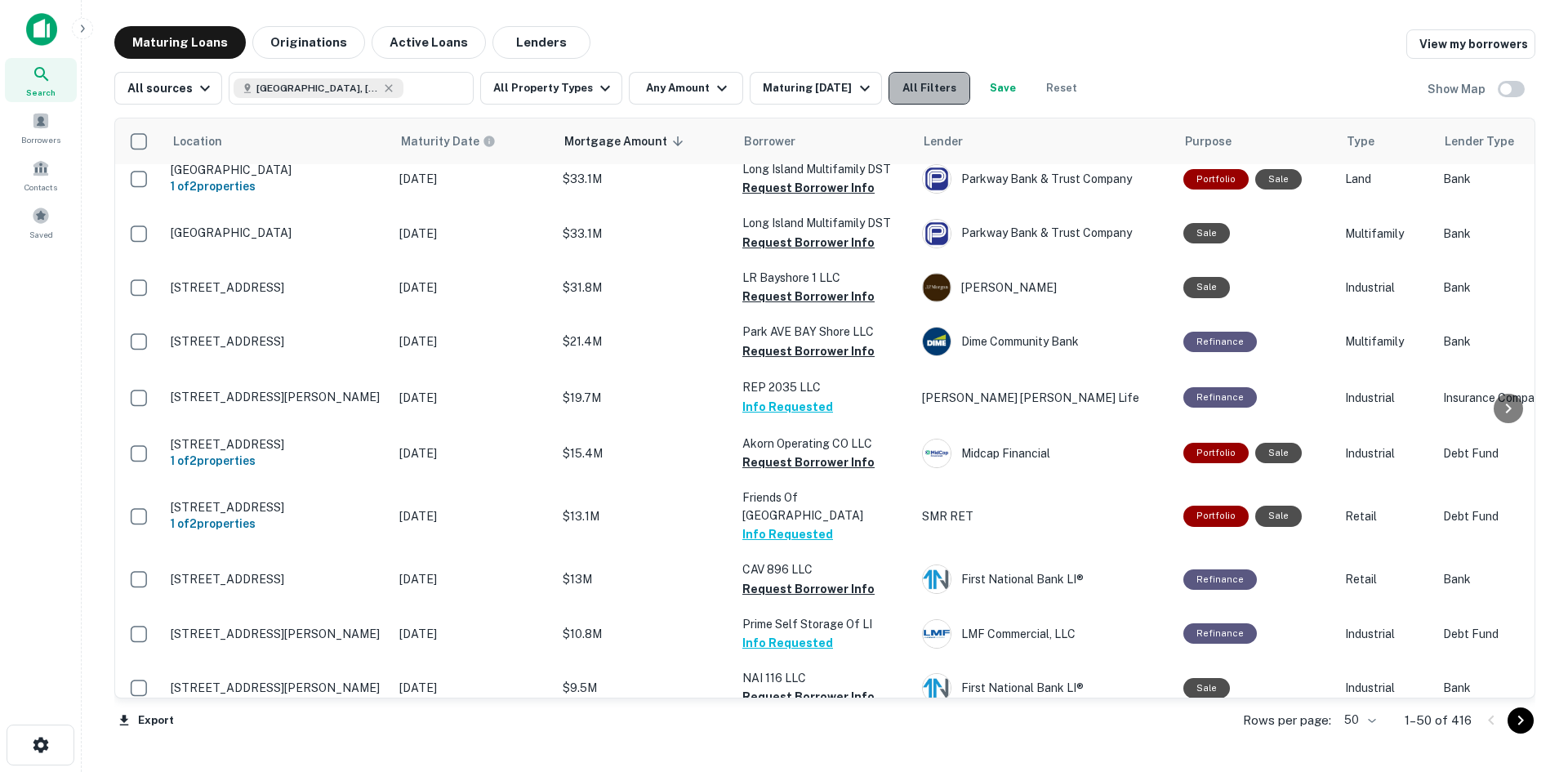
click at [954, 102] on button "All Filters" at bounding box center [928, 88] width 81 height 33
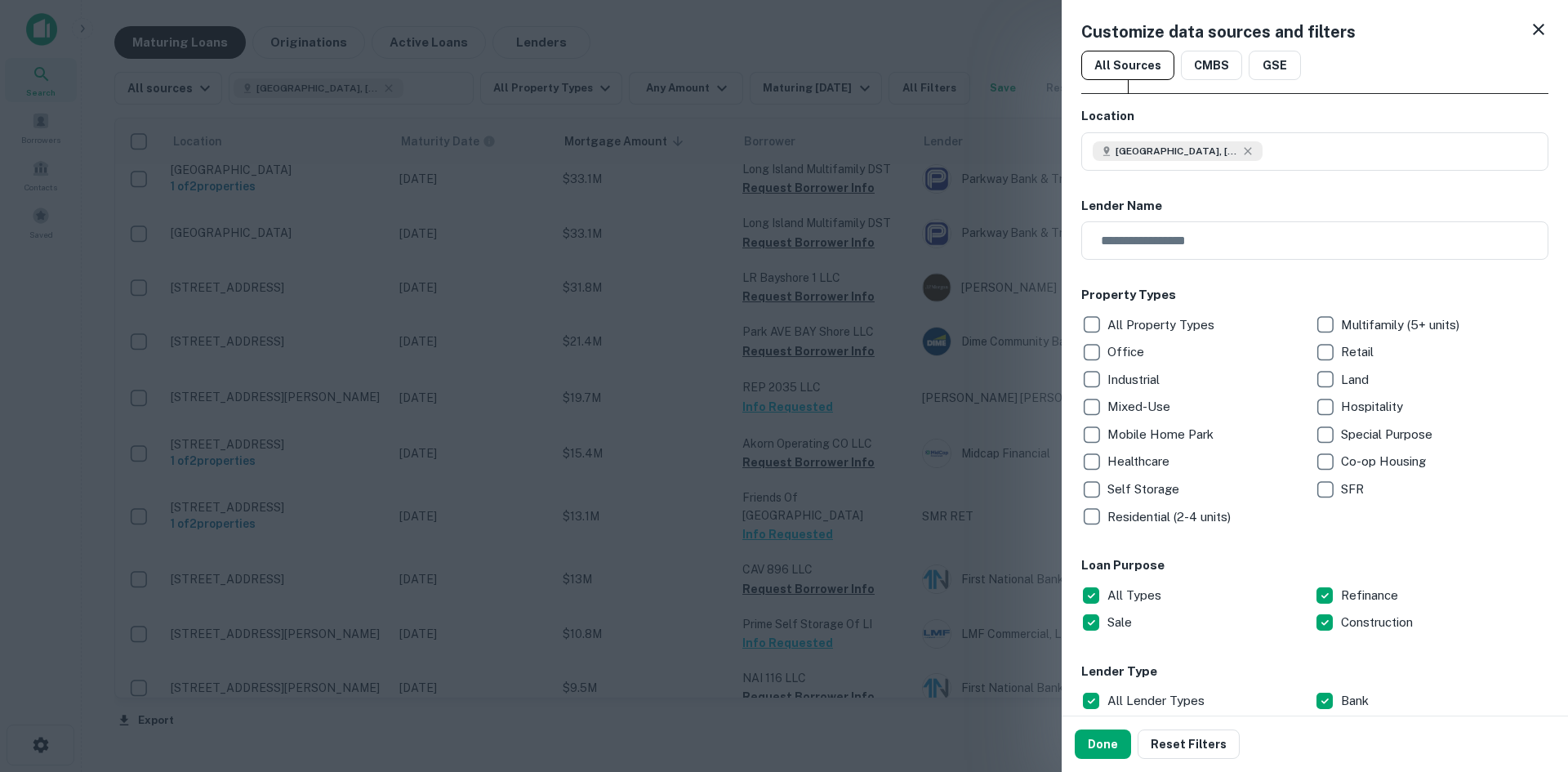
click at [1159, 449] on div "Healthcare" at bounding box center [1198, 461] width 233 height 27
click at [1098, 747] on button "Done" at bounding box center [1102, 745] width 57 height 29
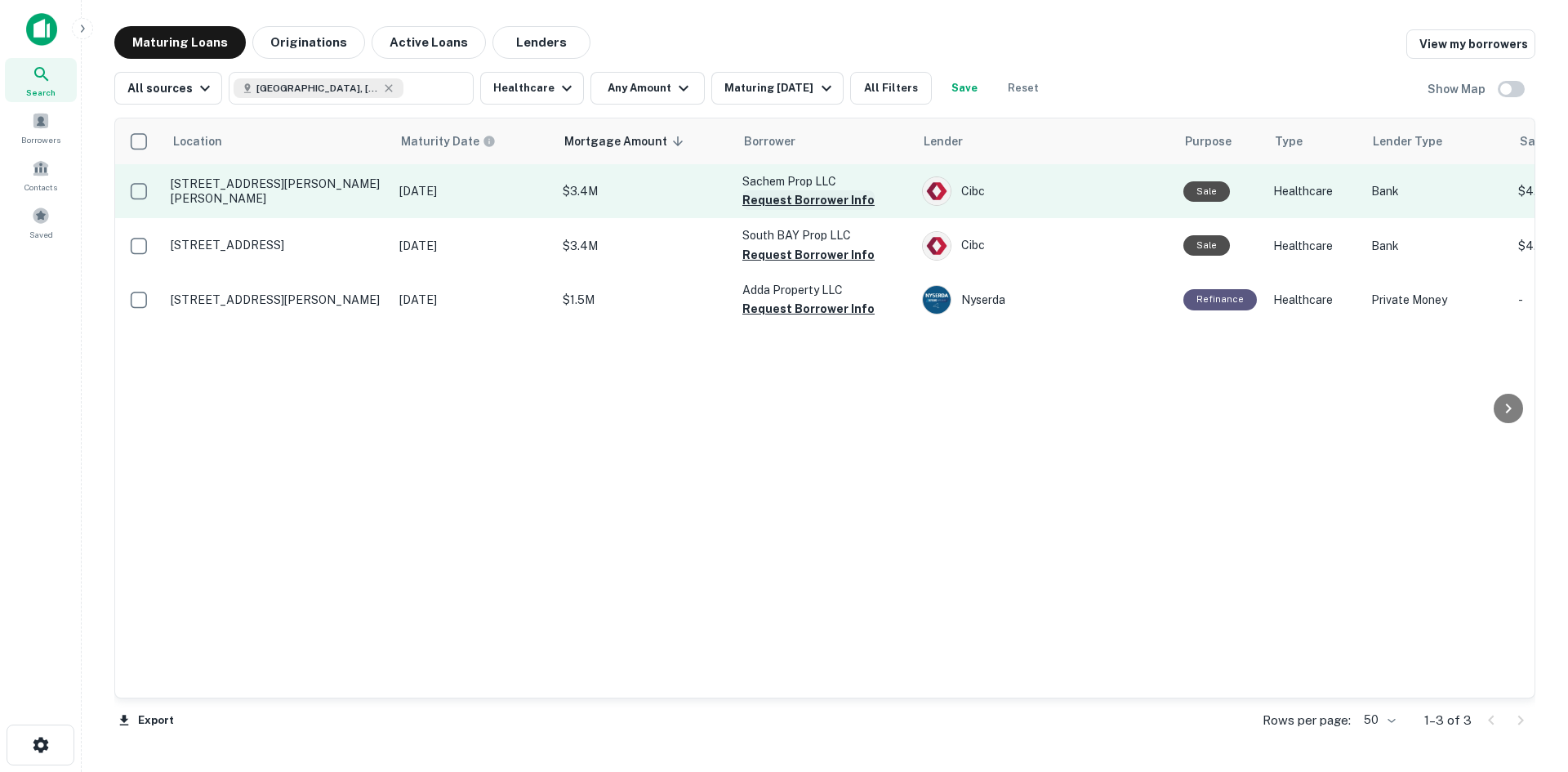
click at [805, 198] on button "Request Borrower Info" at bounding box center [808, 200] width 132 height 20
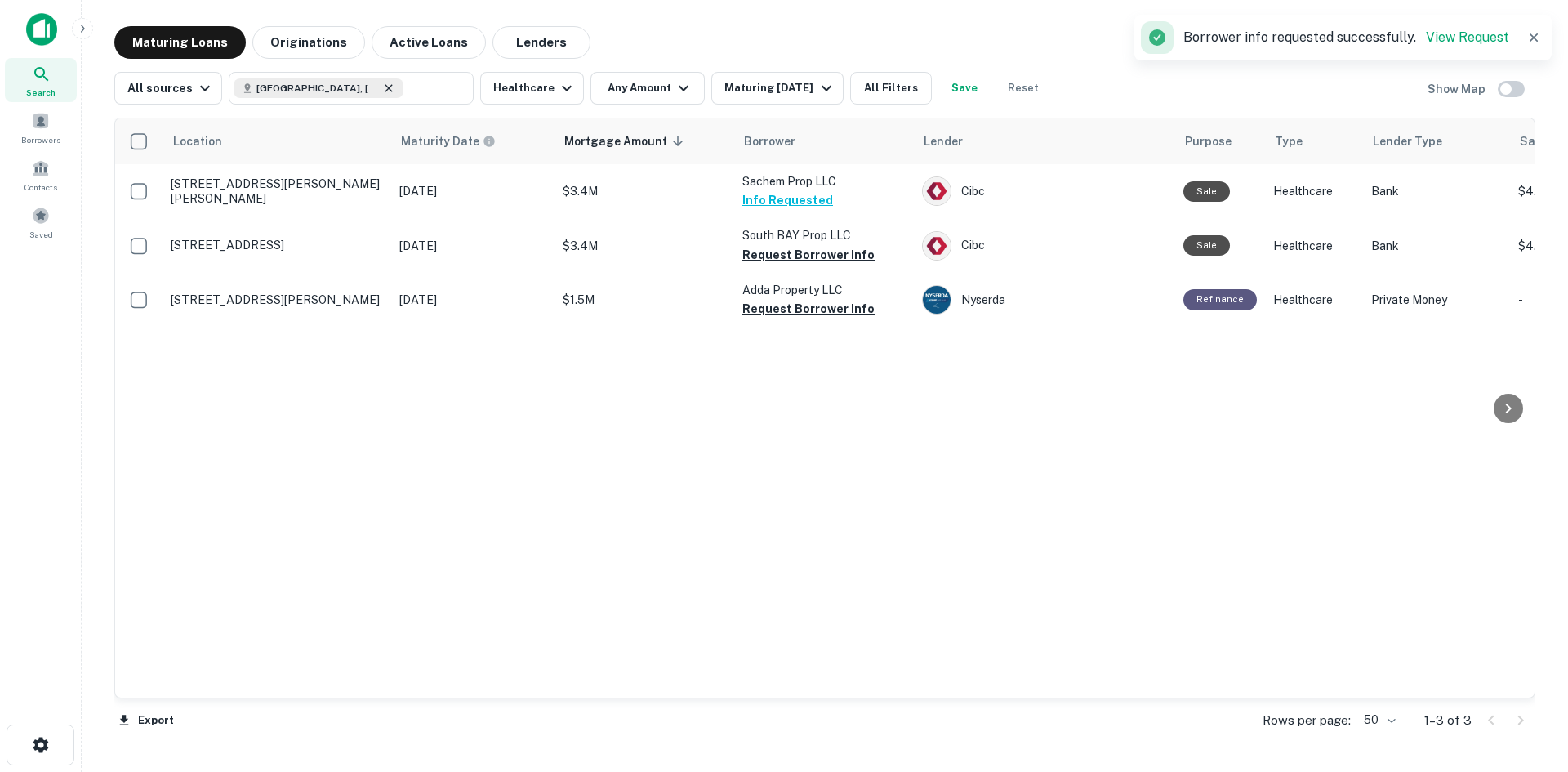
click at [382, 81] on icon at bounding box center [388, 87] width 13 height 13
type input "**********"
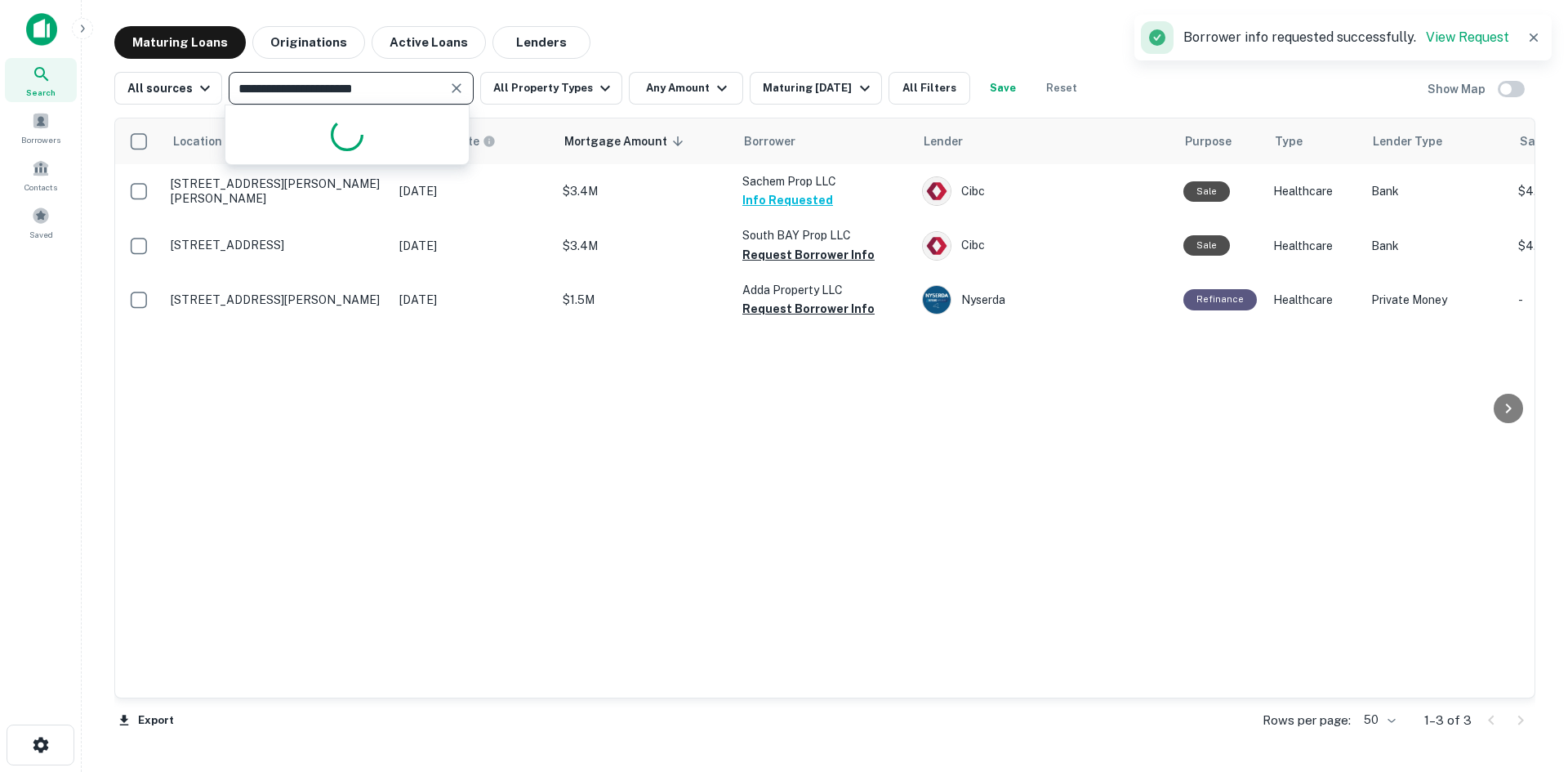
click at [374, 88] on input "**********" at bounding box center [337, 88] width 208 height 23
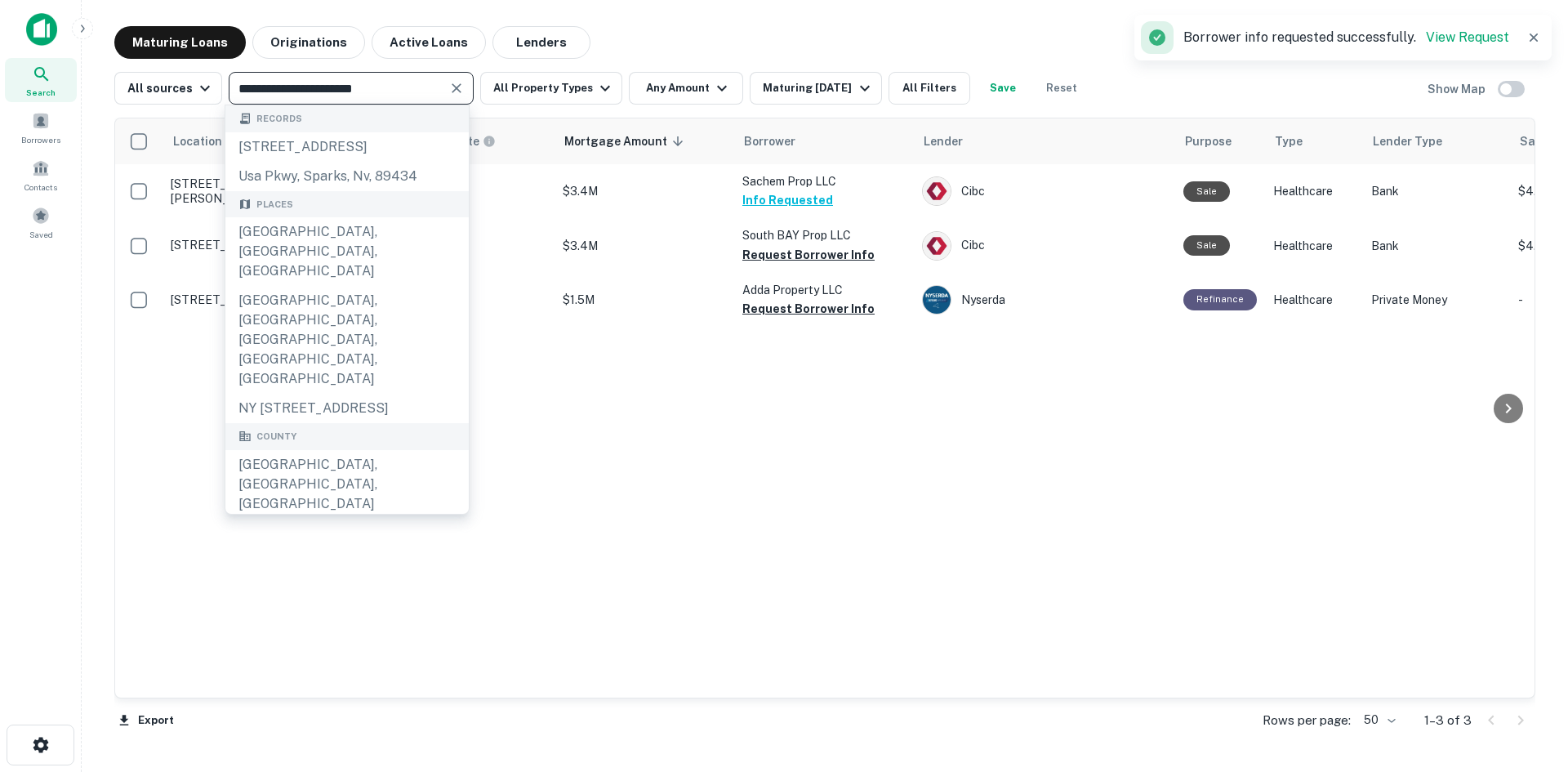
click at [453, 84] on icon "Clear" at bounding box center [456, 87] width 16 height 16
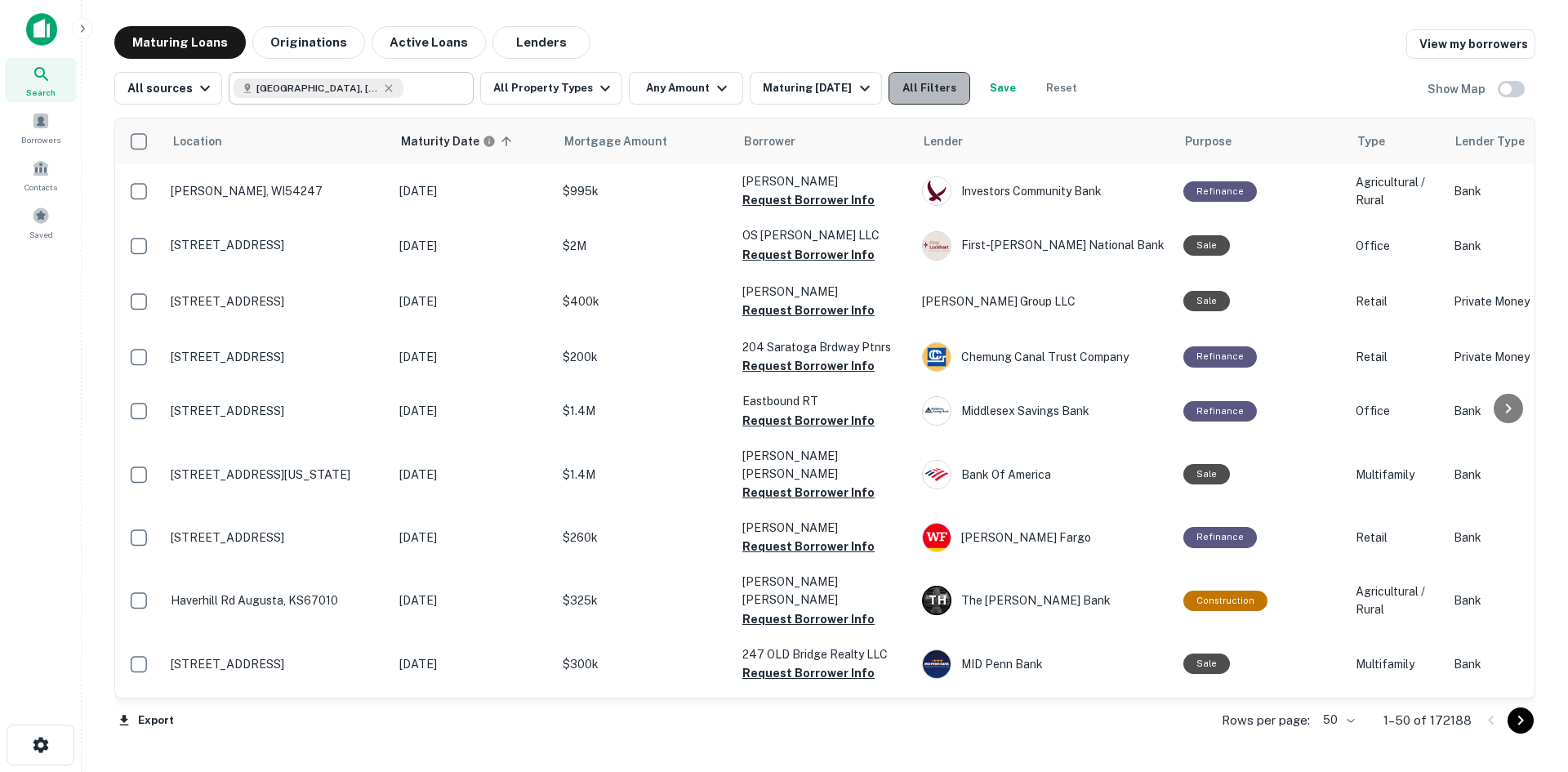
click at [916, 77] on button "All Filters" at bounding box center [928, 88] width 81 height 33
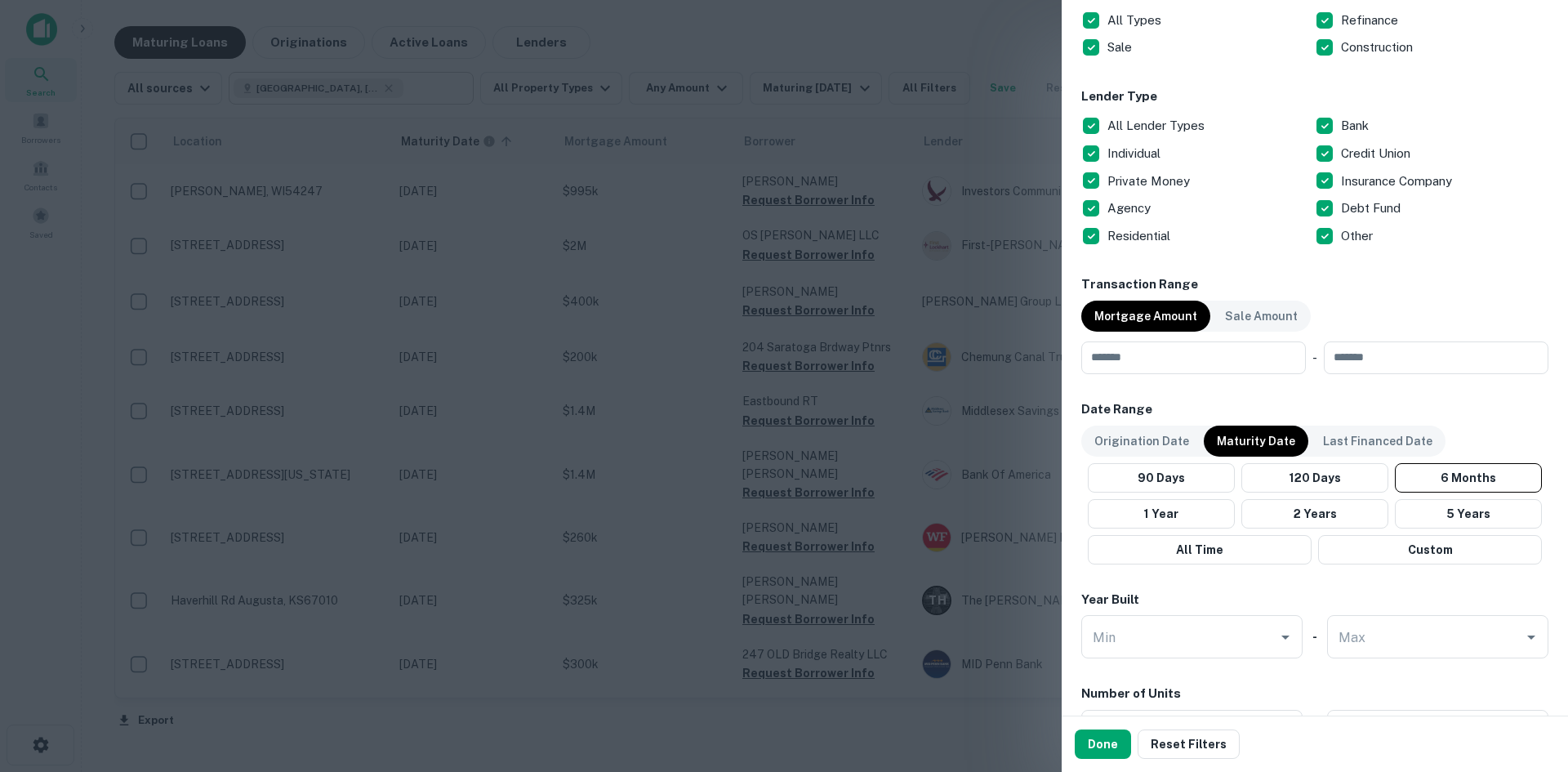
scroll to position [654, 0]
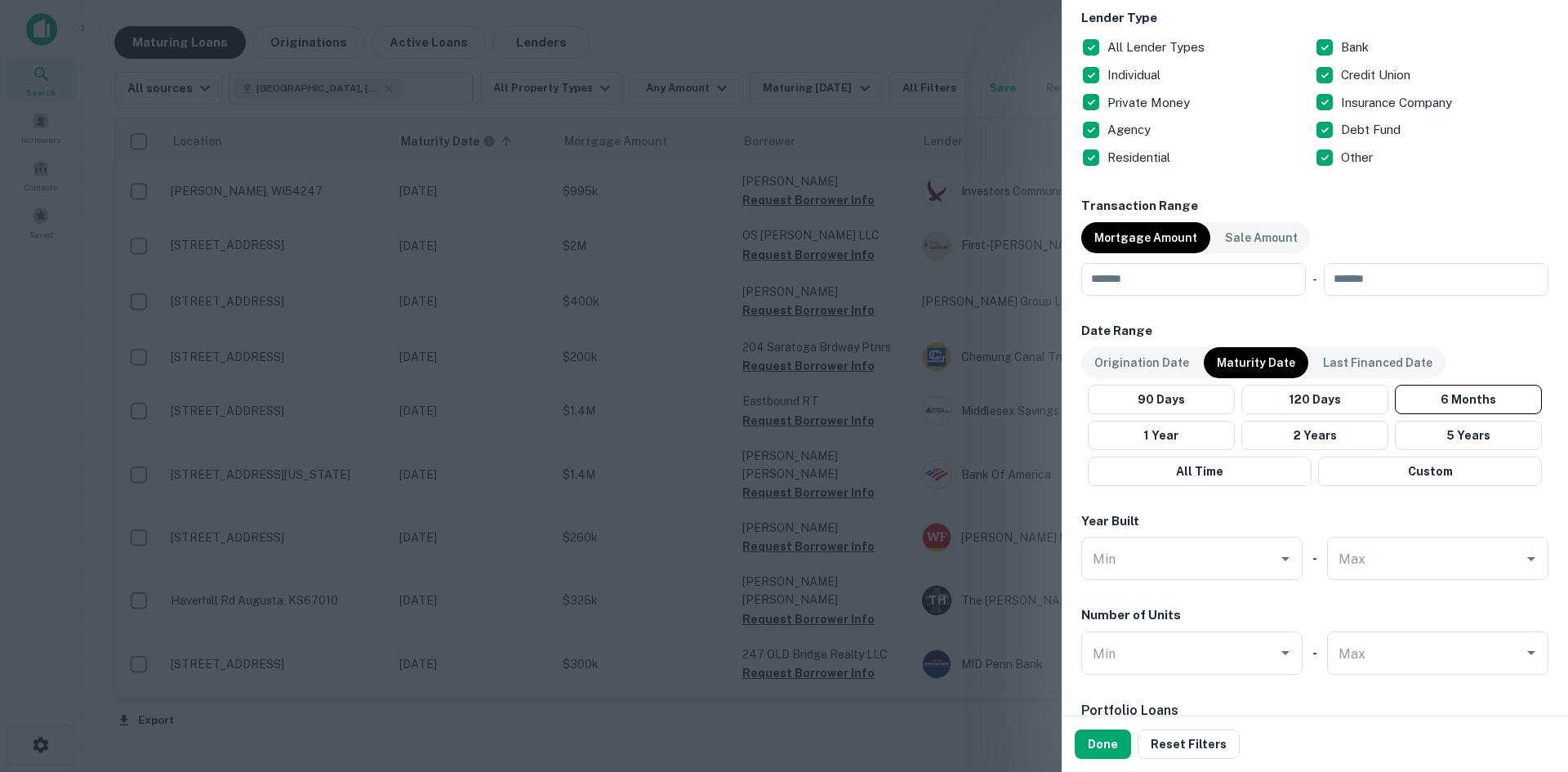
click at [1172, 453] on div "90 Days 120 Days 6 Months 1 Year 2 Years 5 Years All Time Custom" at bounding box center [1314, 436] width 467 height 101
drag, startPoint x: 1178, startPoint y: 446, endPoint x: 1227, endPoint y: 458, distance: 50.4
click at [1178, 445] on button "1 Year" at bounding box center [1161, 436] width 147 height 29
click at [1284, 570] on div at bounding box center [1284, 558] width 21 height 23
click at [1289, 570] on div "Min" at bounding box center [1192, 558] width 221 height 43
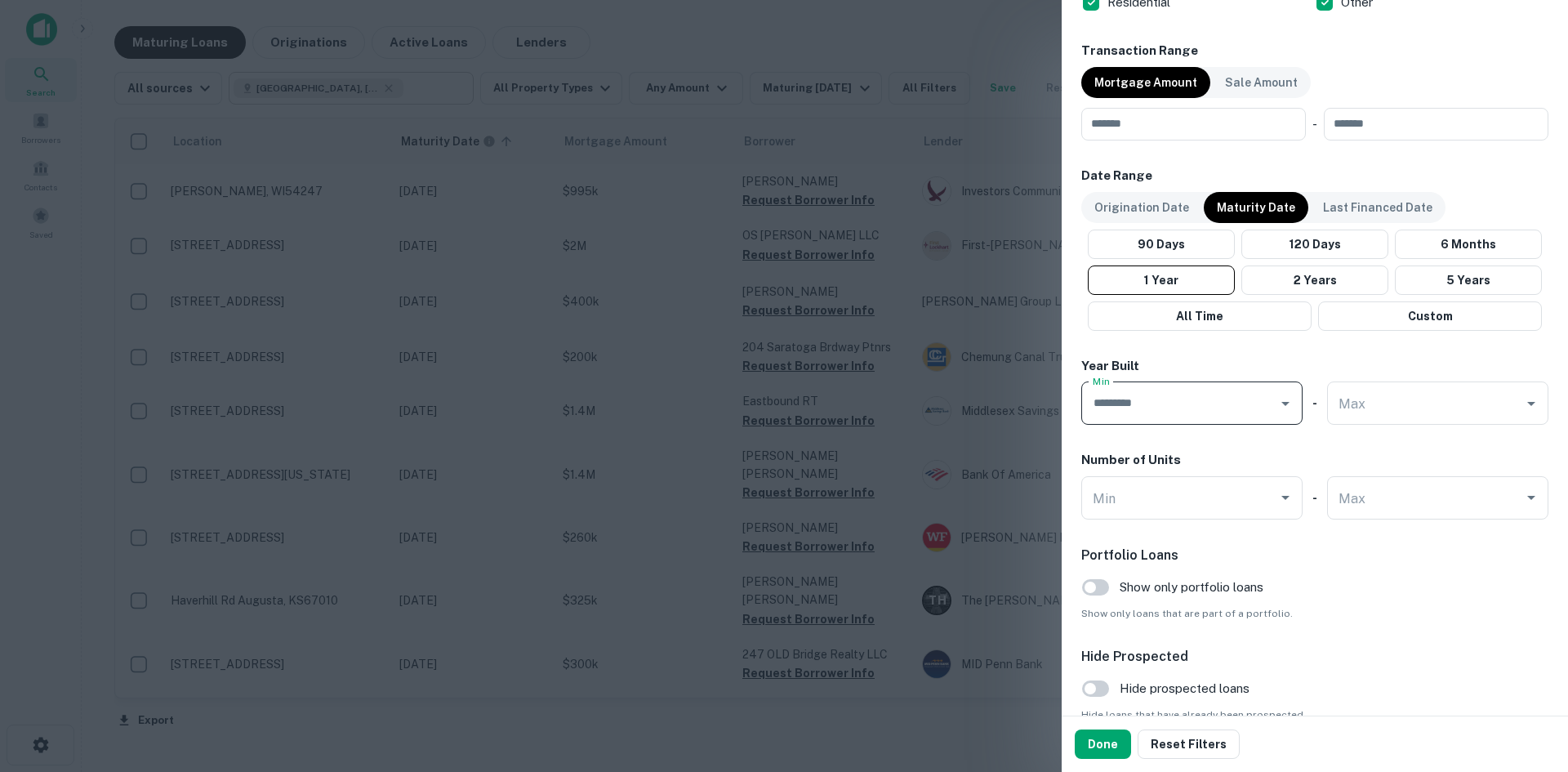
scroll to position [648, 0]
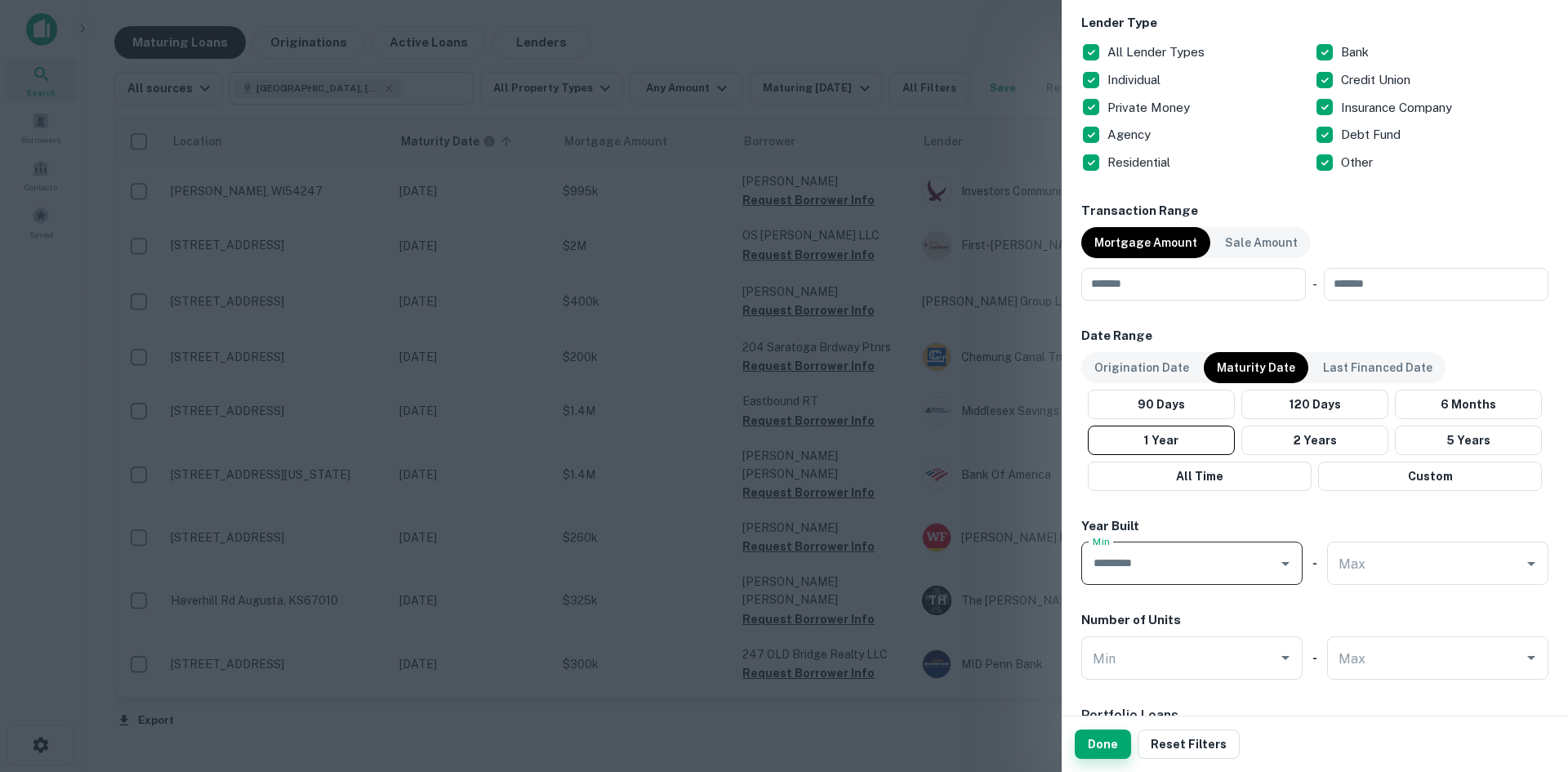
click at [1096, 738] on button "Done" at bounding box center [1102, 745] width 57 height 29
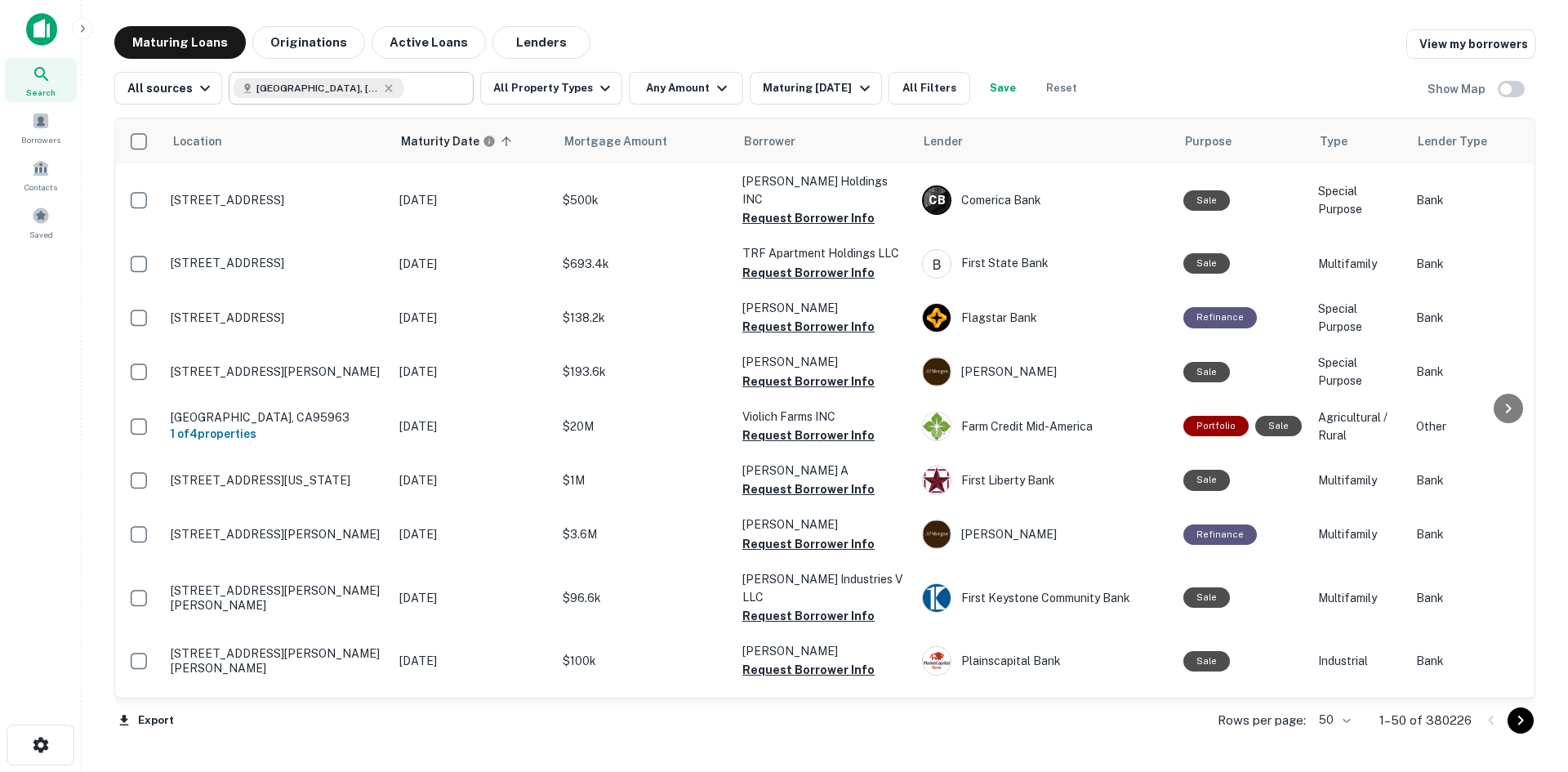
click at [51, 89] on span "Search" at bounding box center [40, 92] width 29 height 13
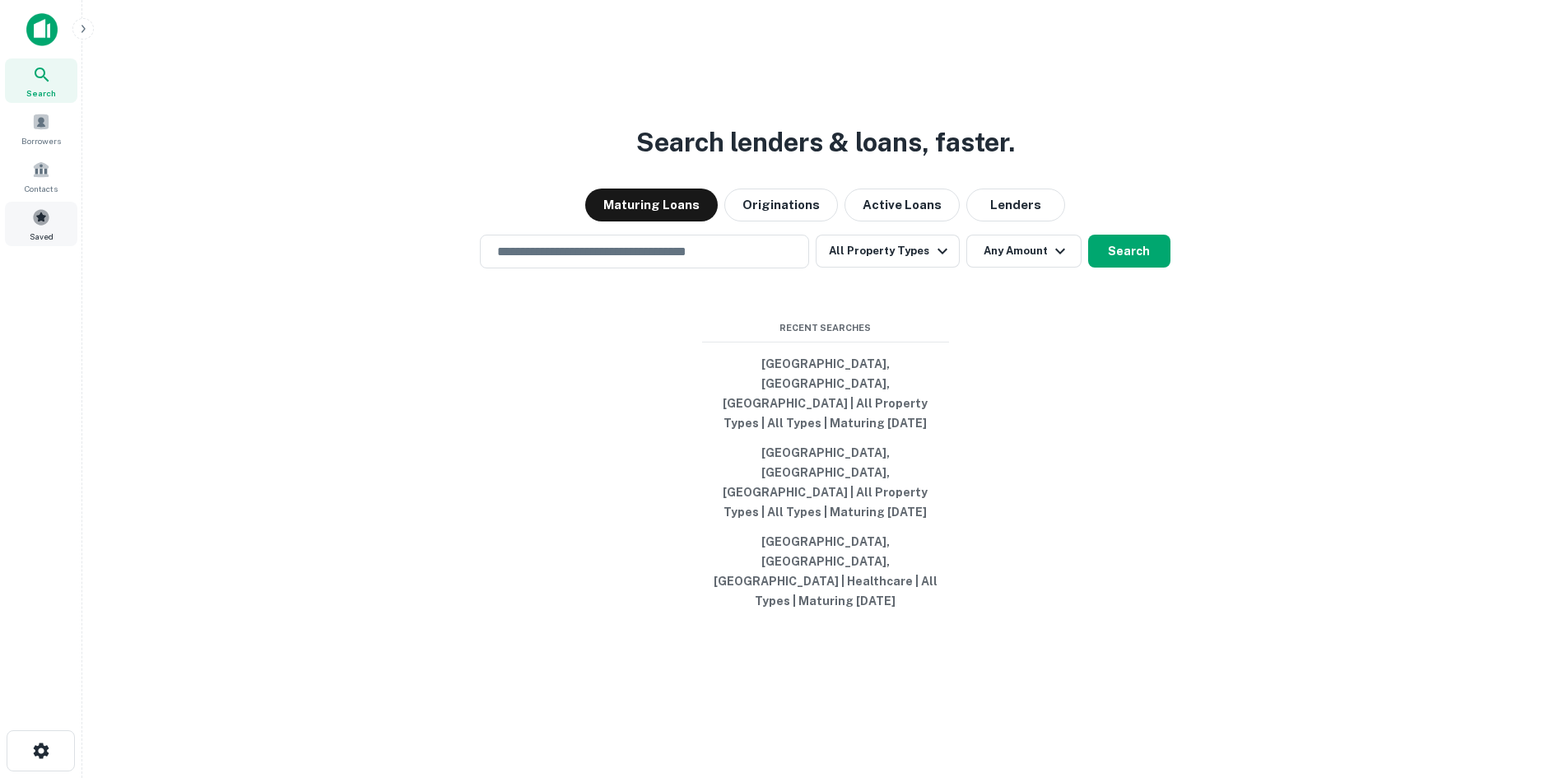
drag, startPoint x: 0, startPoint y: 0, endPoint x: 64, endPoint y: 227, distance: 235.8
click at [54, 222] on div "Saved" at bounding box center [41, 223] width 73 height 44
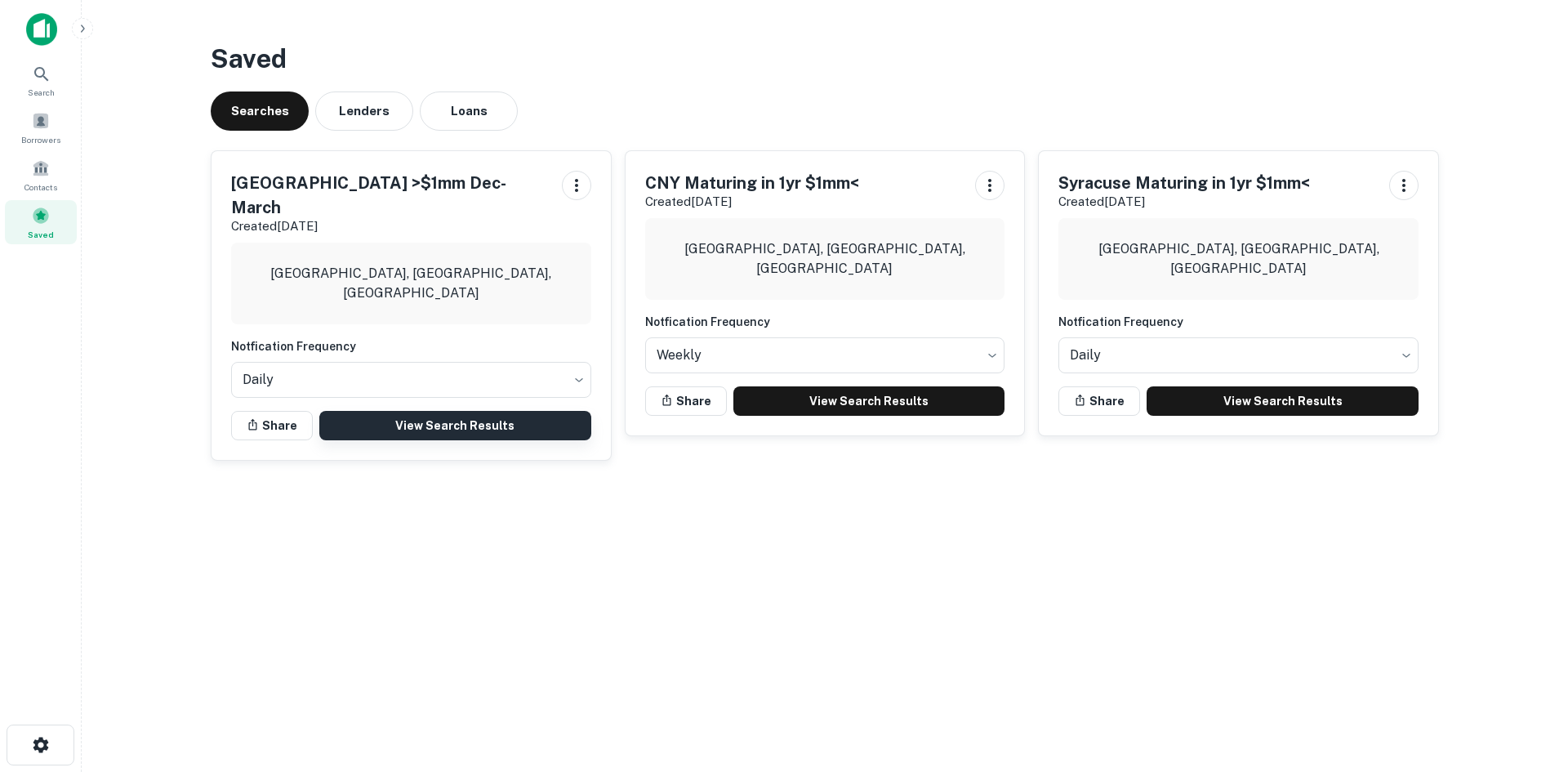
click at [447, 411] on link "View Search Results" at bounding box center [454, 425] width 272 height 29
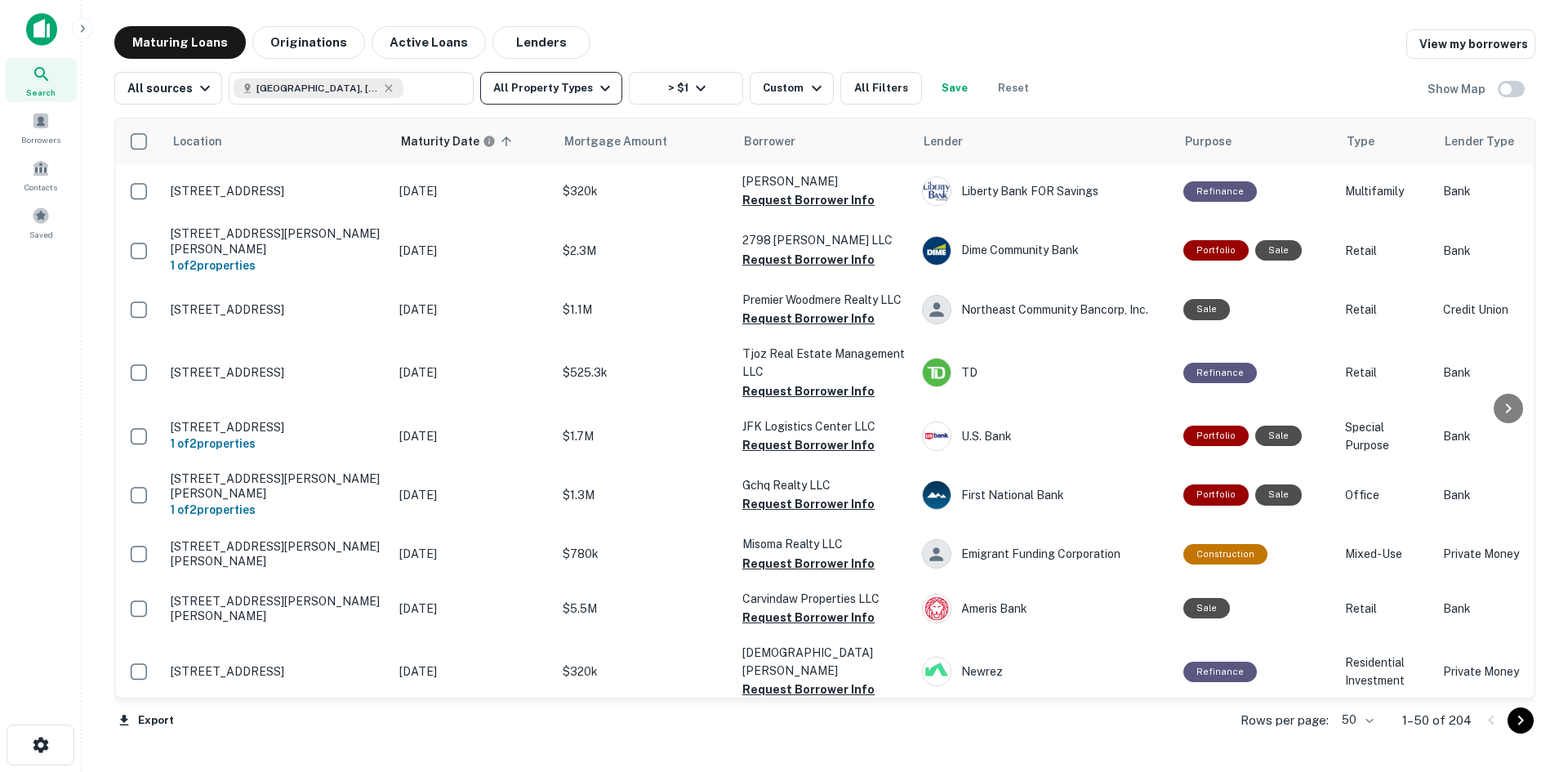
click at [556, 96] on button "All Property Types" at bounding box center [551, 88] width 142 height 33
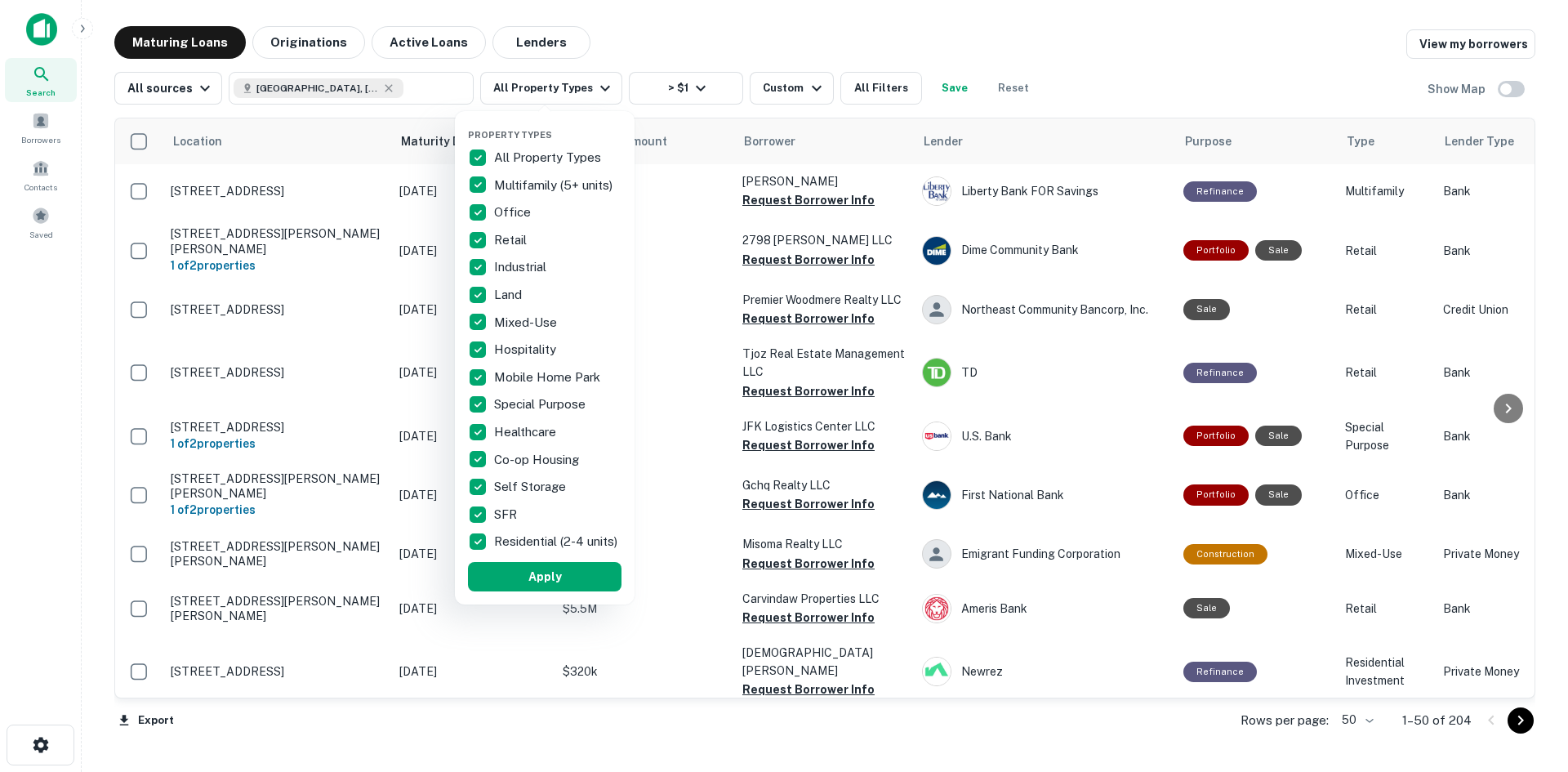
click at [532, 160] on p "All Property Types" at bounding box center [549, 157] width 111 height 20
click at [520, 349] on p "Hospitality" at bounding box center [526, 349] width 65 height 20
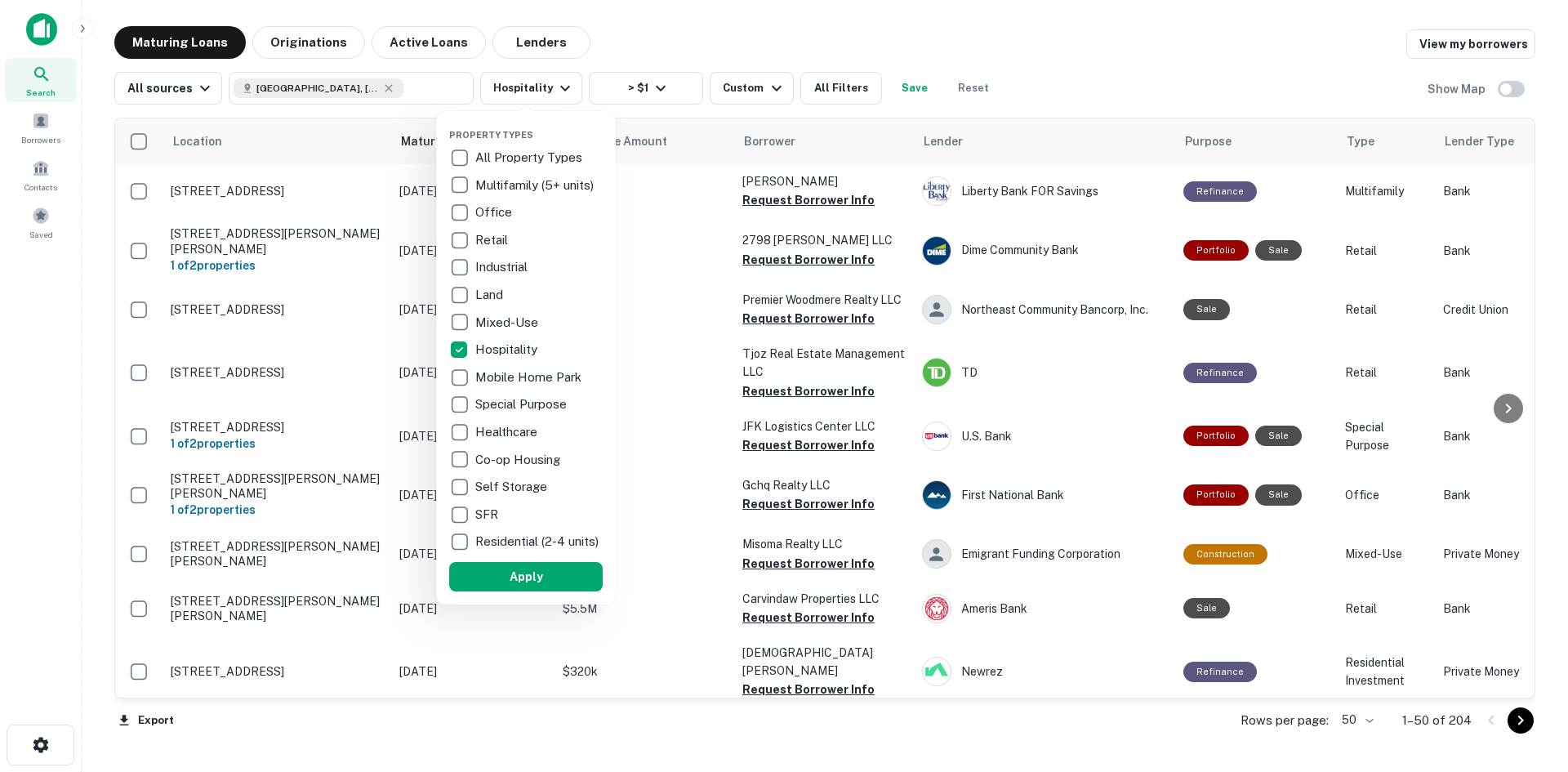
click at [520, 349] on p "Hospitality" at bounding box center [508, 349] width 65 height 20
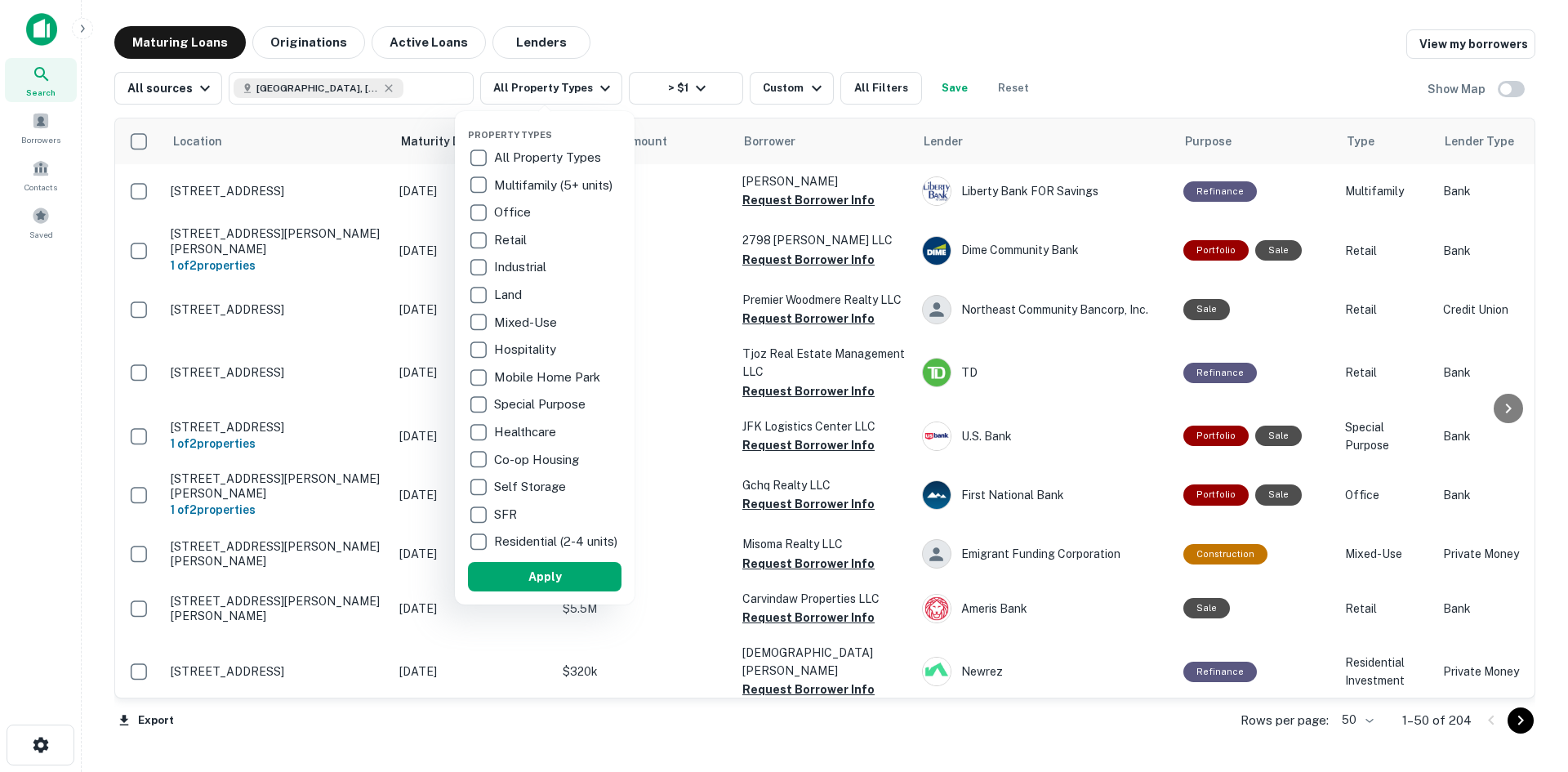
click at [532, 436] on p "Healthcare" at bounding box center [526, 431] width 65 height 20
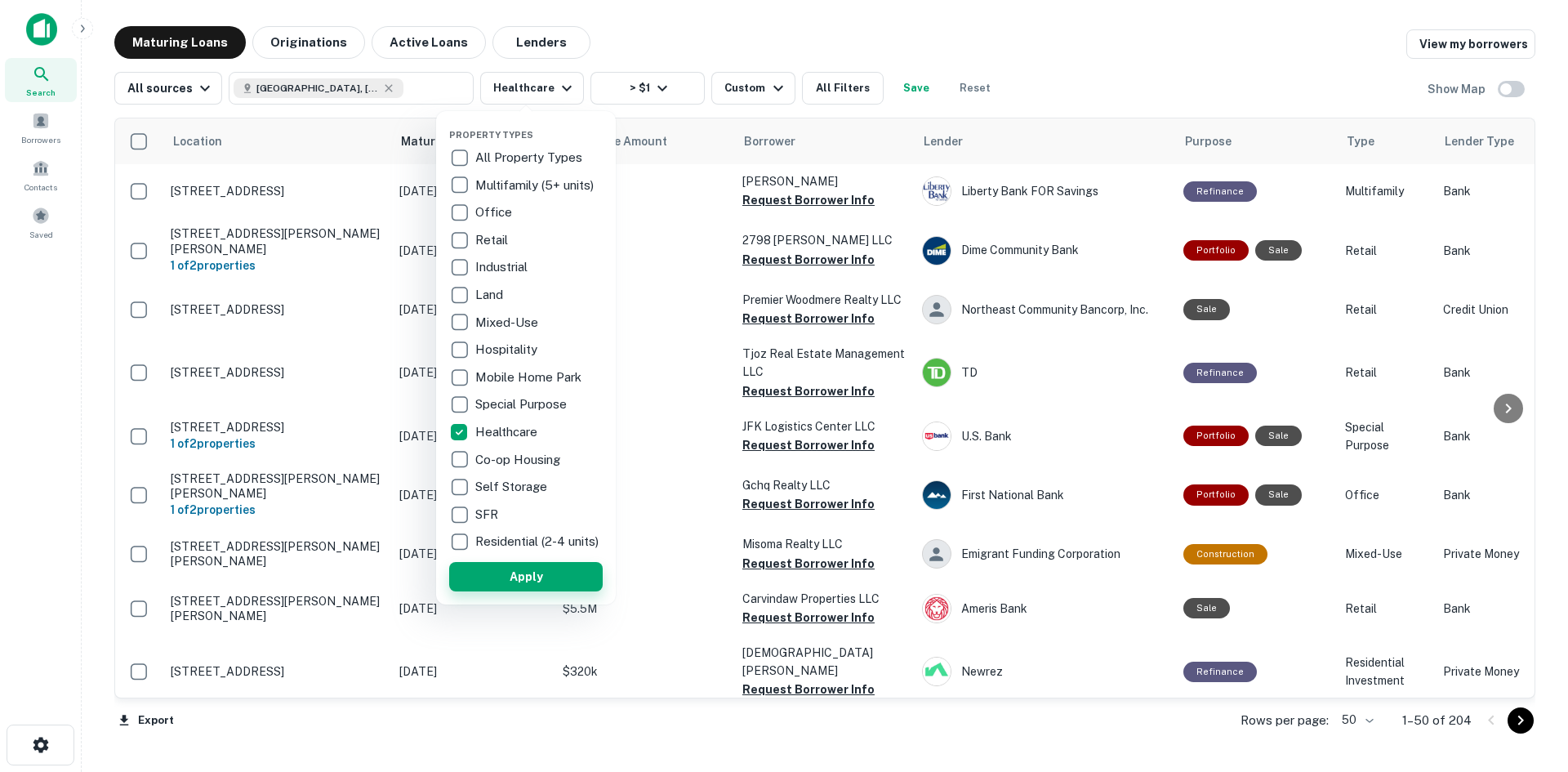
click at [530, 577] on button "Apply" at bounding box center [526, 576] width 153 height 29
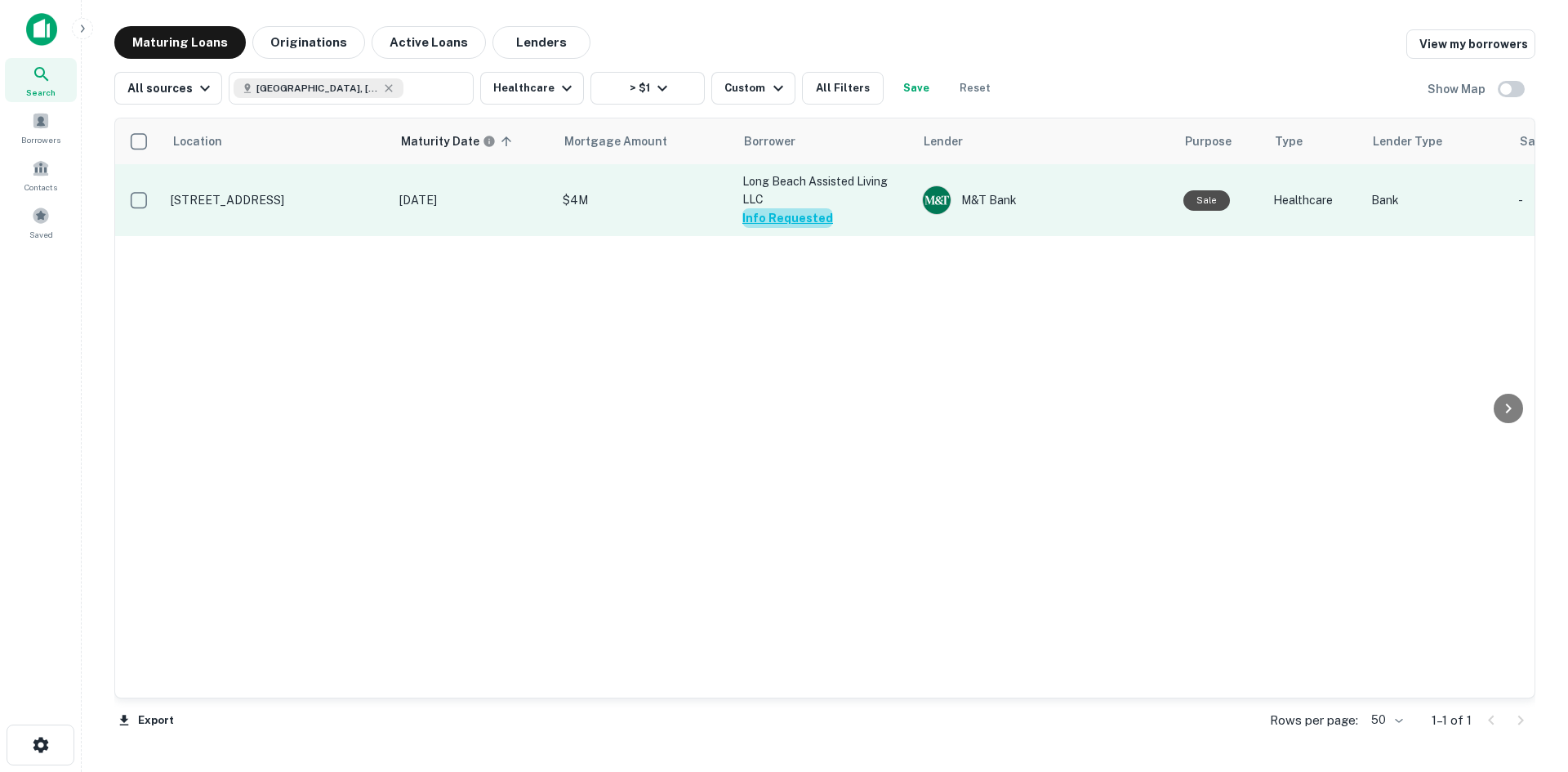
click at [786, 220] on button "Info Requested" at bounding box center [788, 218] width 91 height 20
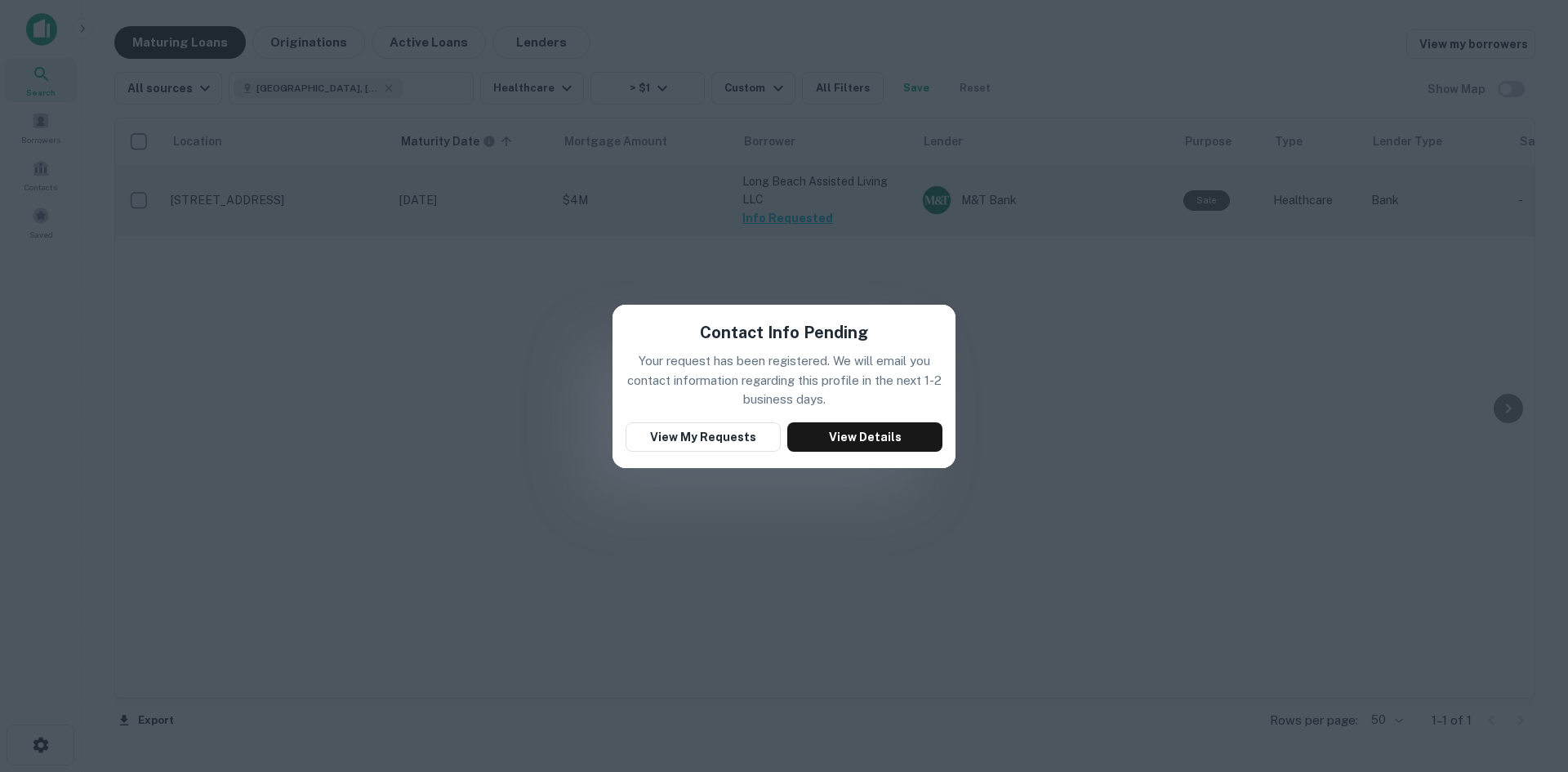
click at [786, 220] on div "Contact Info Pending Your request has been registered. We will email you contac…" at bounding box center [784, 386] width 1568 height 772
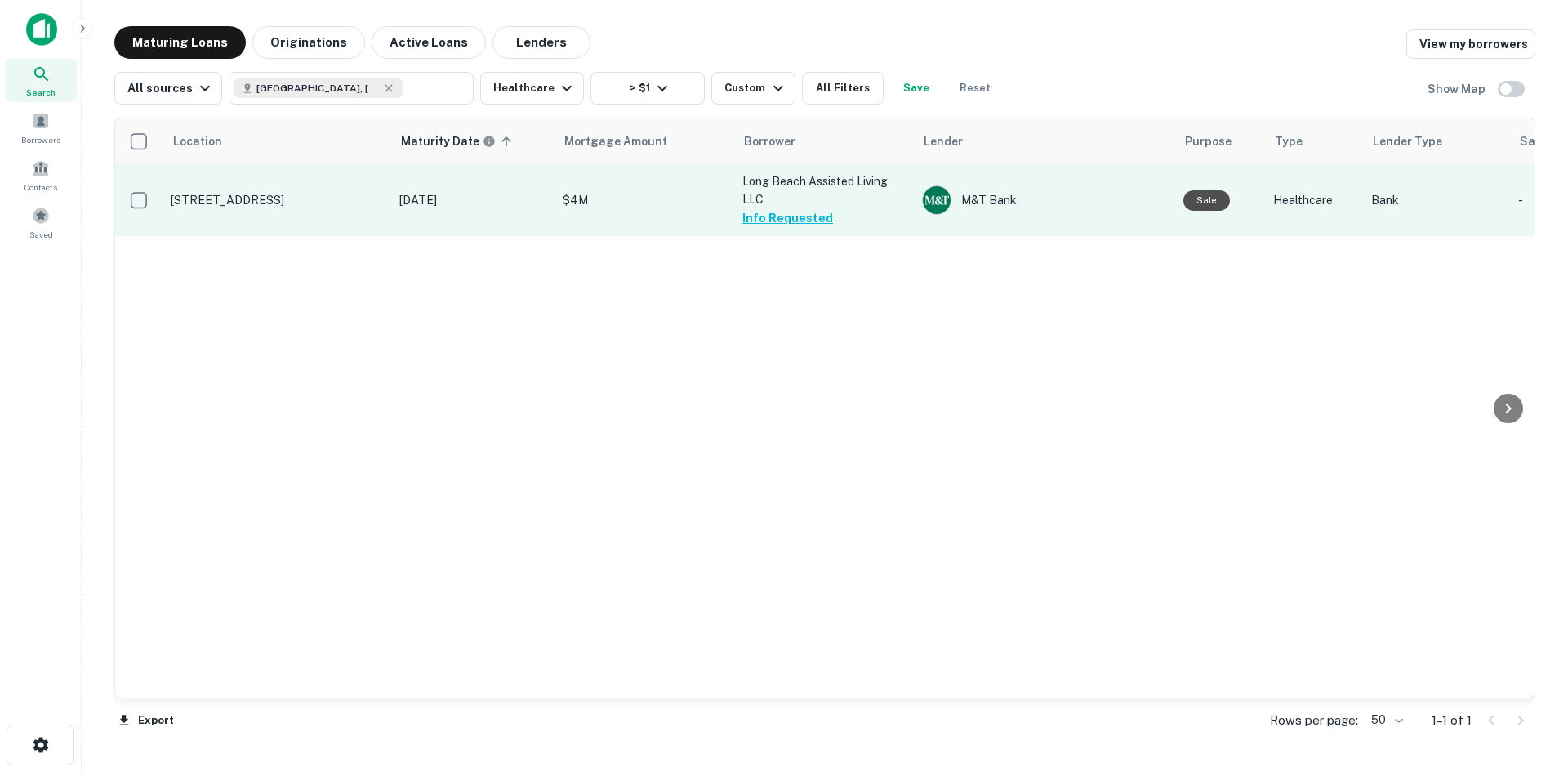
click at [309, 202] on p "274 W Broadway Long Beach, NY11561" at bounding box center [277, 200] width 213 height 15
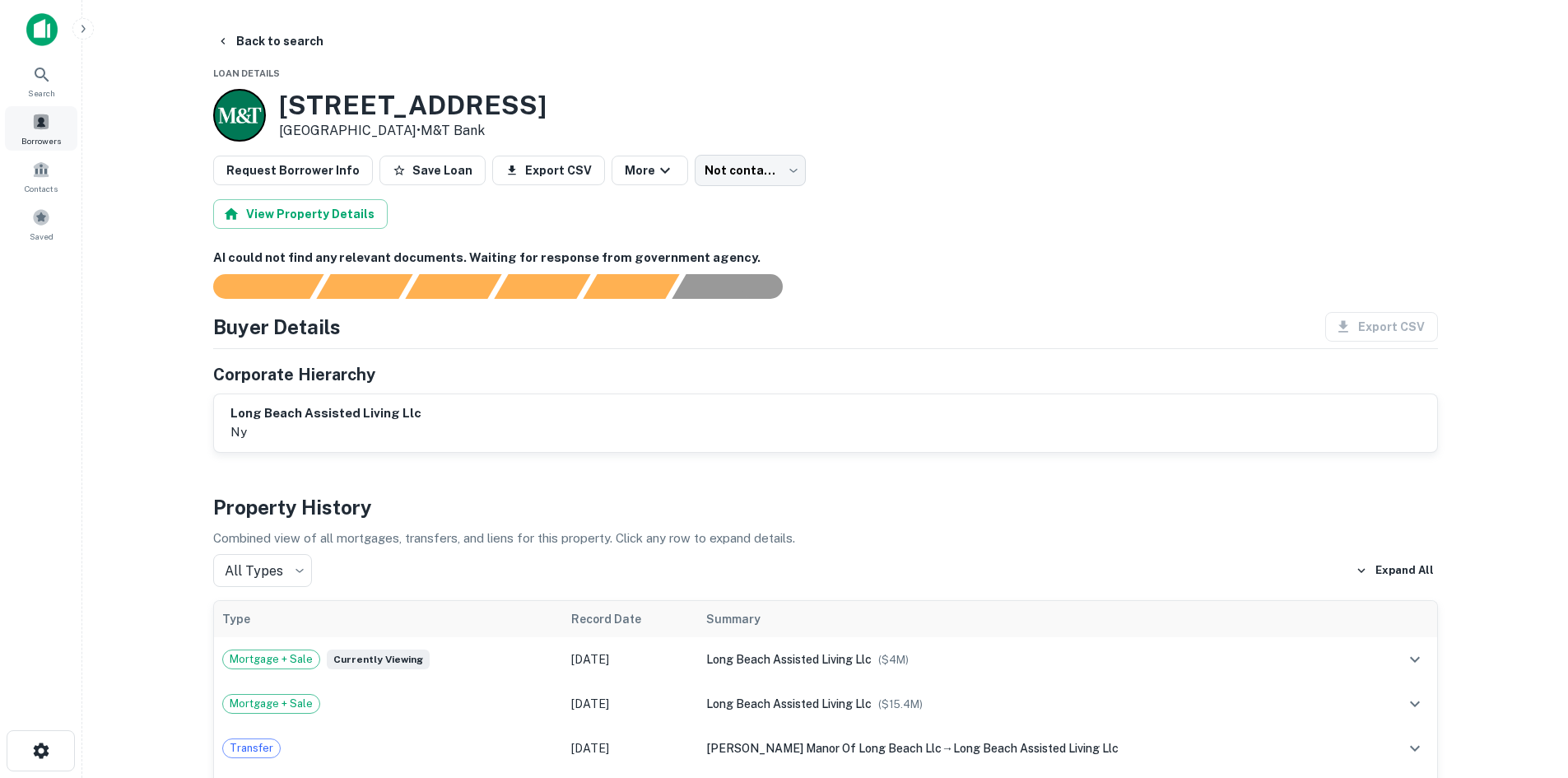
click at [41, 141] on span "Borrowers" at bounding box center [41, 140] width 40 height 13
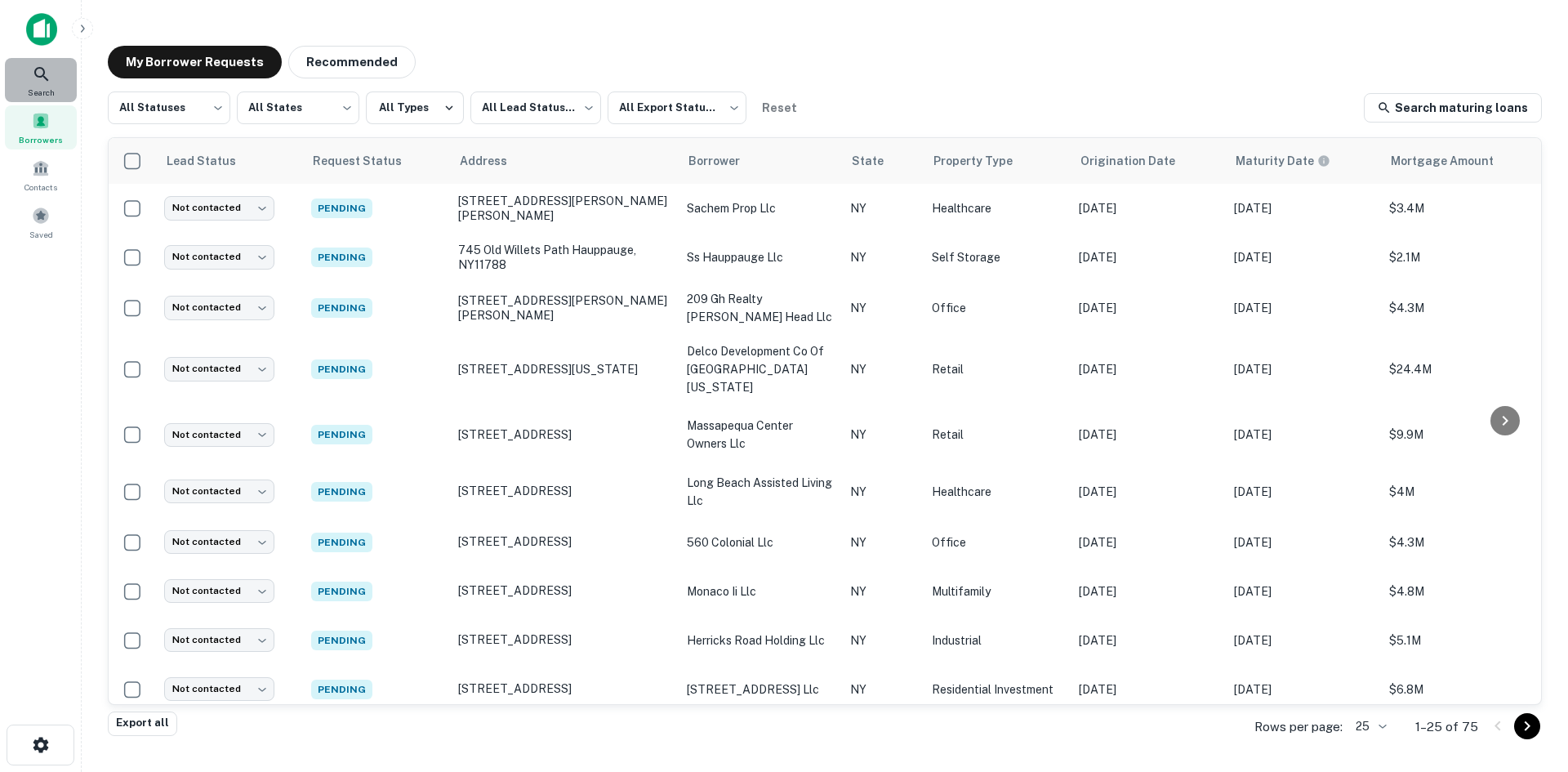
click at [45, 87] on span "Search" at bounding box center [40, 92] width 27 height 13
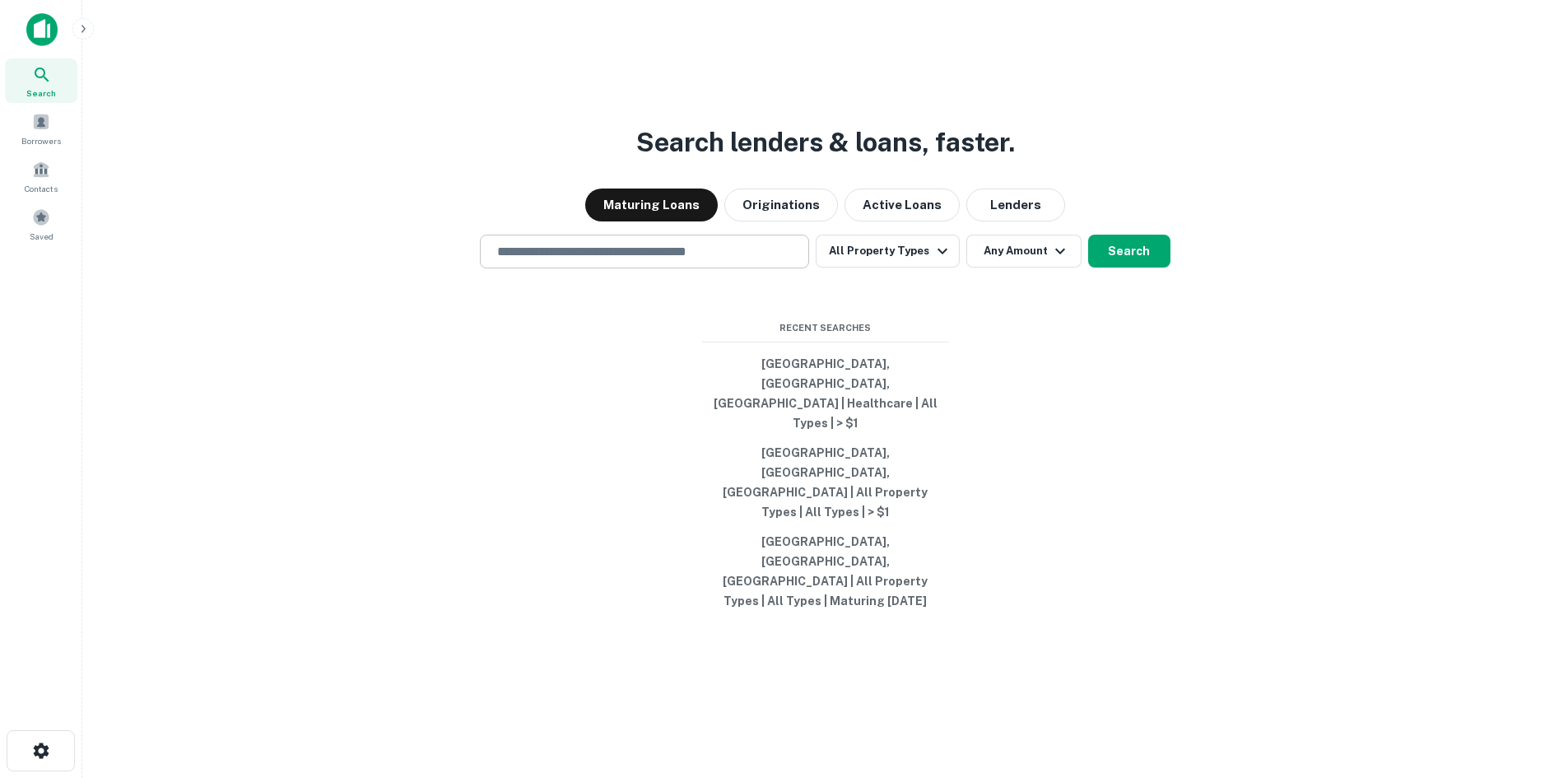
click at [641, 268] on div "​" at bounding box center [644, 251] width 329 height 34
type input "*********"
click at [857, 268] on button "All Property Types" at bounding box center [888, 251] width 143 height 33
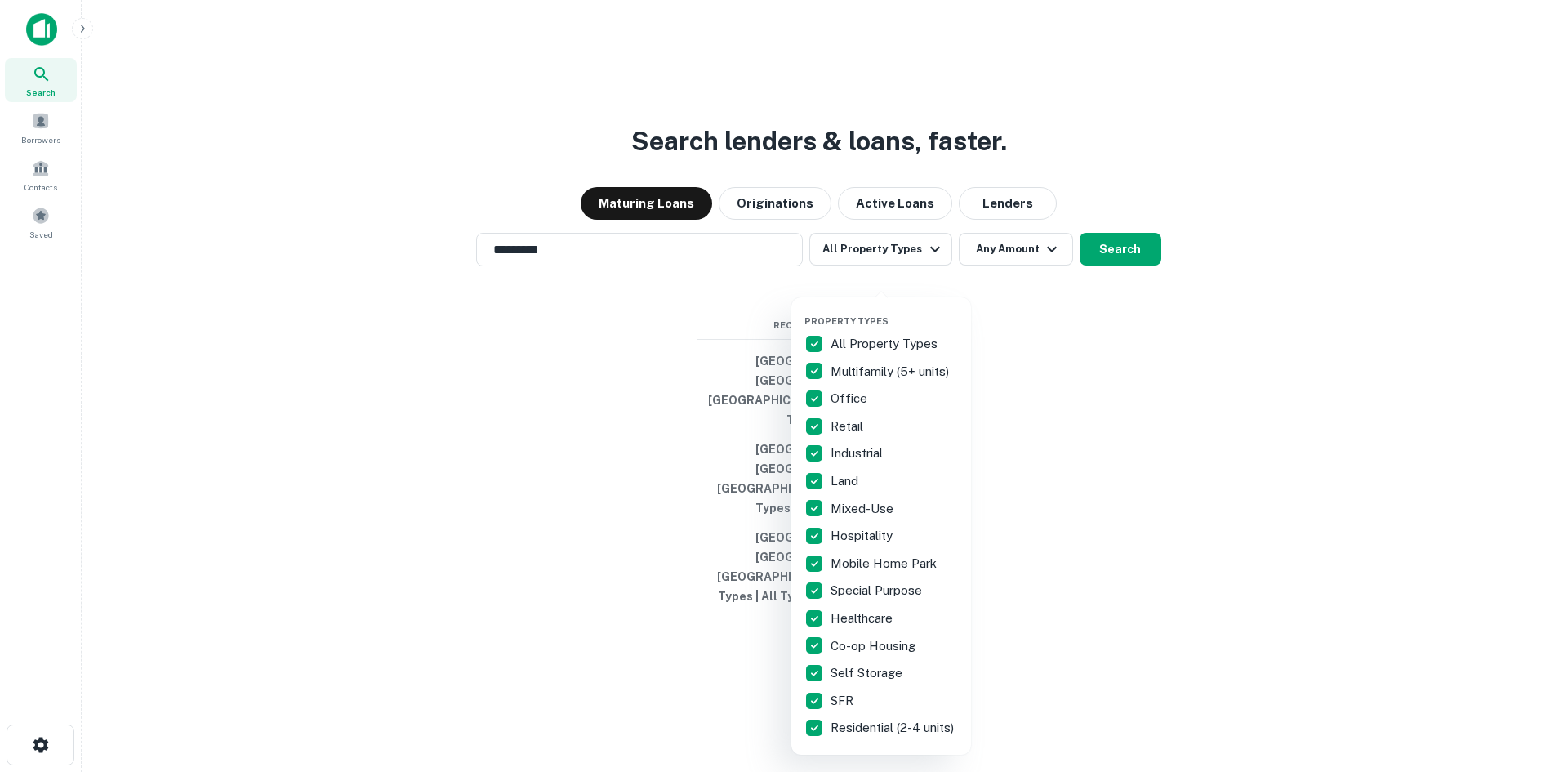
click at [852, 347] on p "All Property Types" at bounding box center [886, 344] width 111 height 20
click at [859, 417] on p "Retail" at bounding box center [849, 426] width 36 height 20
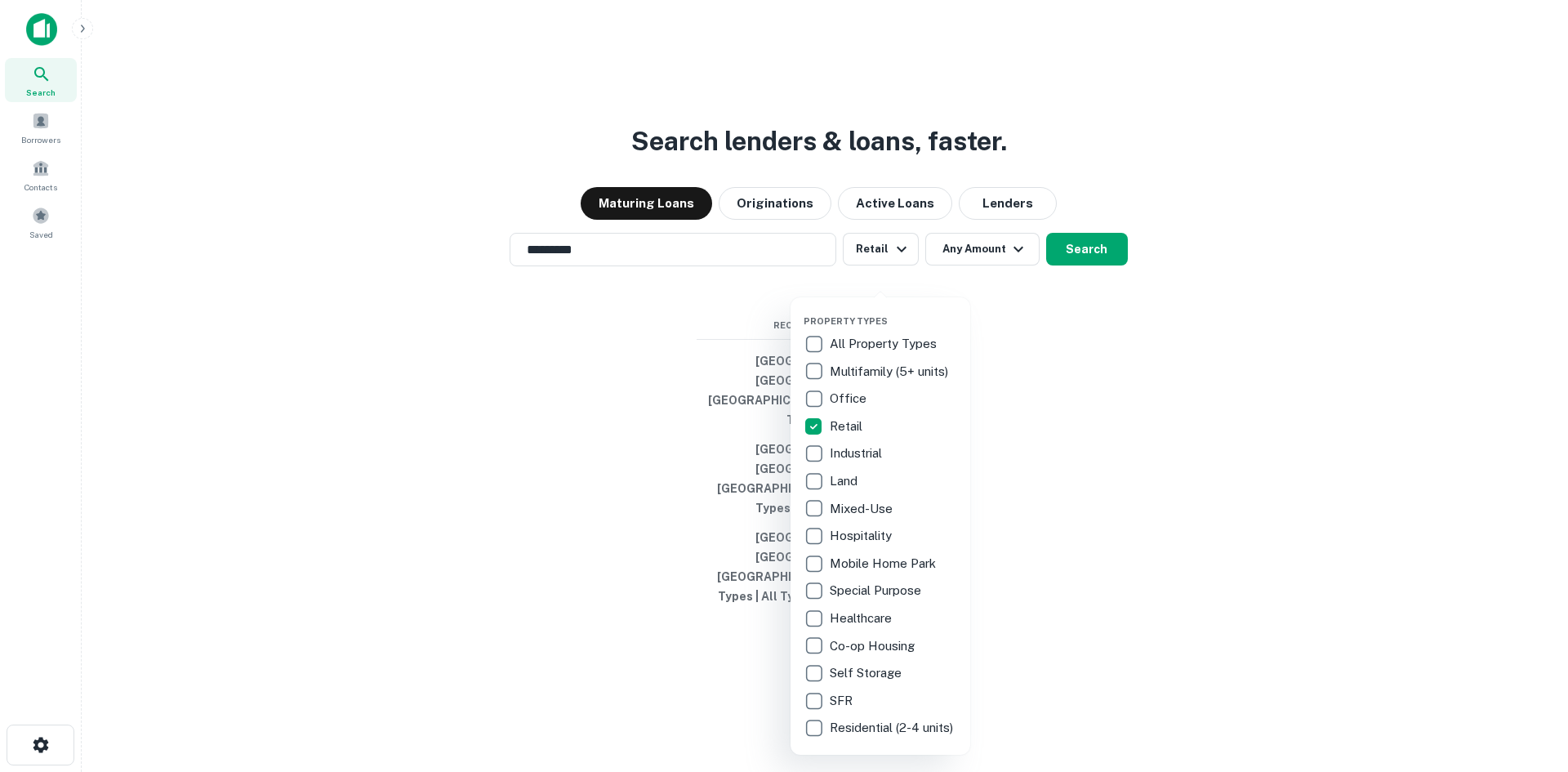
click at [994, 317] on div at bounding box center [784, 386] width 1568 height 772
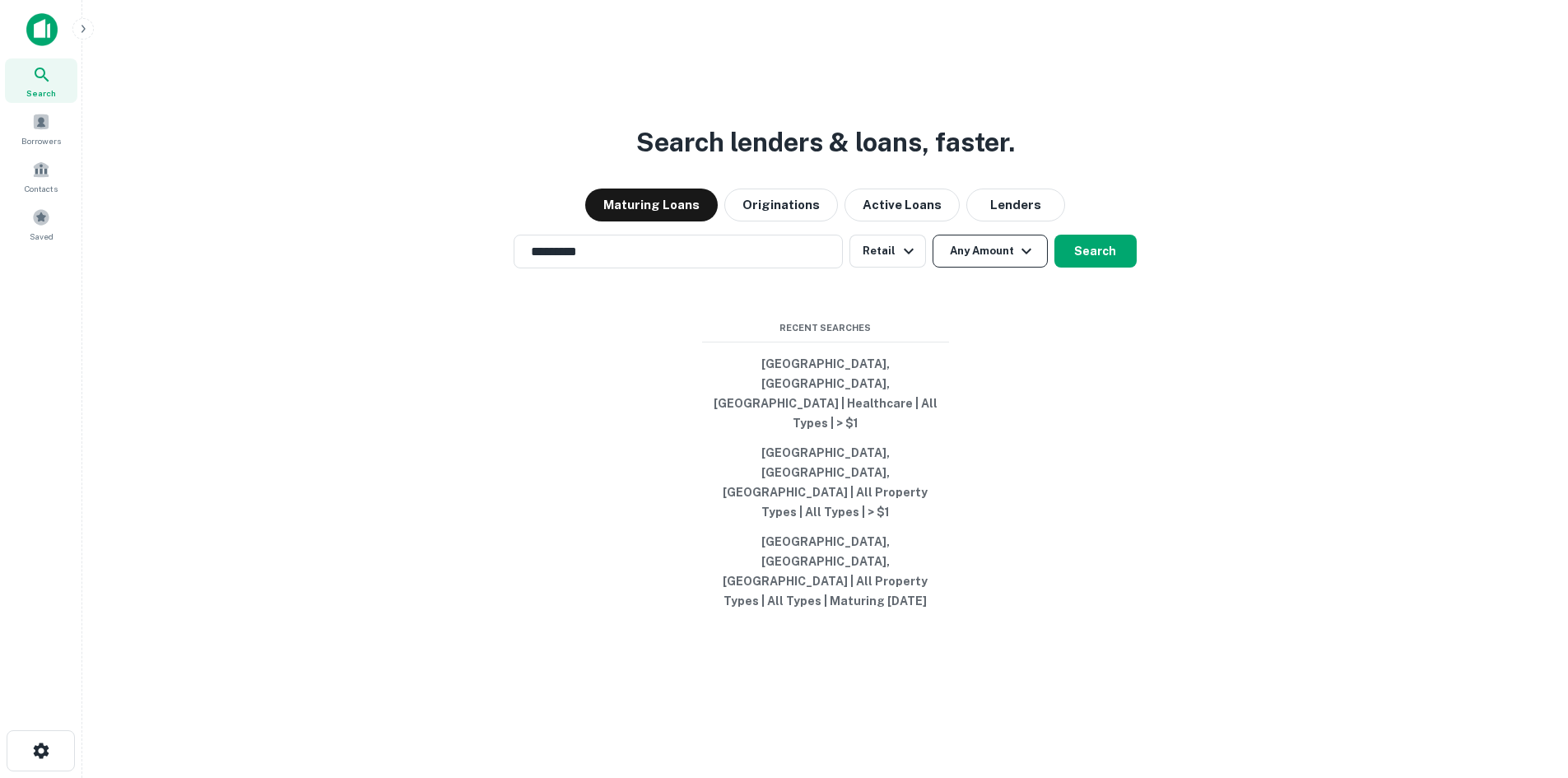
click at [1038, 268] on button "Any Amount" at bounding box center [990, 251] width 115 height 33
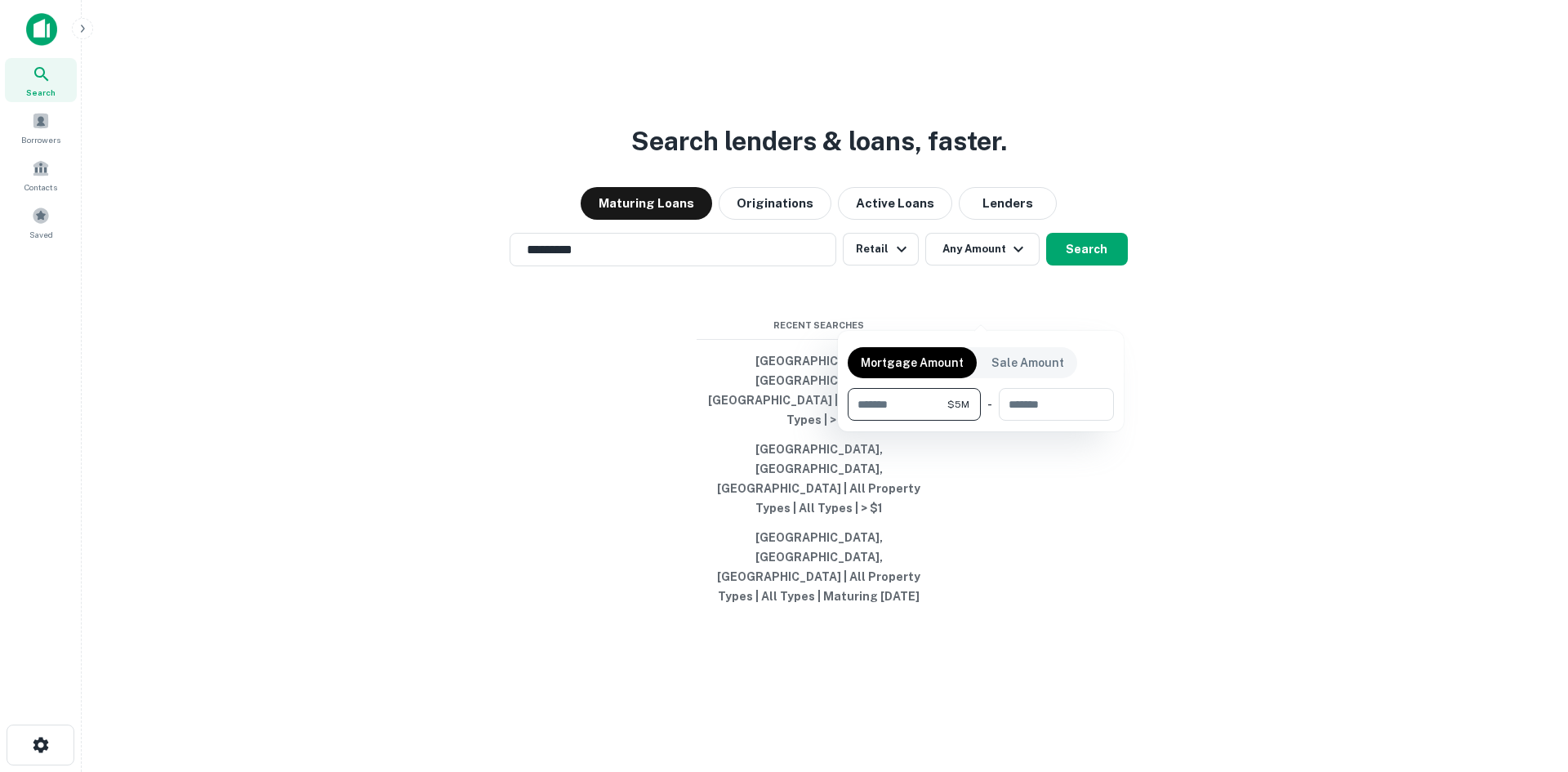
type input "*******"
click at [1062, 305] on div at bounding box center [784, 386] width 1568 height 772
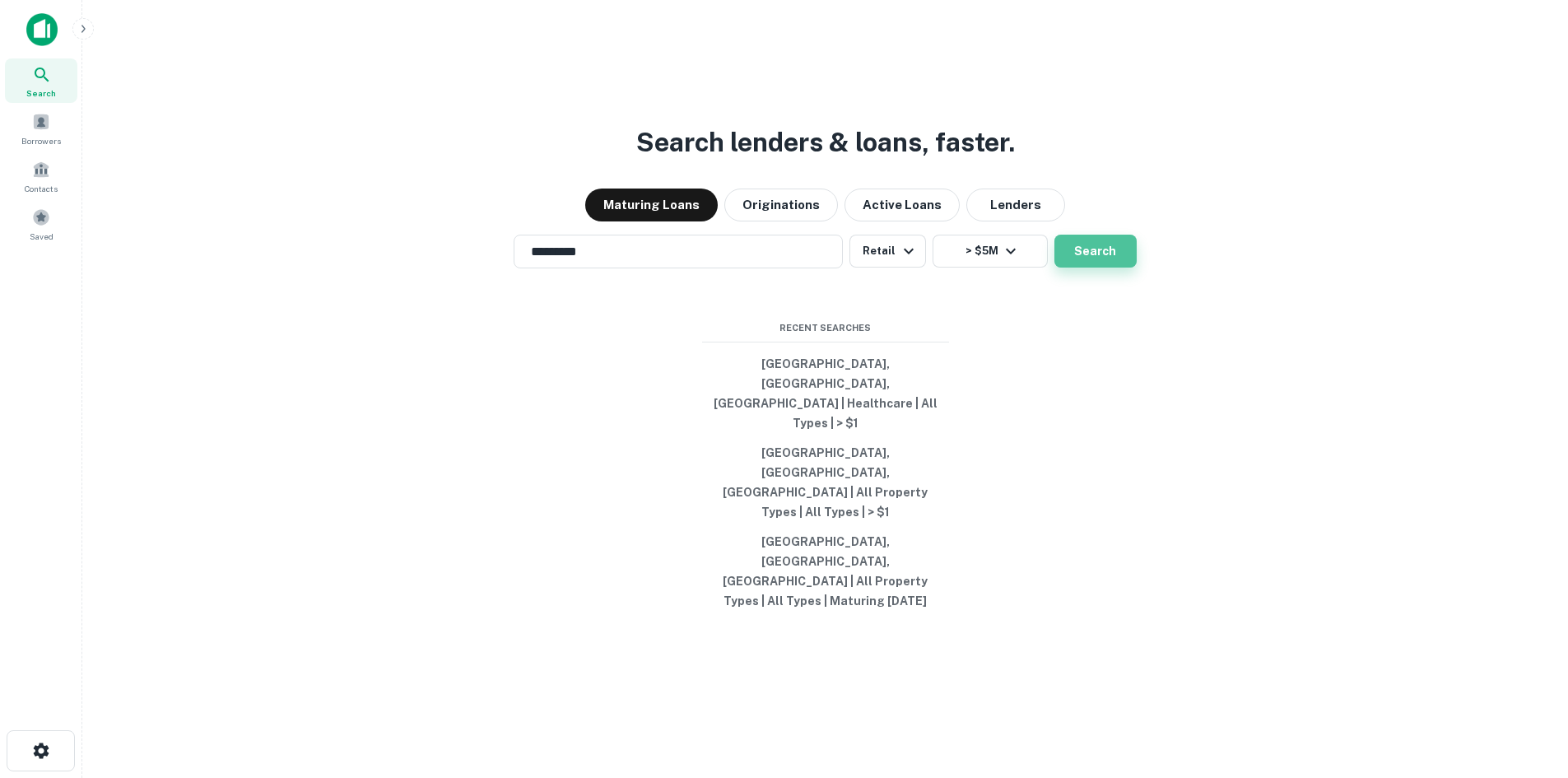
click at [1115, 268] on button "Search" at bounding box center [1095, 251] width 82 height 33
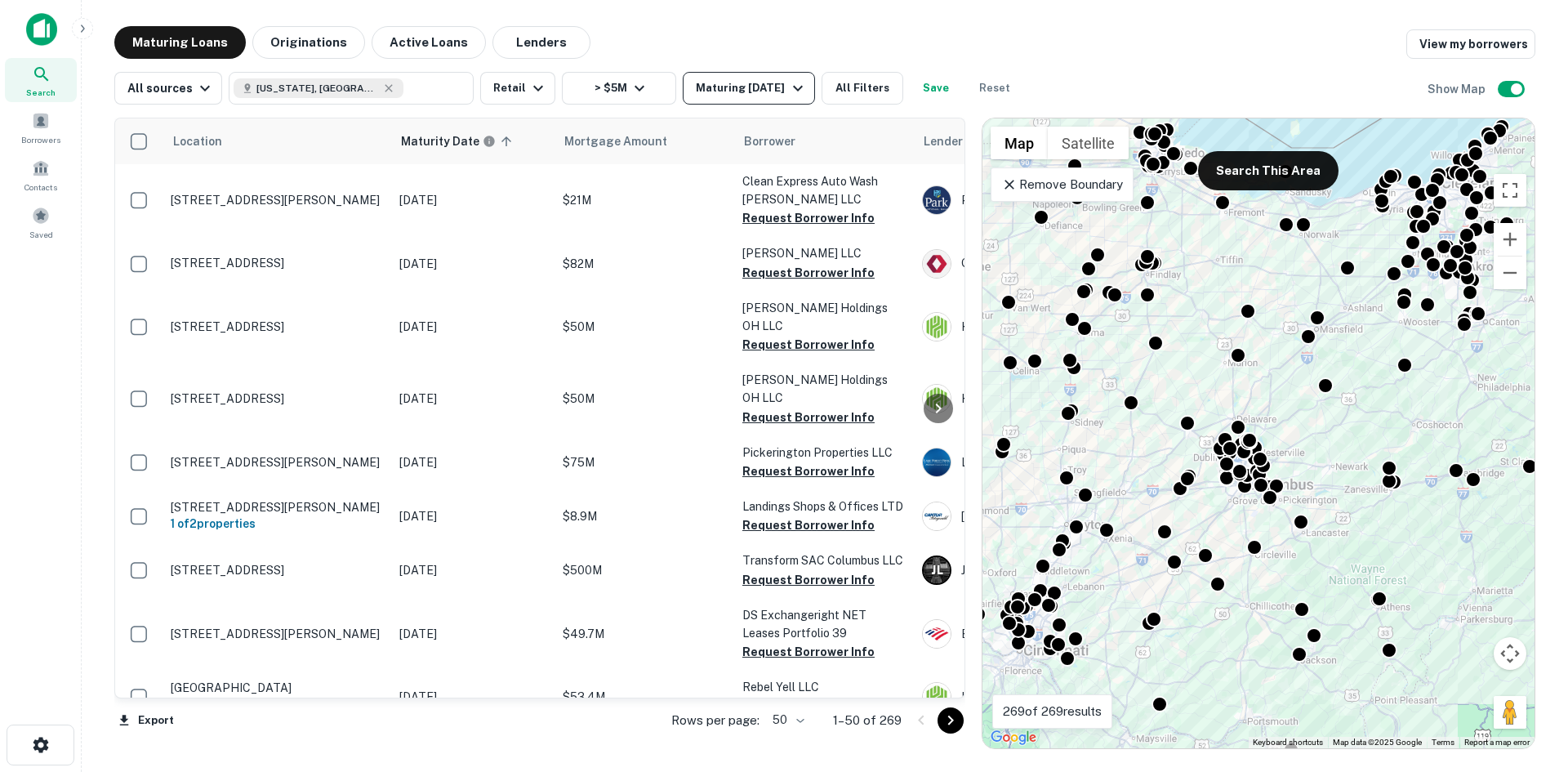
click at [808, 88] on button "Maturing In 1 Year" at bounding box center [748, 88] width 131 height 33
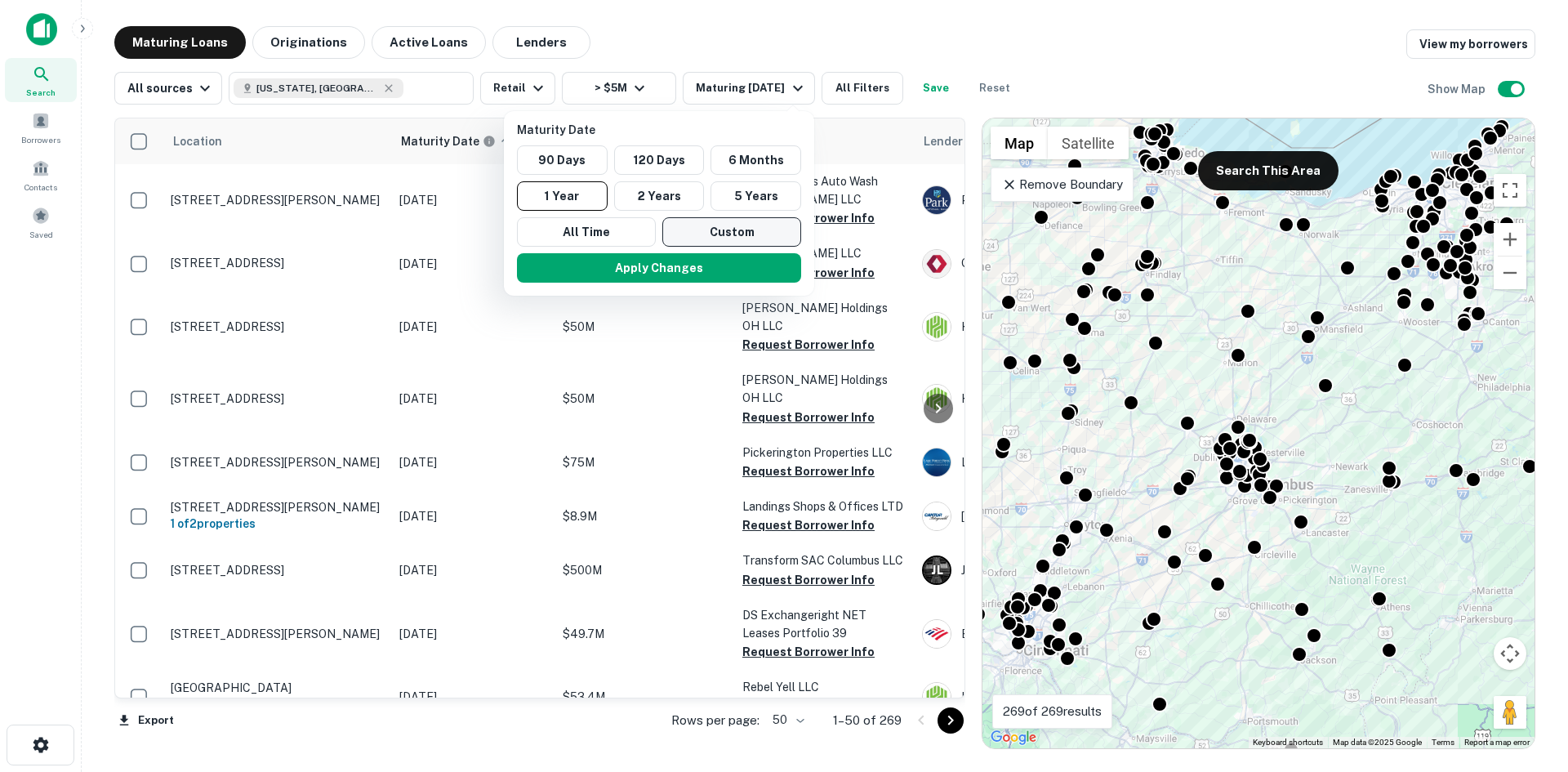
click at [697, 239] on button "Custom" at bounding box center [731, 232] width 139 height 29
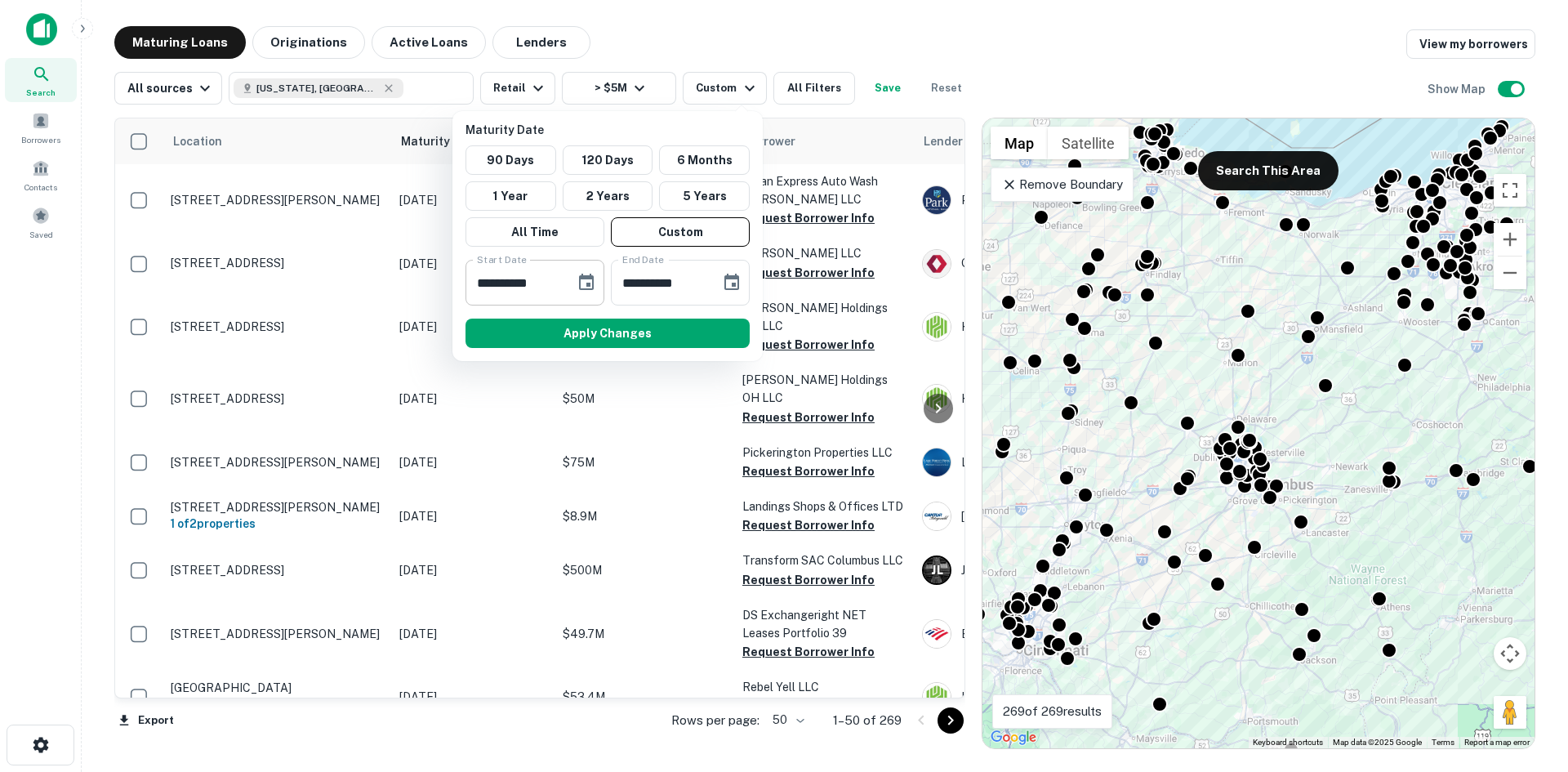
click at [562, 287] on input "**********" at bounding box center [514, 282] width 98 height 45
click at [586, 280] on icon "Choose date, selected date is Sep 15, 2025" at bounding box center [586, 281] width 15 height 16
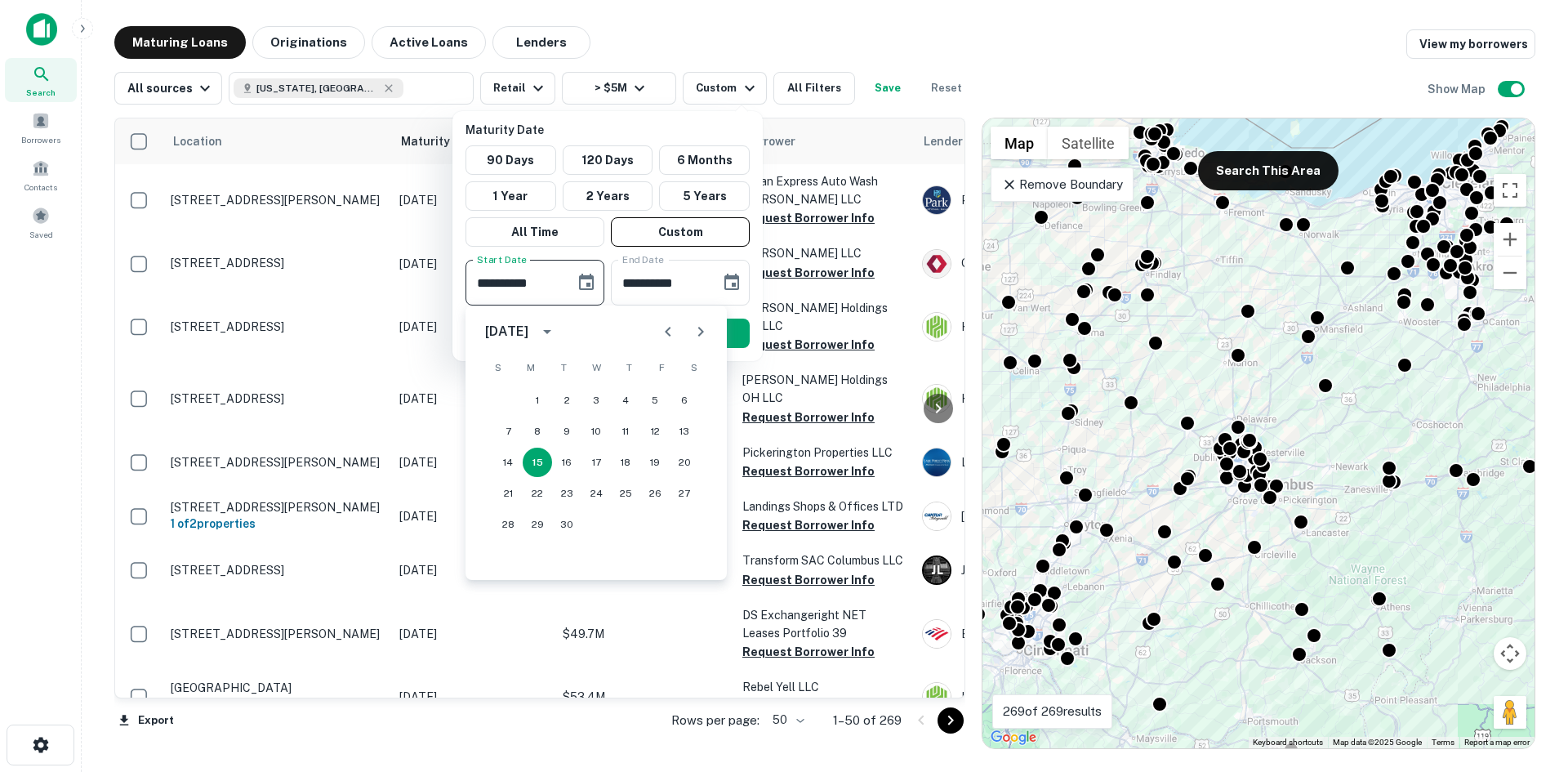
click at [706, 329] on icon "Next month" at bounding box center [700, 331] width 20 height 20
click at [706, 330] on icon "Next month" at bounding box center [700, 331] width 20 height 20
click at [544, 411] on button "1" at bounding box center [538, 401] width 29 height 29
type input "**********"
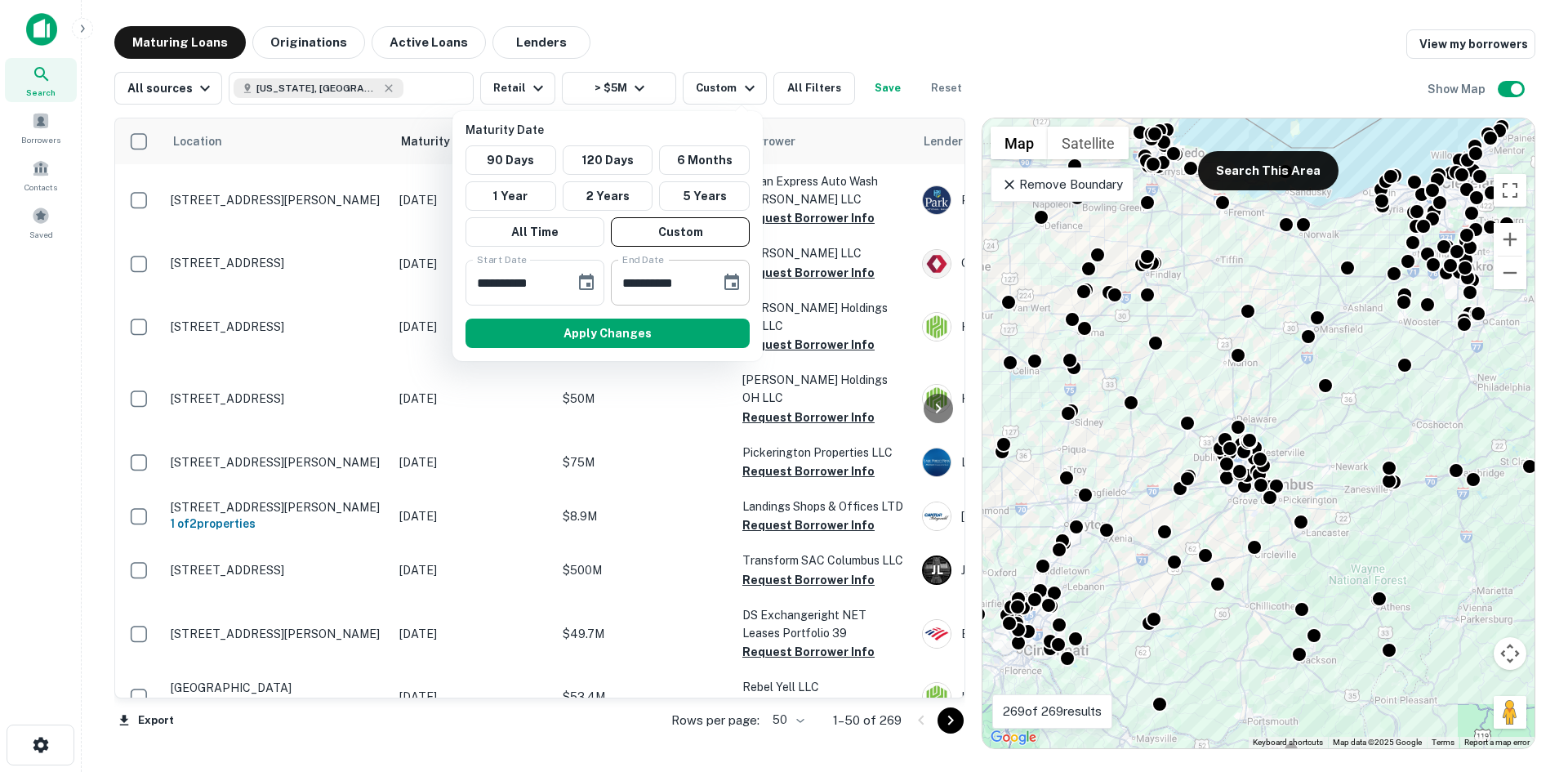
click at [664, 273] on input "**********" at bounding box center [659, 282] width 98 height 45
click at [661, 329] on button "Apply Changes" at bounding box center [607, 333] width 284 height 29
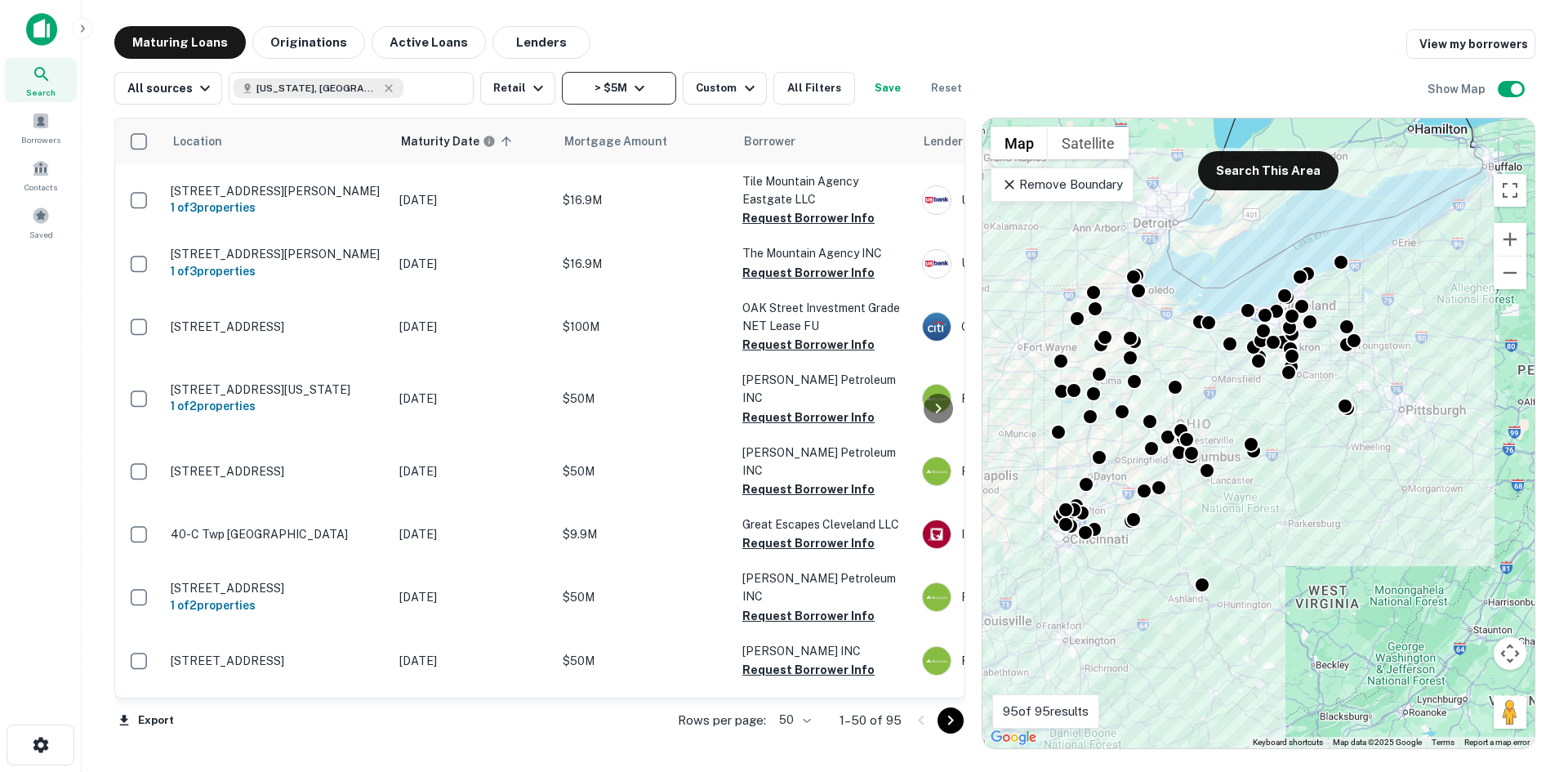
click at [616, 80] on button "> $5M" at bounding box center [618, 88] width 114 height 33
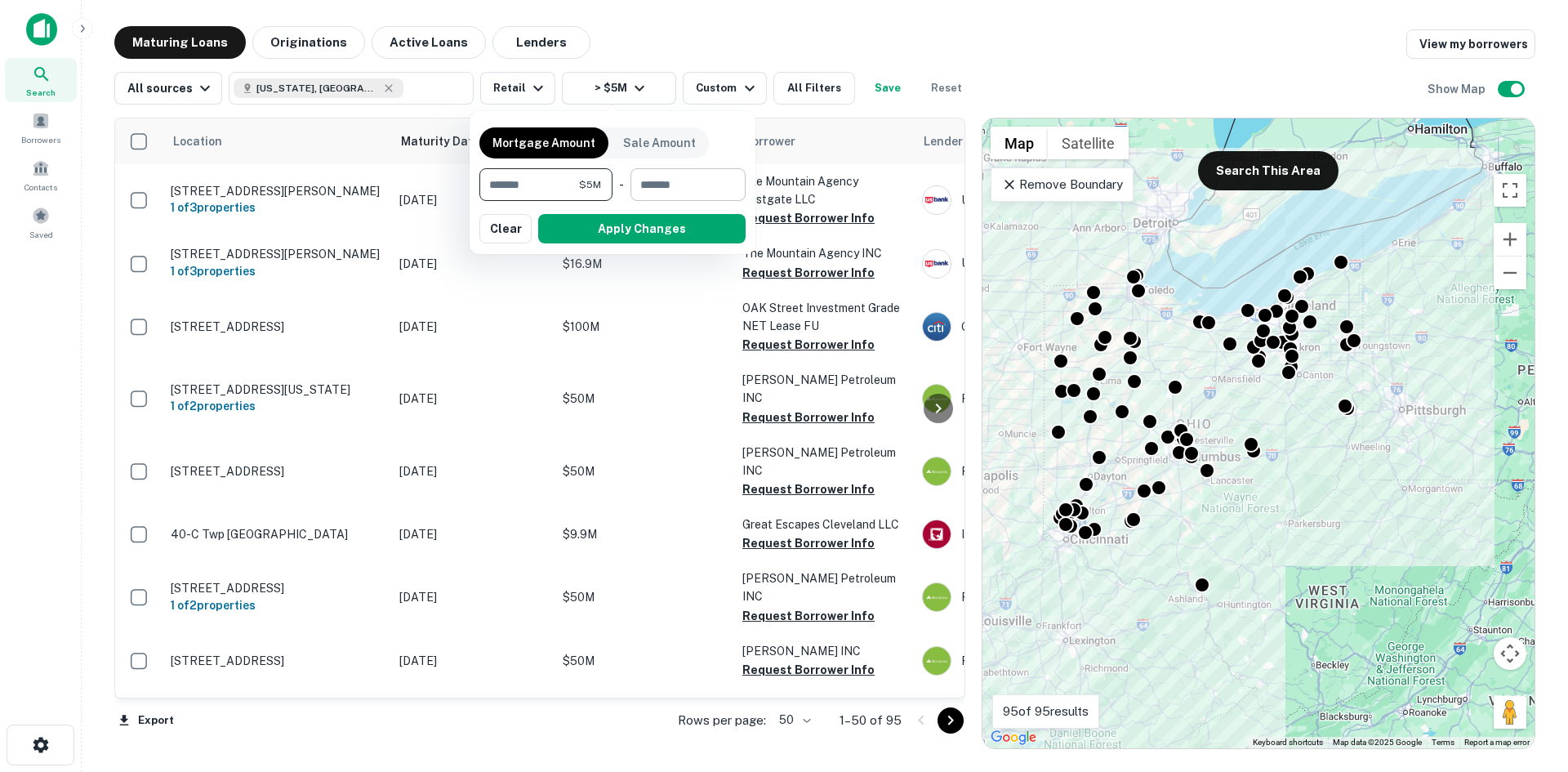
click at [696, 190] on input "number" at bounding box center [682, 184] width 104 height 33
type input "********"
click at [684, 223] on button "Apply Changes" at bounding box center [642, 229] width 207 height 29
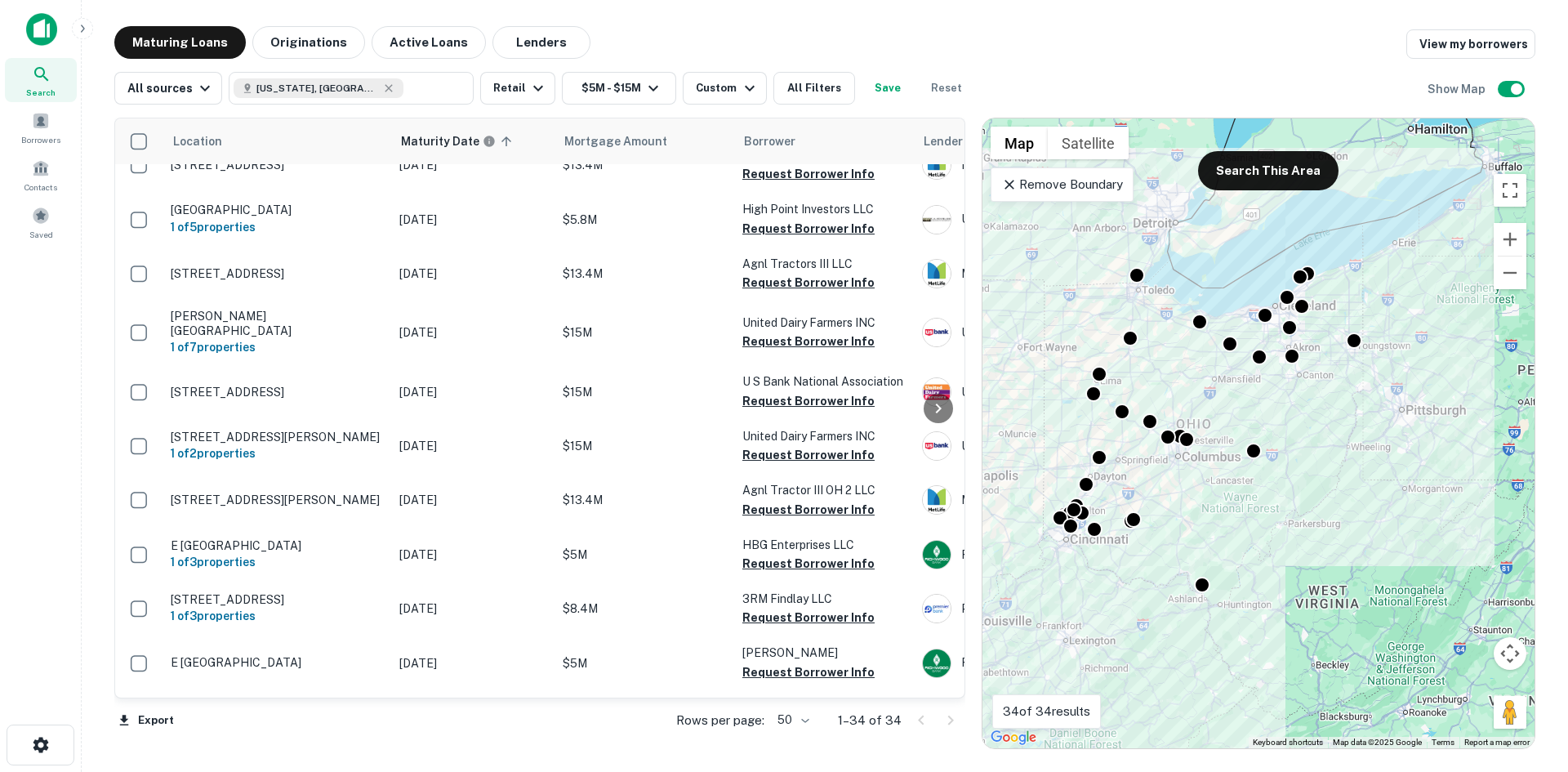
scroll to position [1456, 0]
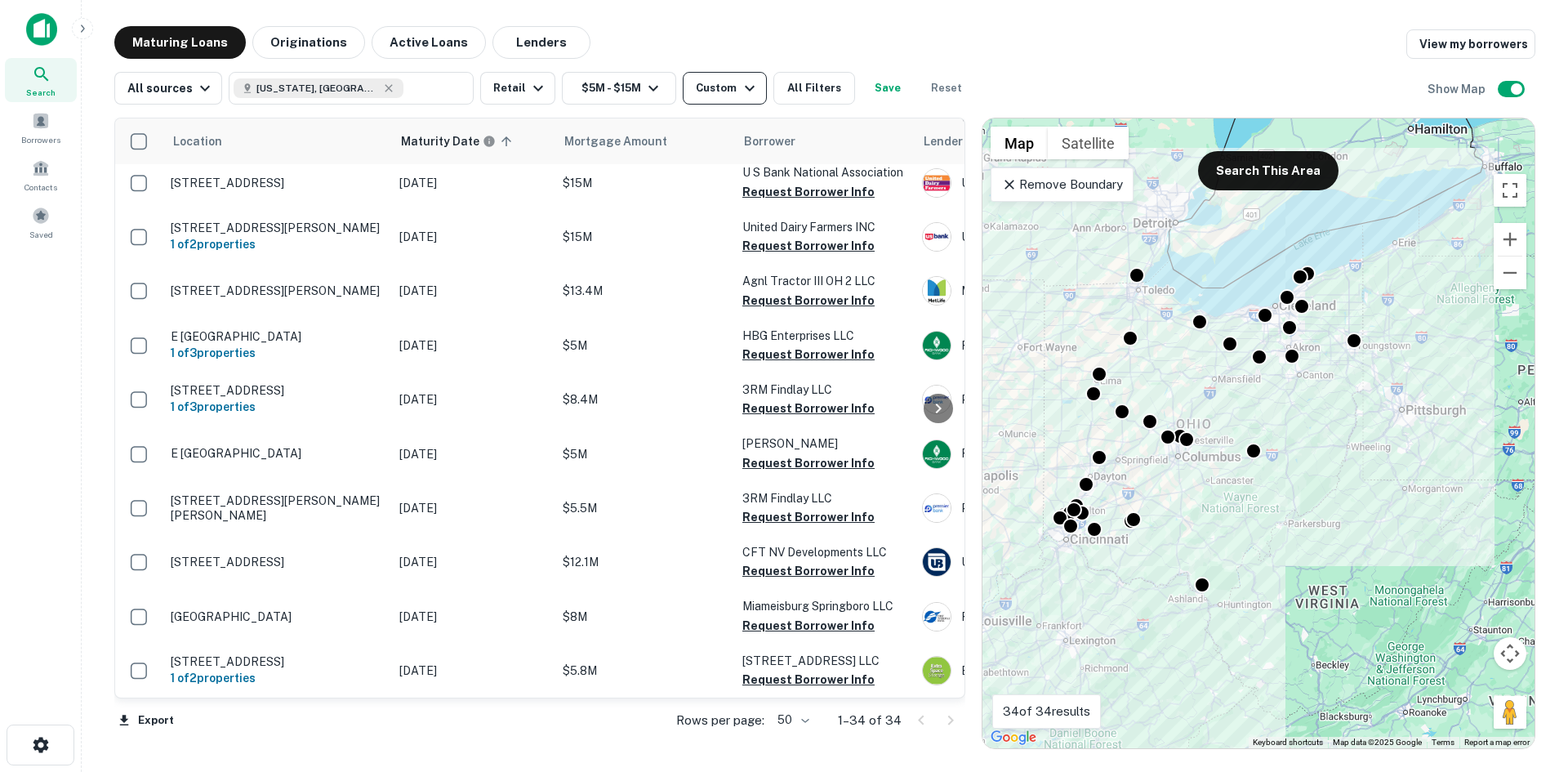
click at [725, 92] on div "Custom" at bounding box center [726, 87] width 63 height 20
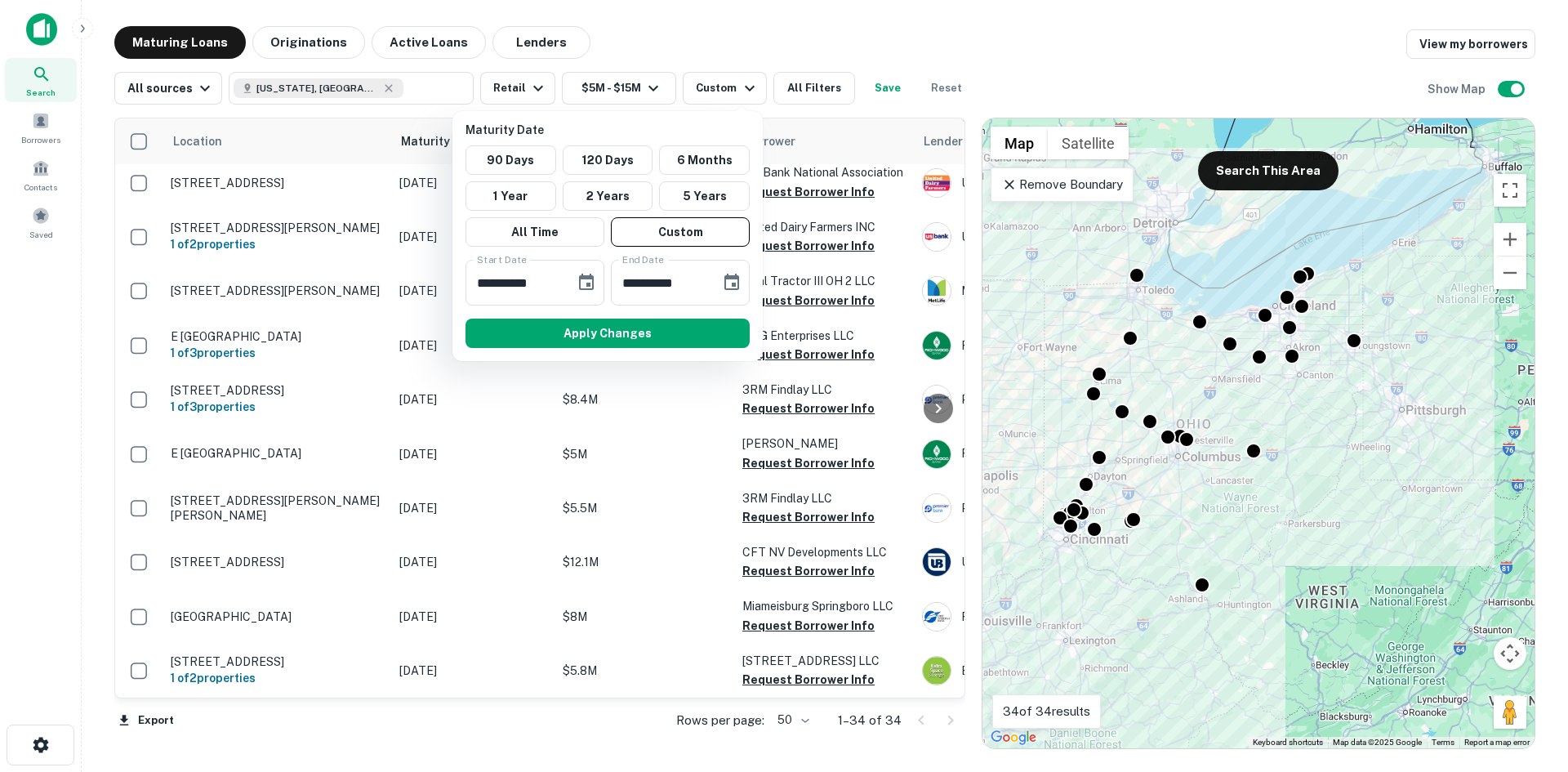
click at [723, 94] on div at bounding box center [784, 386] width 1568 height 772
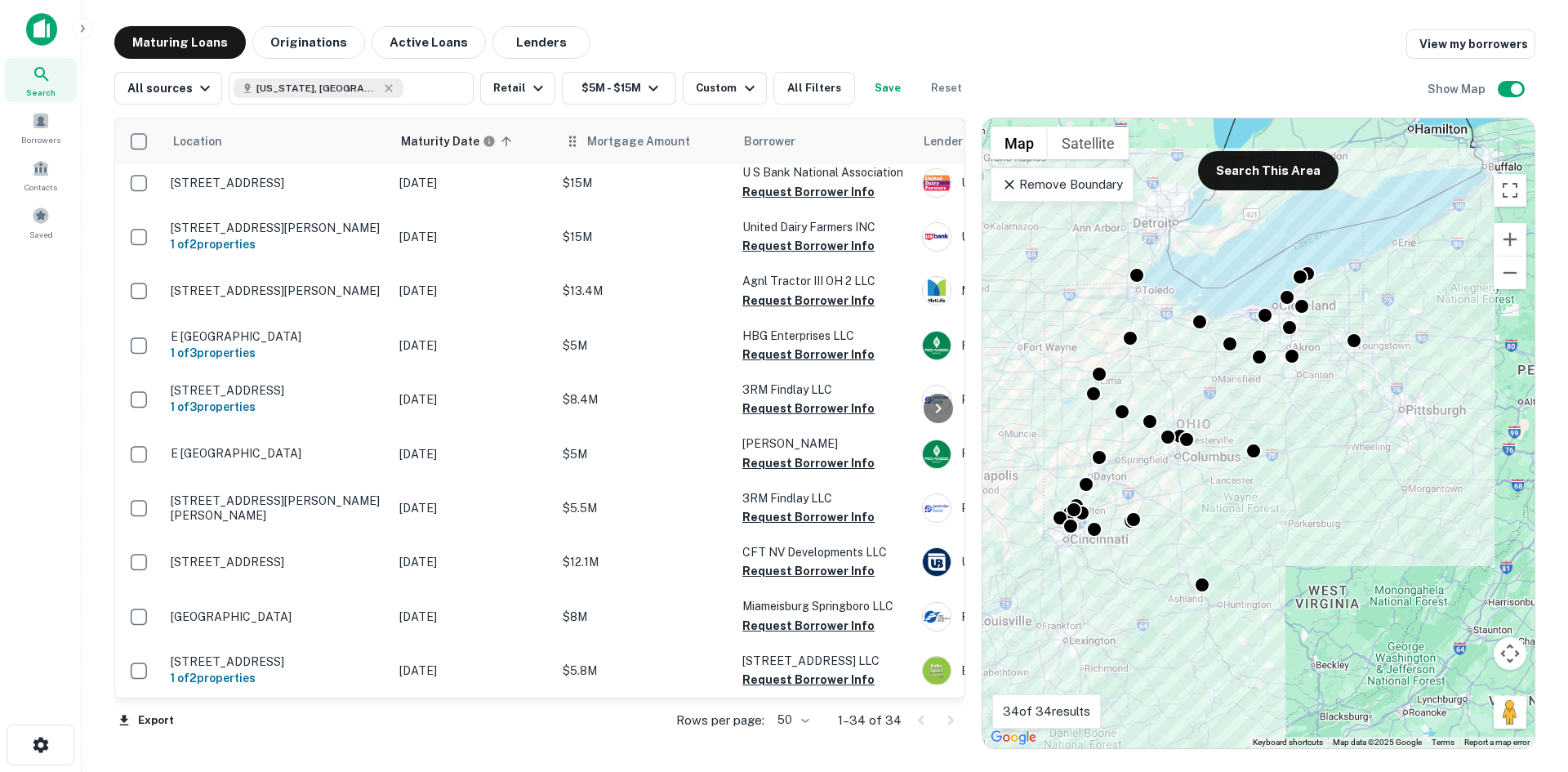
click at [577, 142] on icon at bounding box center [572, 141] width 16 height 20
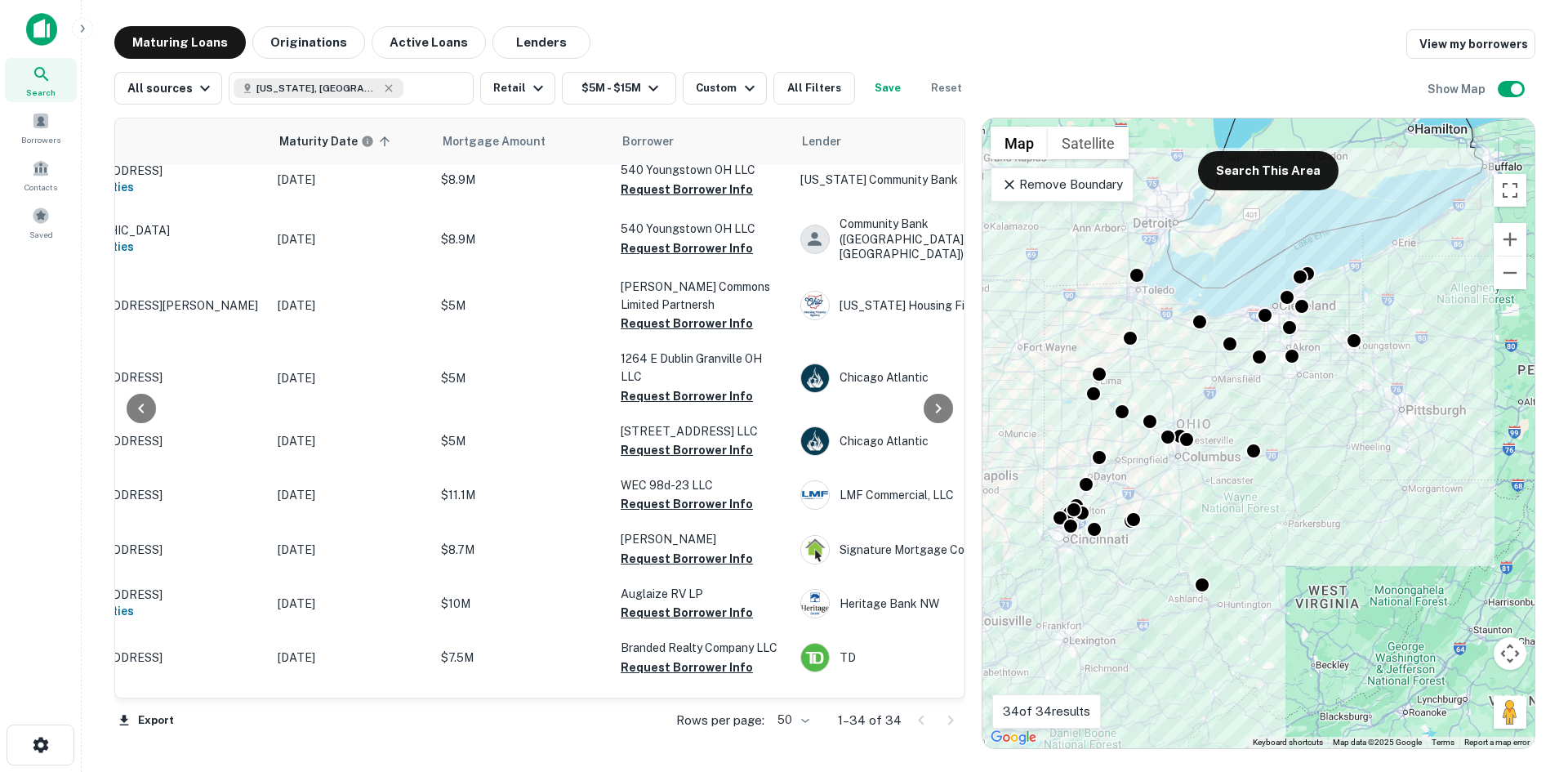
scroll to position [67, 0]
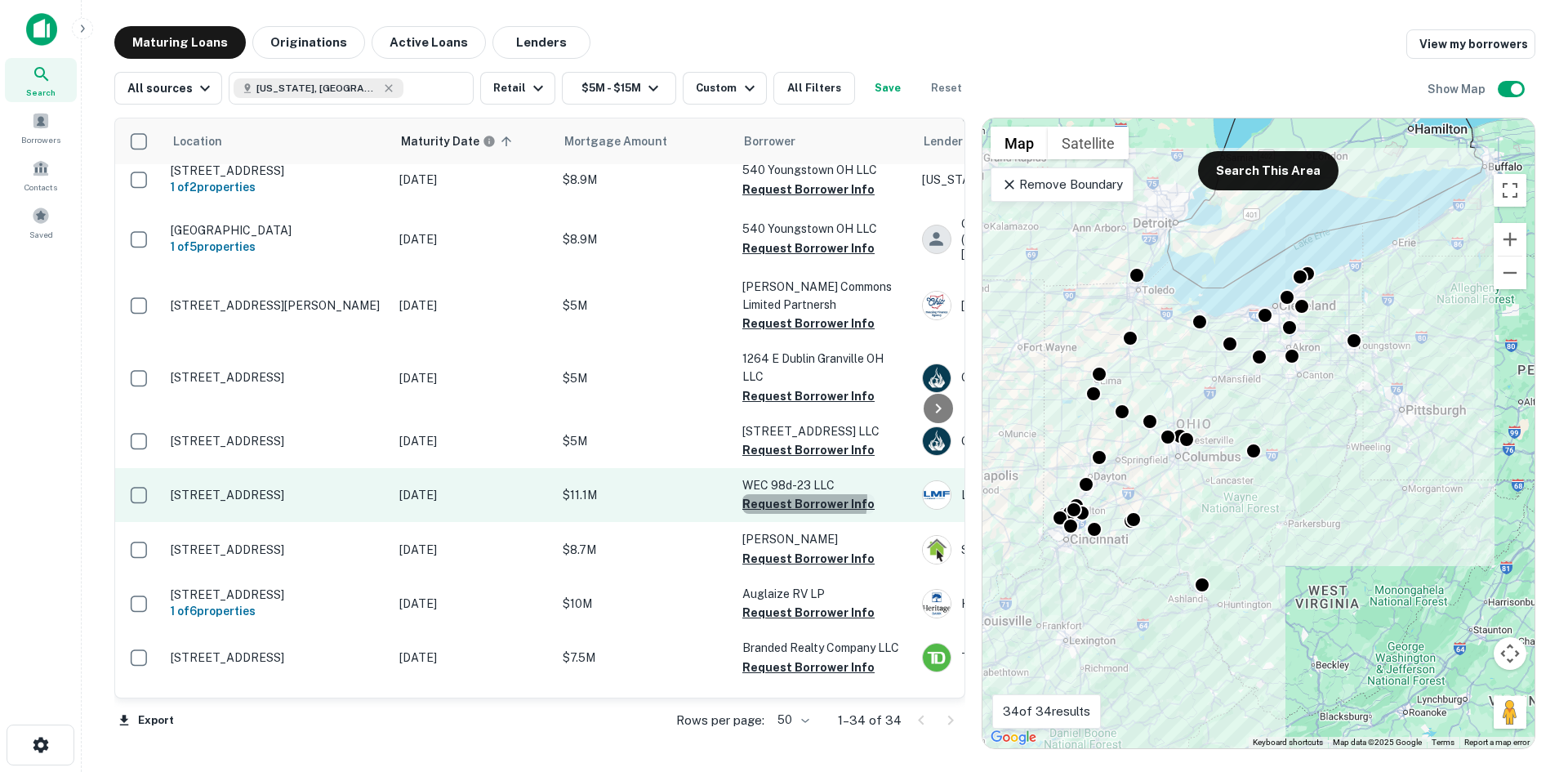
click at [778, 514] on button "Request Borrower Info" at bounding box center [808, 504] width 132 height 20
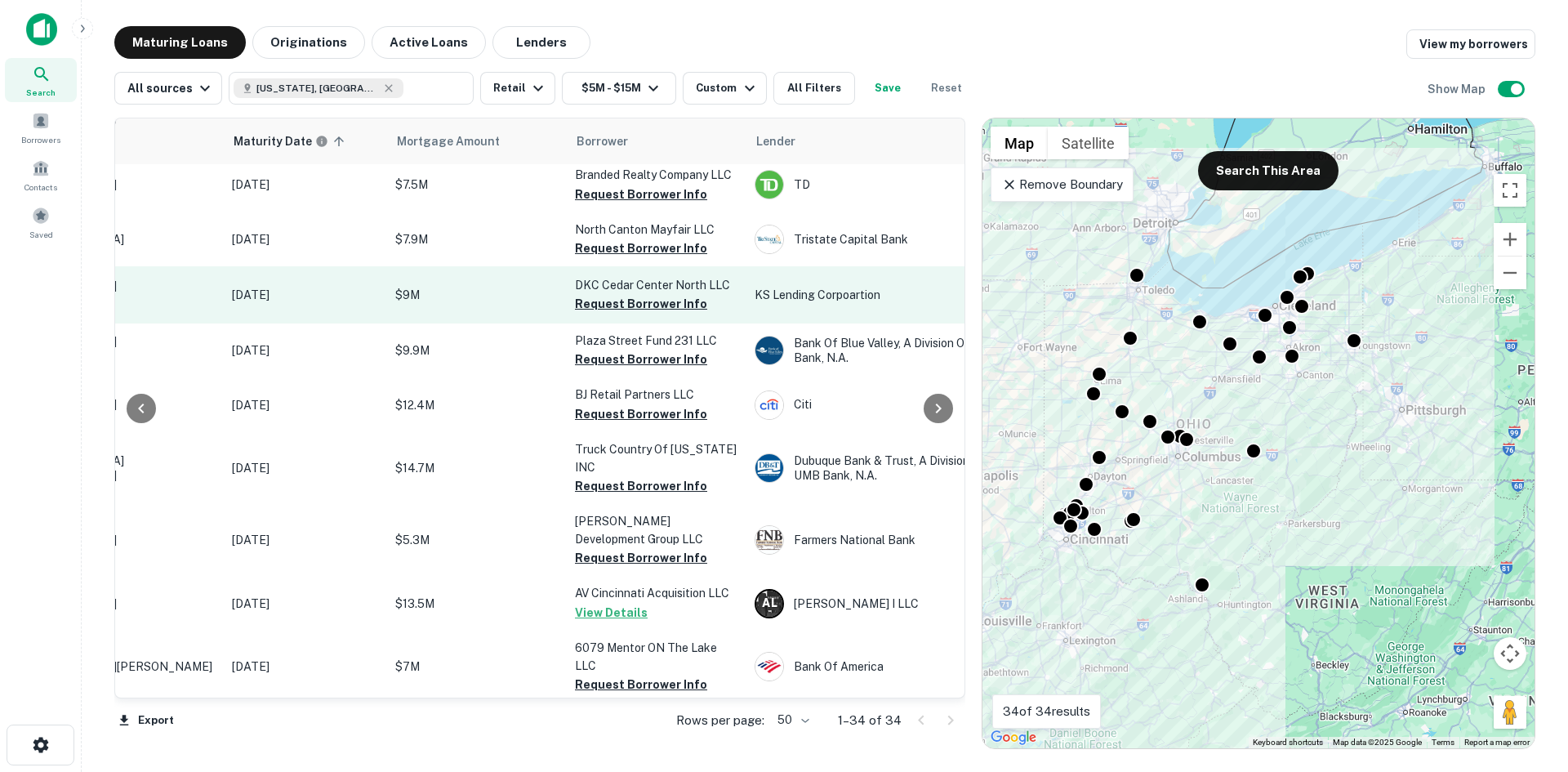
scroll to position [802, 167]
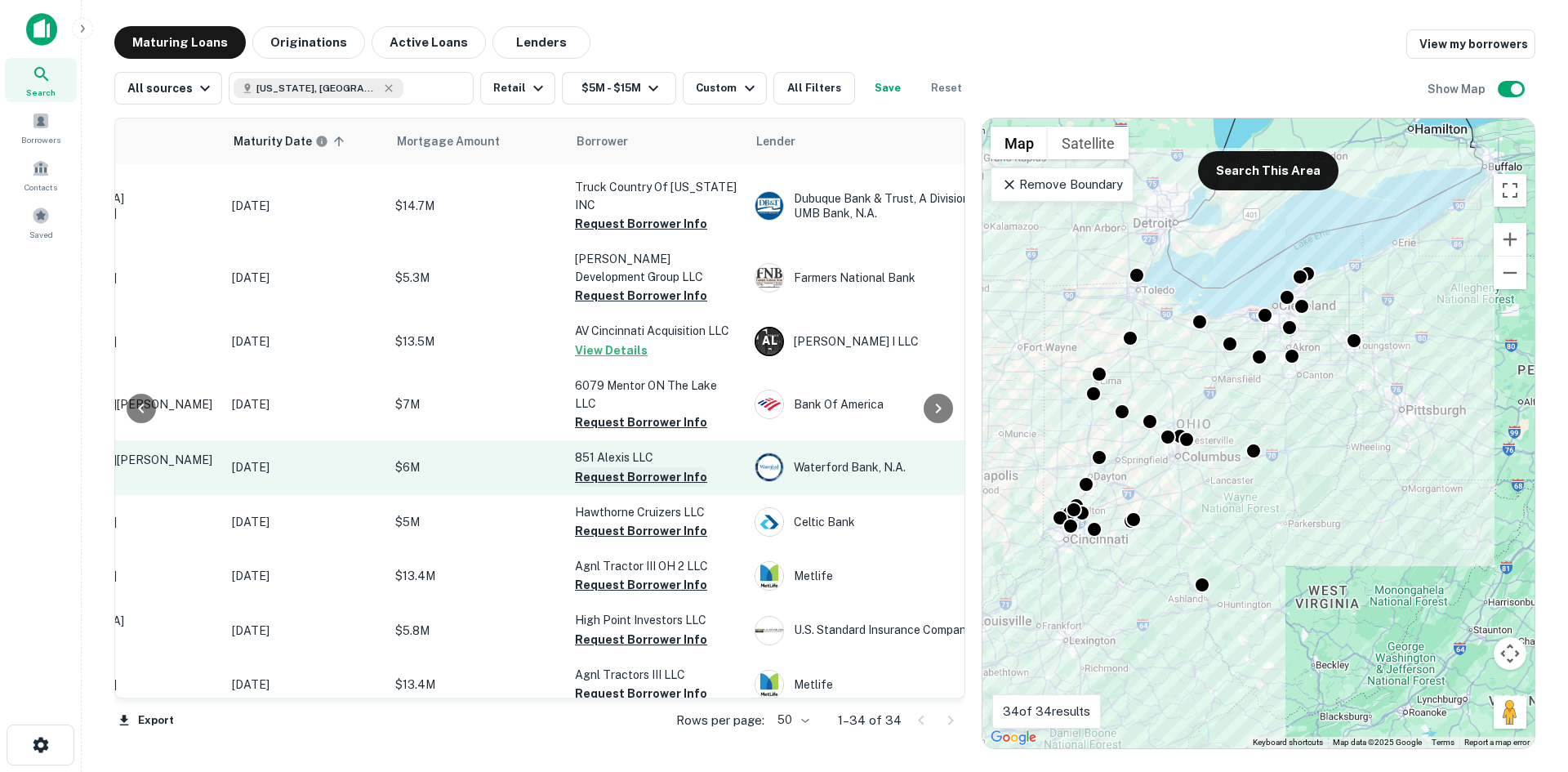
click at [676, 480] on button "Request Borrower Info" at bounding box center [641, 477] width 132 height 20
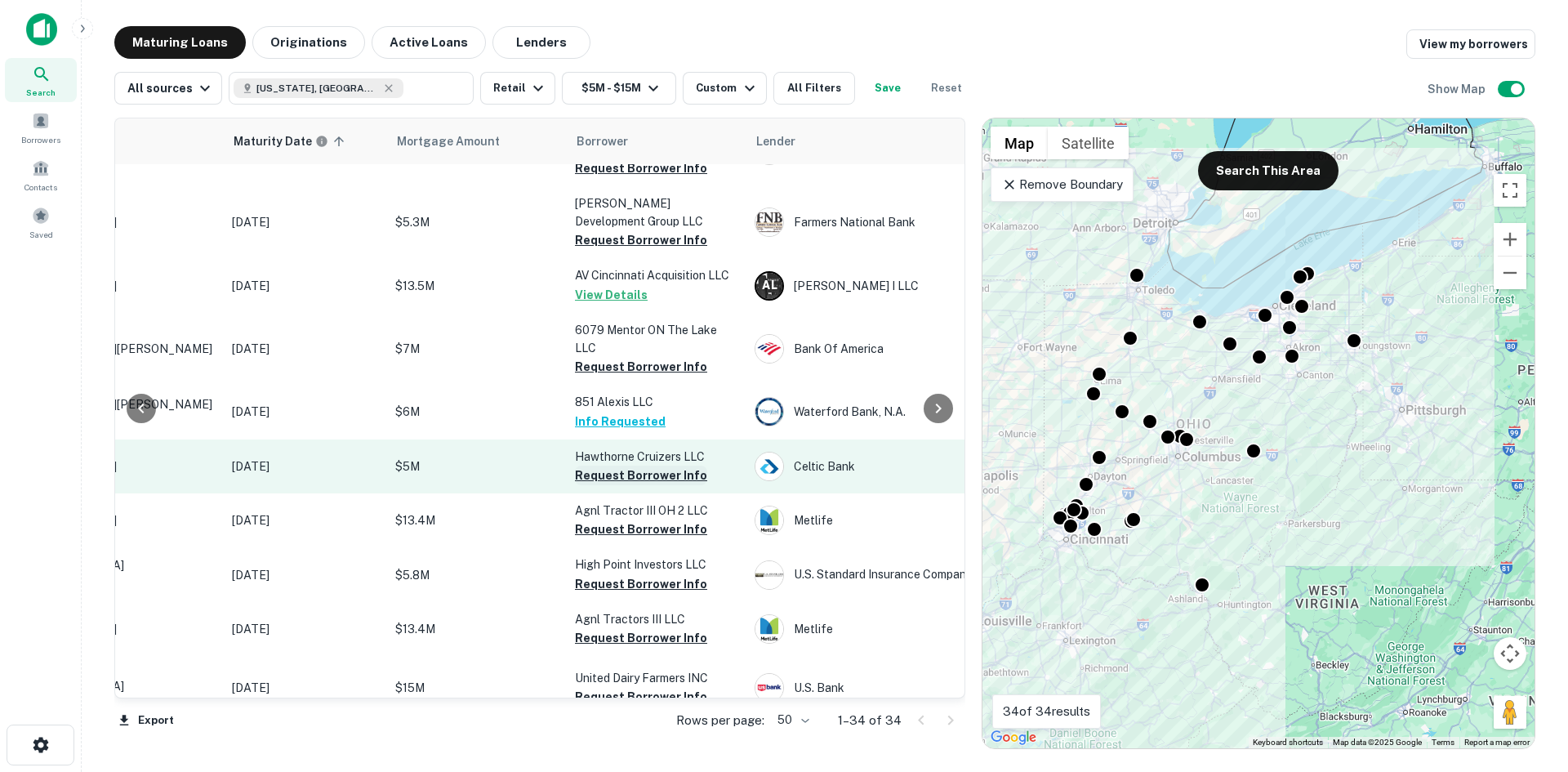
scroll to position [884, 167]
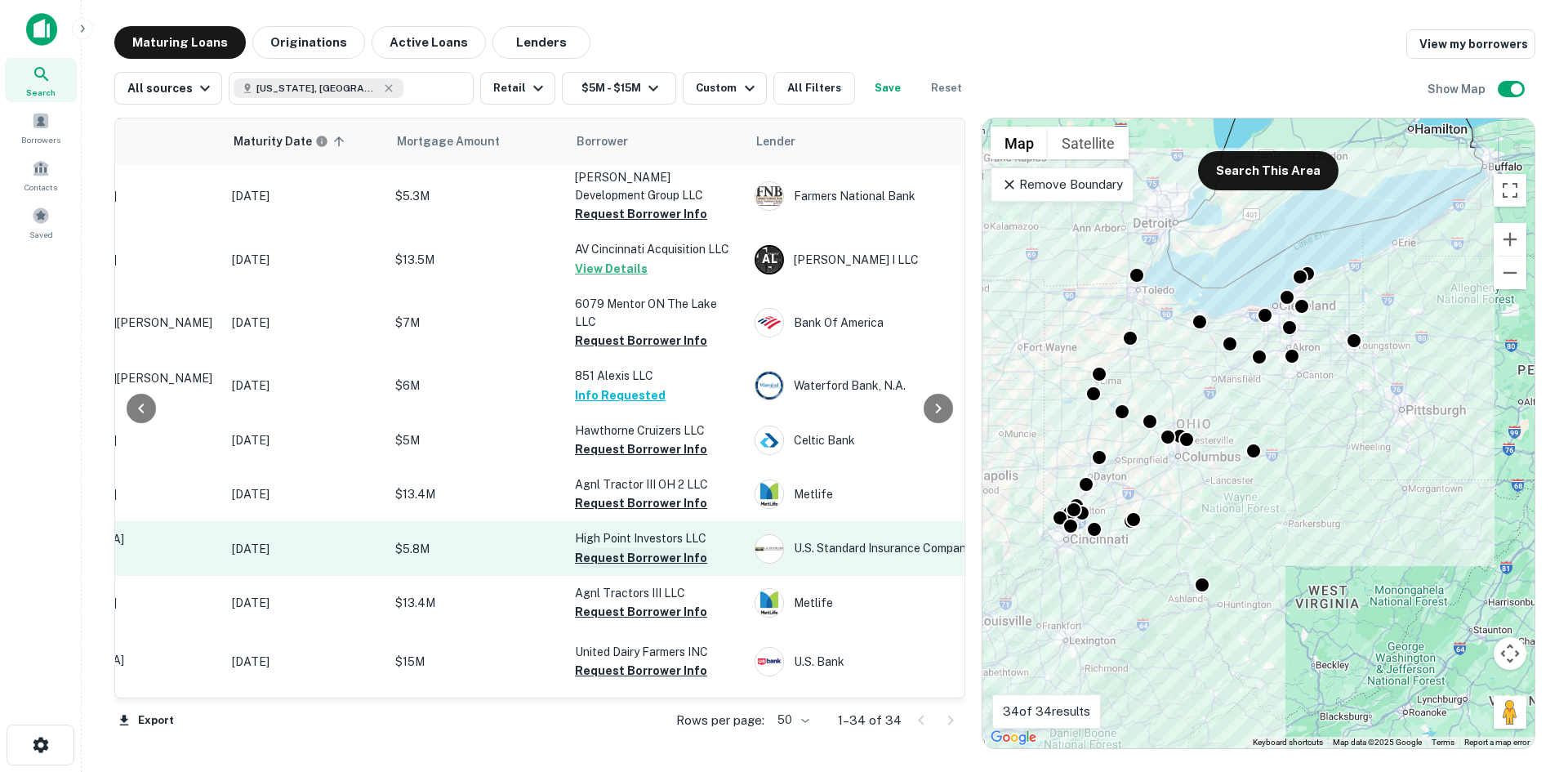
click at [613, 558] on button "Request Borrower Info" at bounding box center [641, 558] width 132 height 20
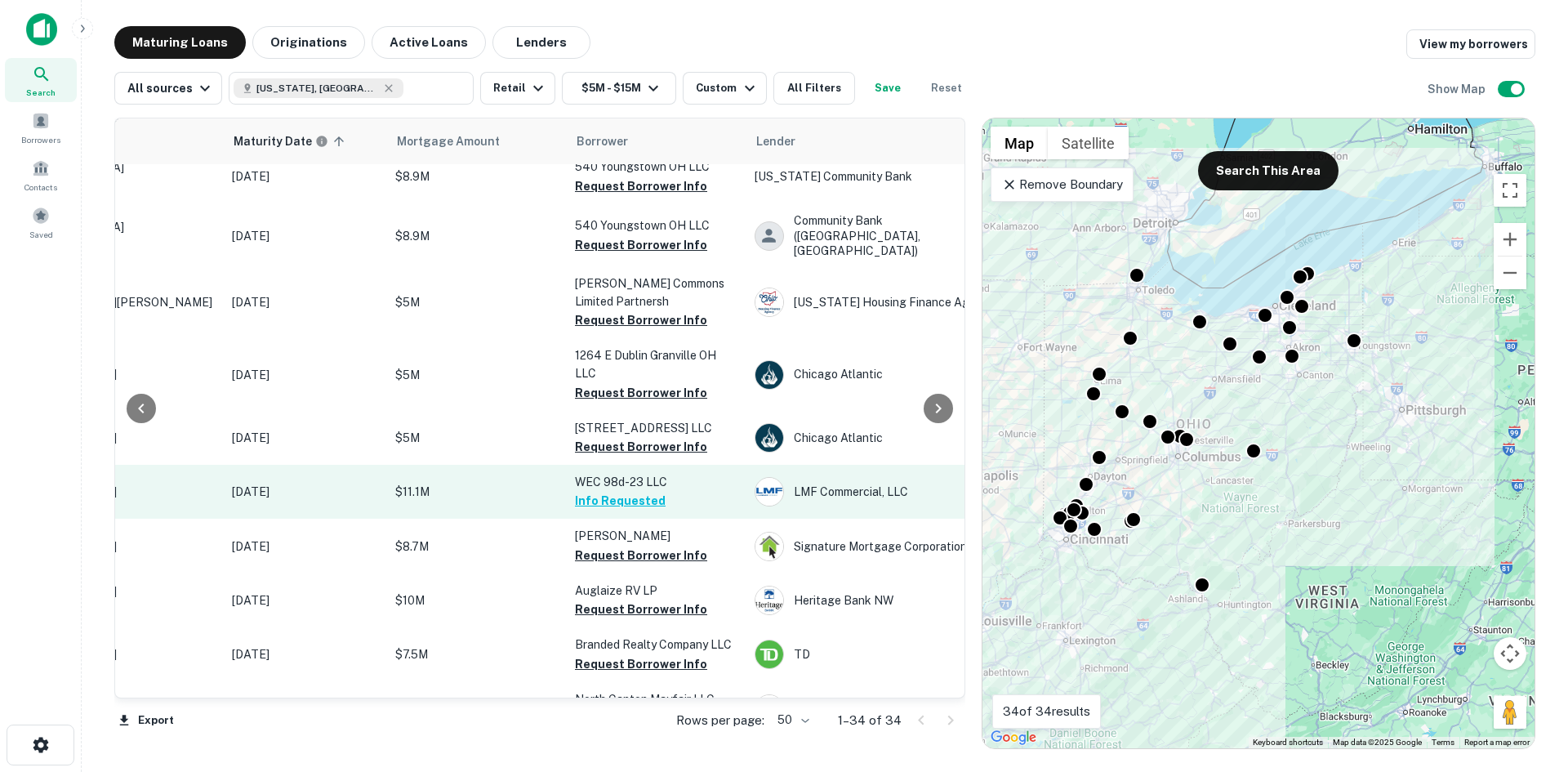
scroll to position [0, 167]
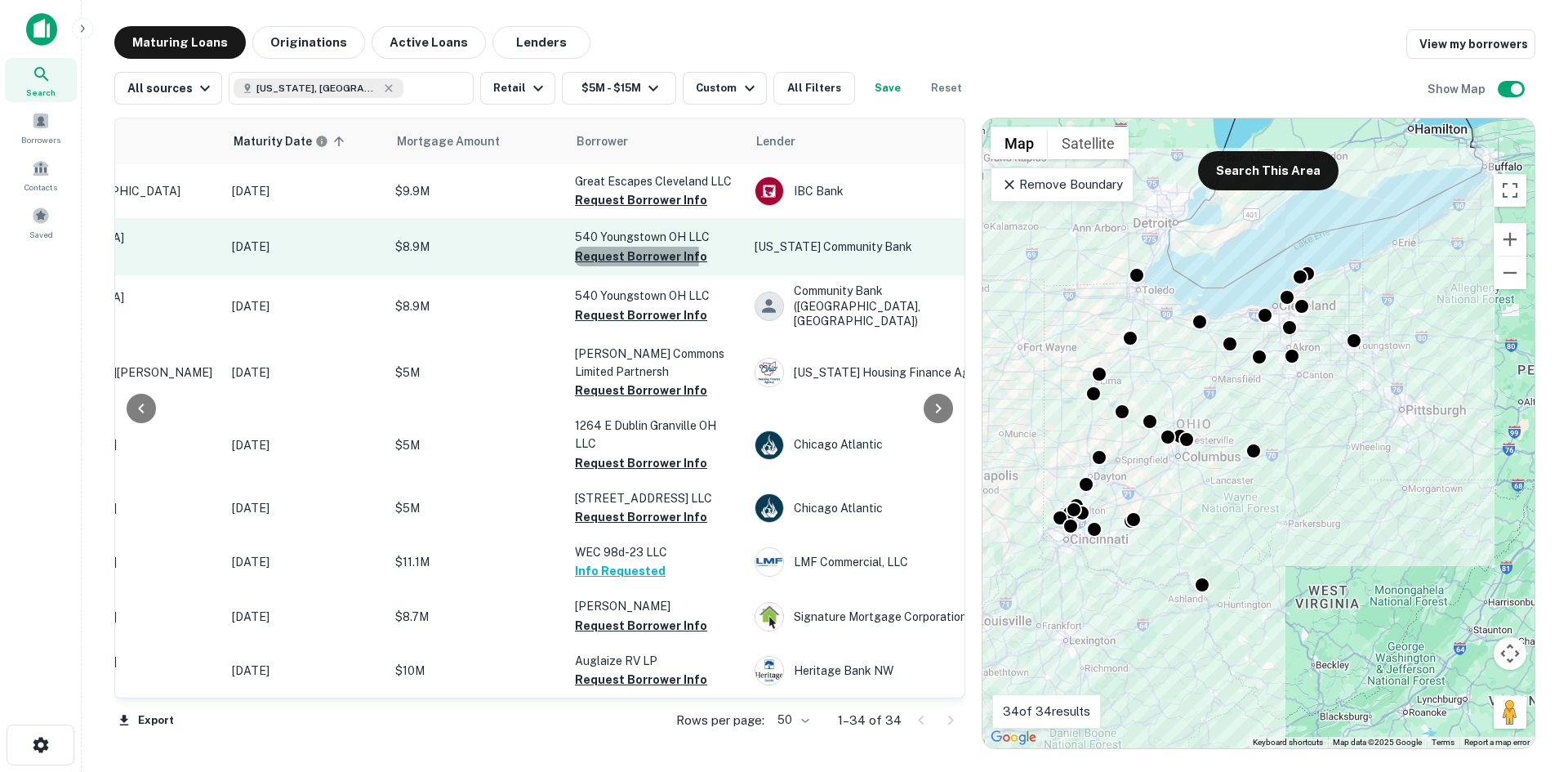
click at [590, 257] on button "Request Borrower Info" at bounding box center [641, 256] width 132 height 20
click at [602, 262] on button "Request Borrower Info" at bounding box center [641, 256] width 132 height 20
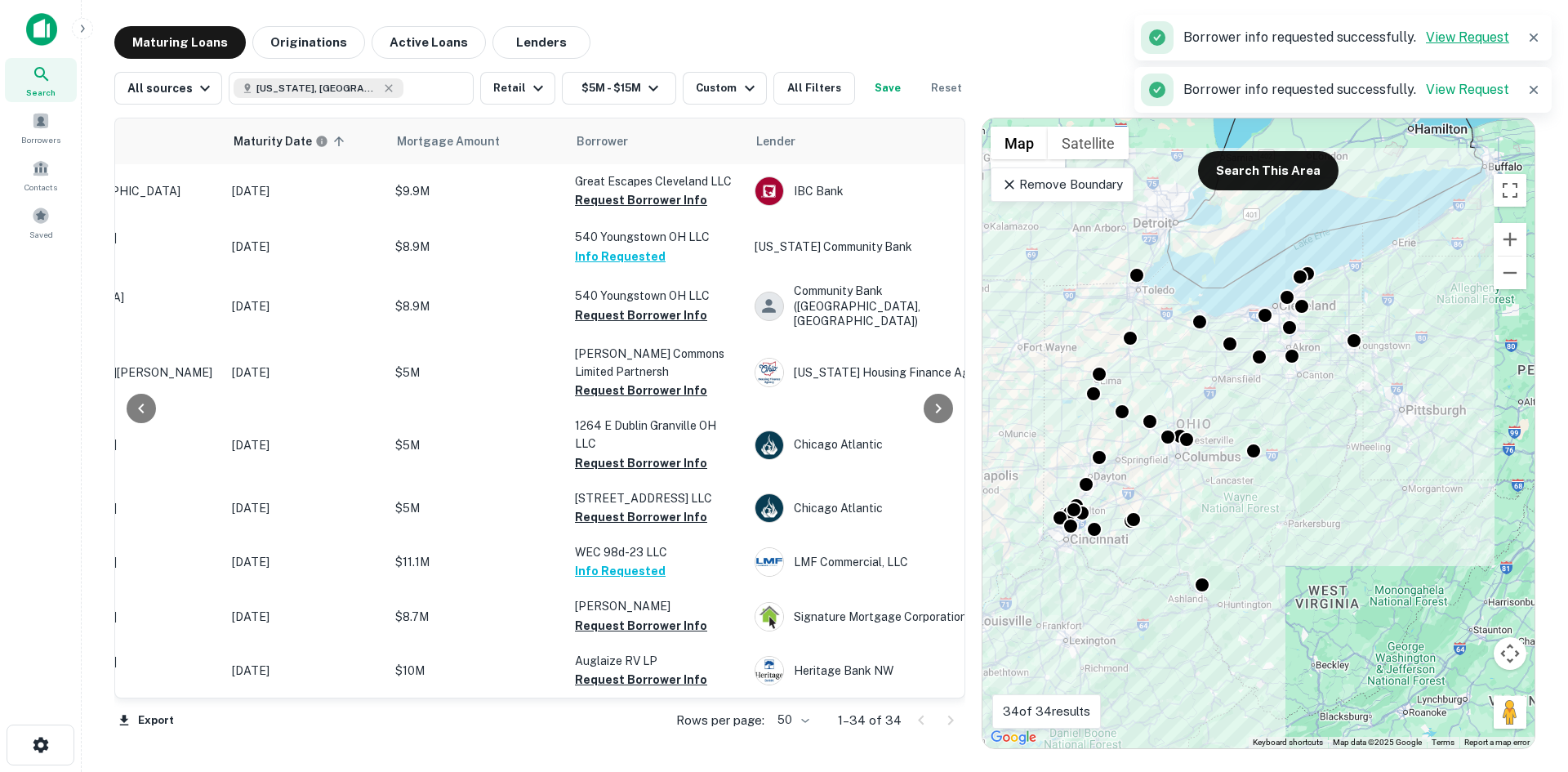
click at [1471, 31] on link "View Request" at bounding box center [1467, 37] width 83 height 15
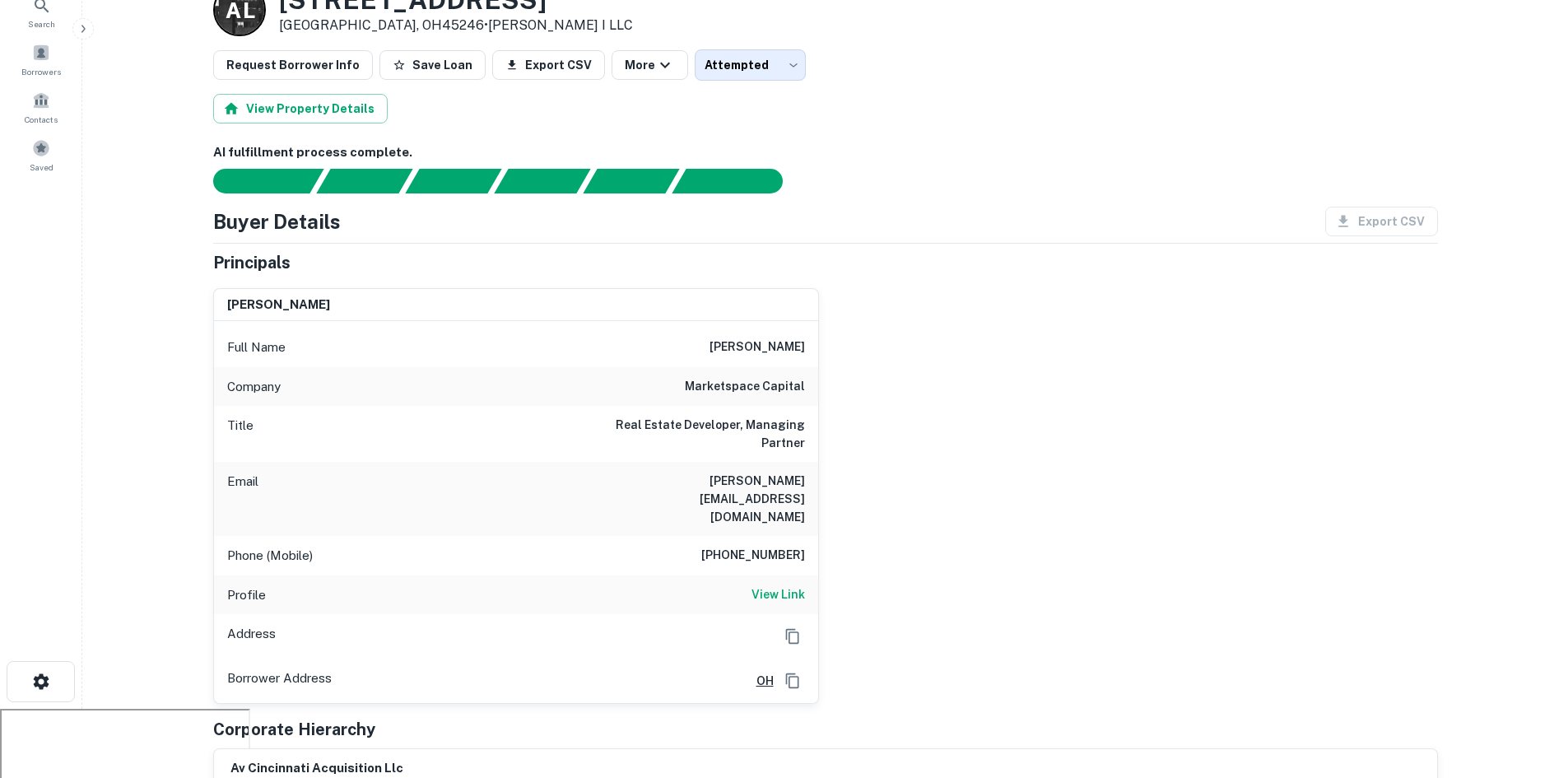
scroll to position [411, 0]
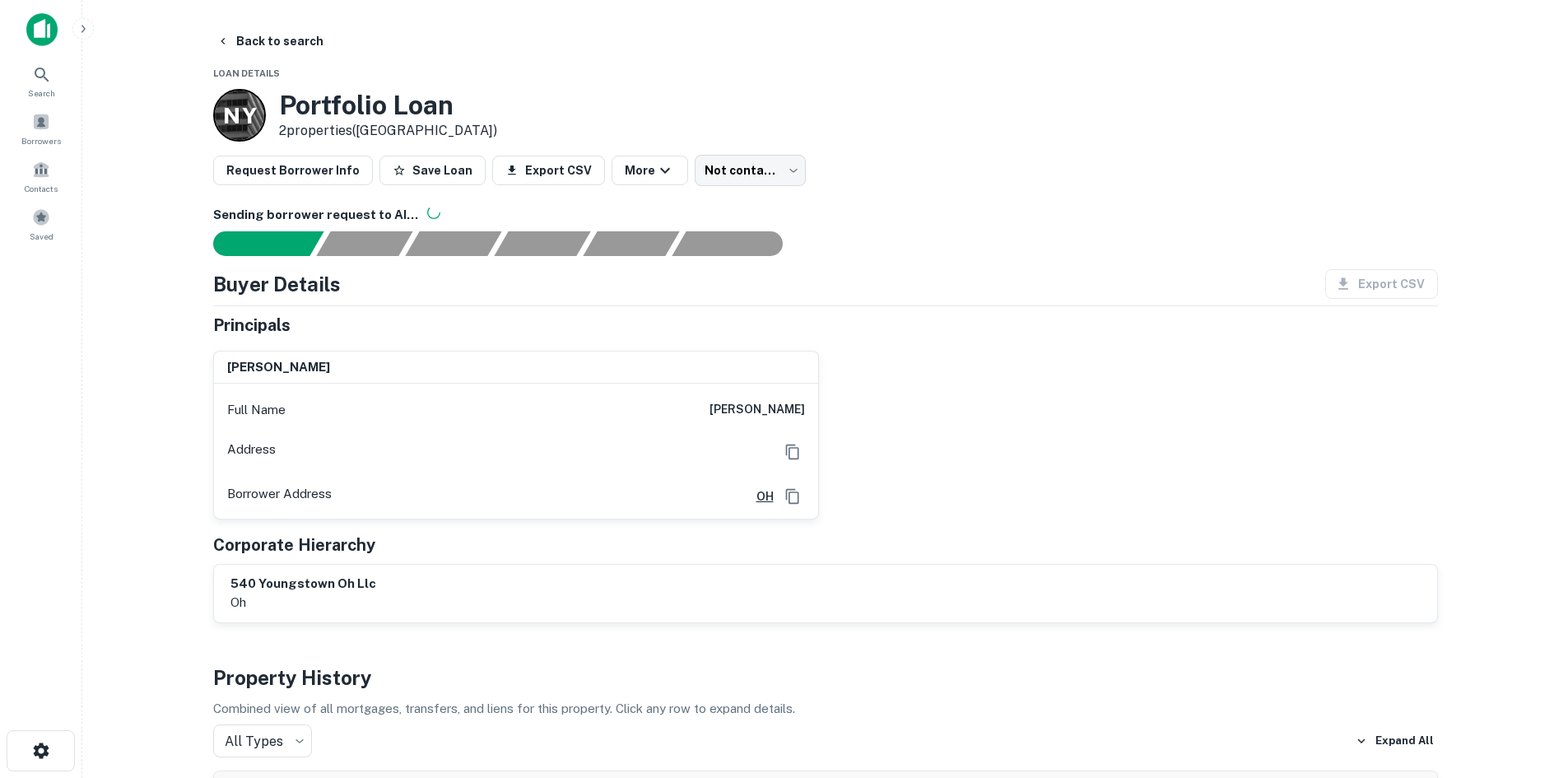
click at [43, 16] on img at bounding box center [41, 29] width 31 height 33
click at [40, 126] on span at bounding box center [41, 121] width 18 height 18
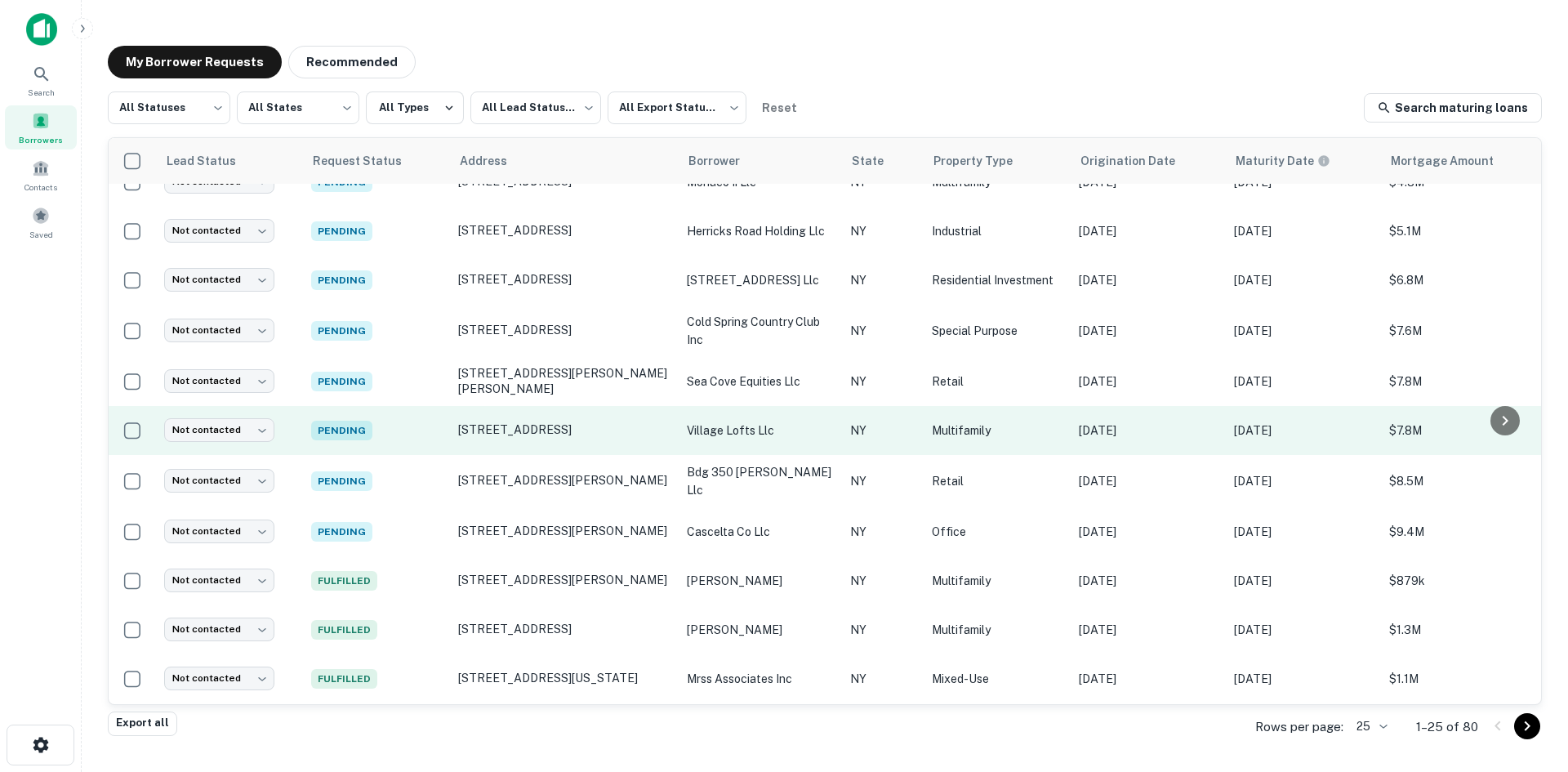
scroll to position [750, 0]
